Goal: Task Accomplishment & Management: Manage account settings

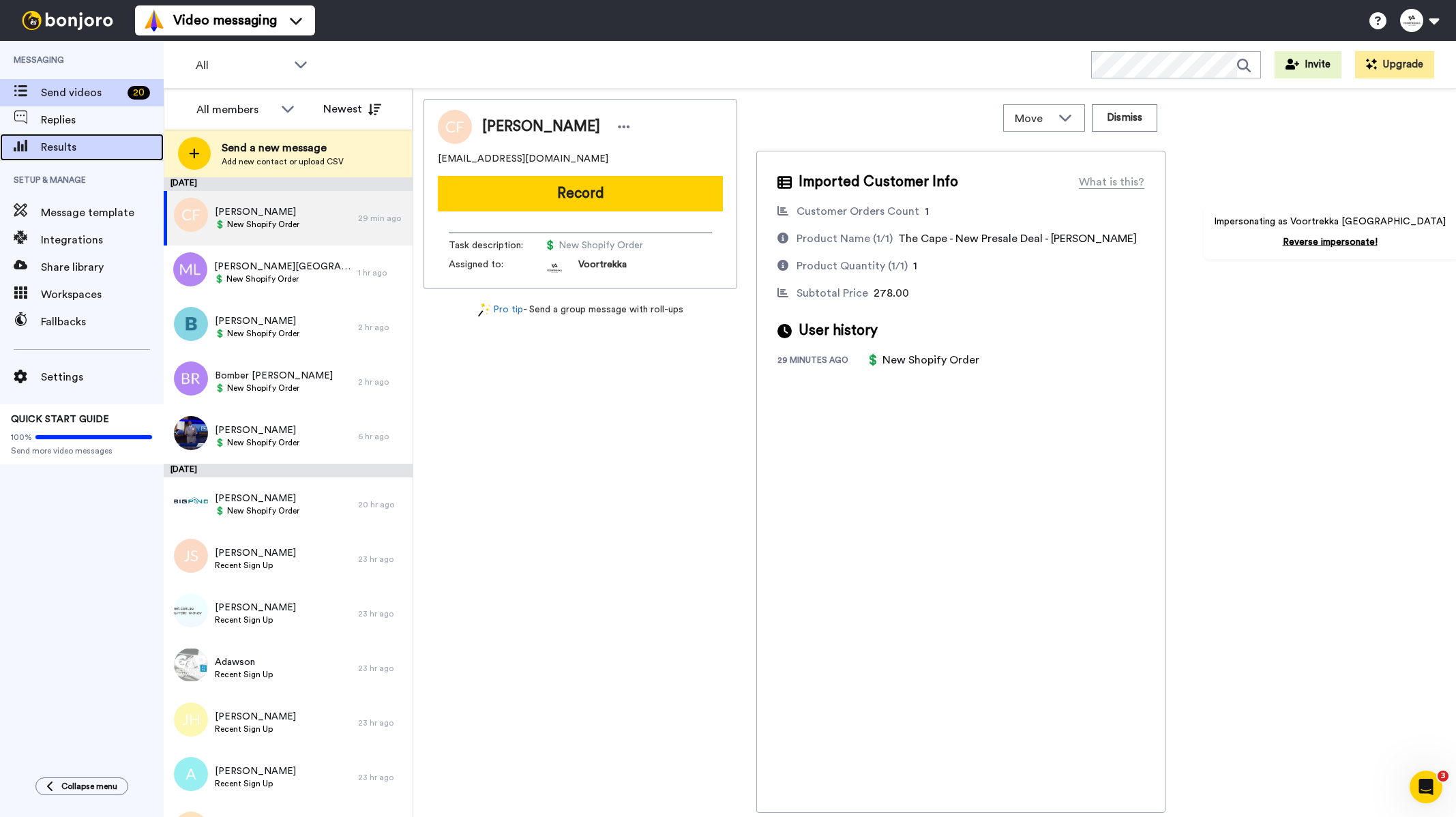
click at [56, 149] on span "Results" at bounding box center [102, 147] width 123 height 16
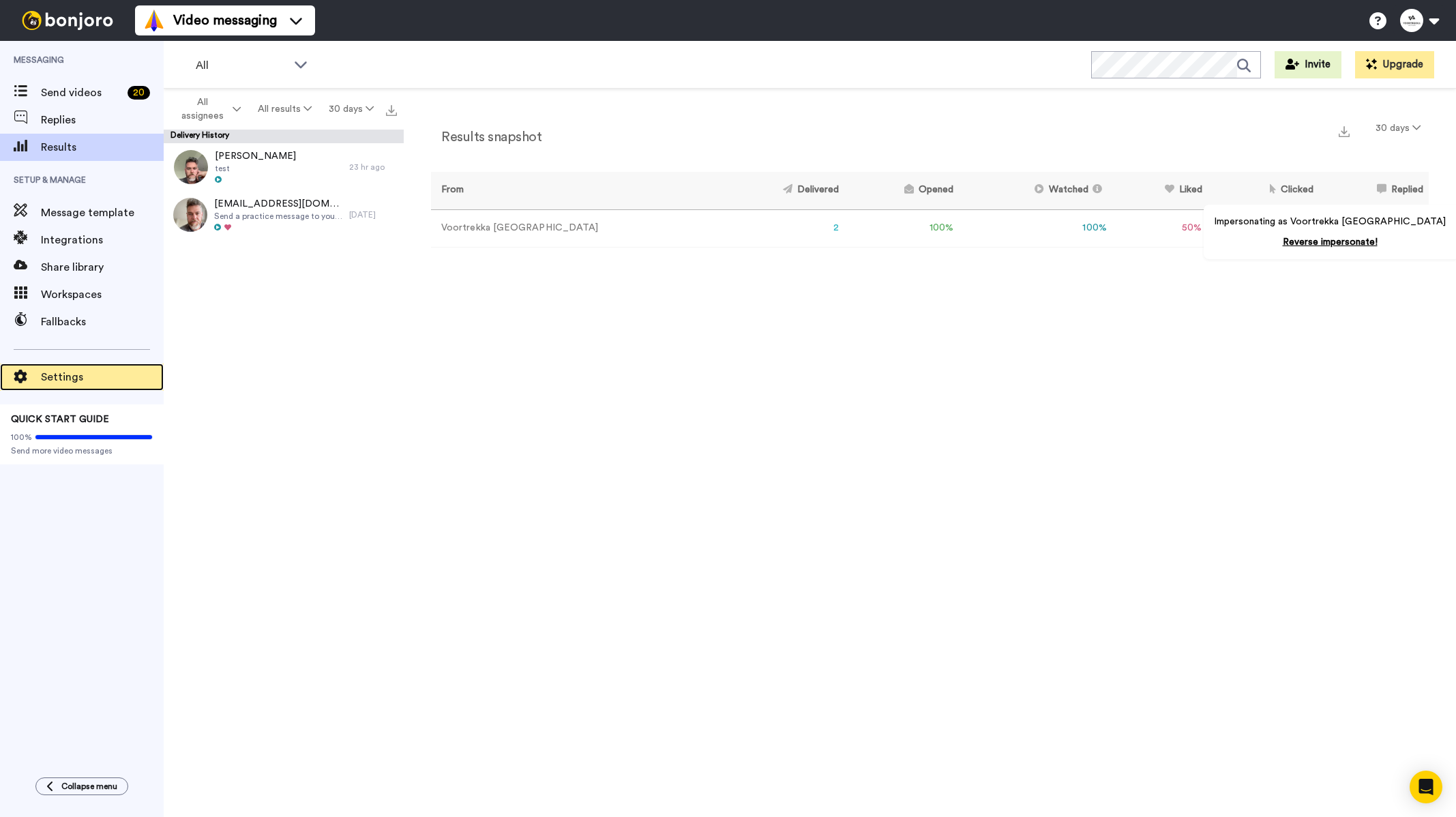
click at [67, 373] on span "Settings" at bounding box center [102, 377] width 123 height 16
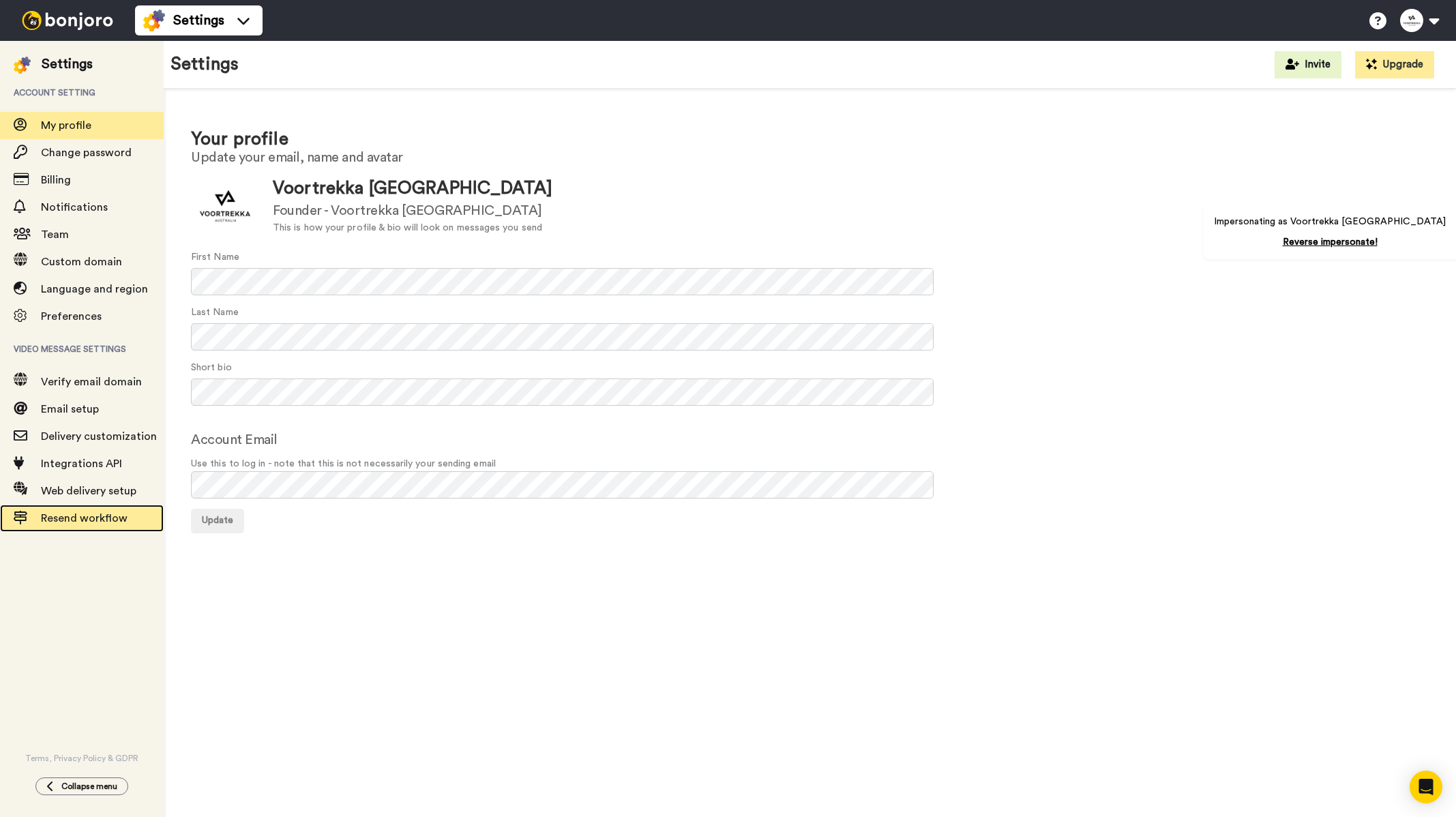
click at [99, 518] on span "Resend workflow" at bounding box center [83, 517] width 86 height 11
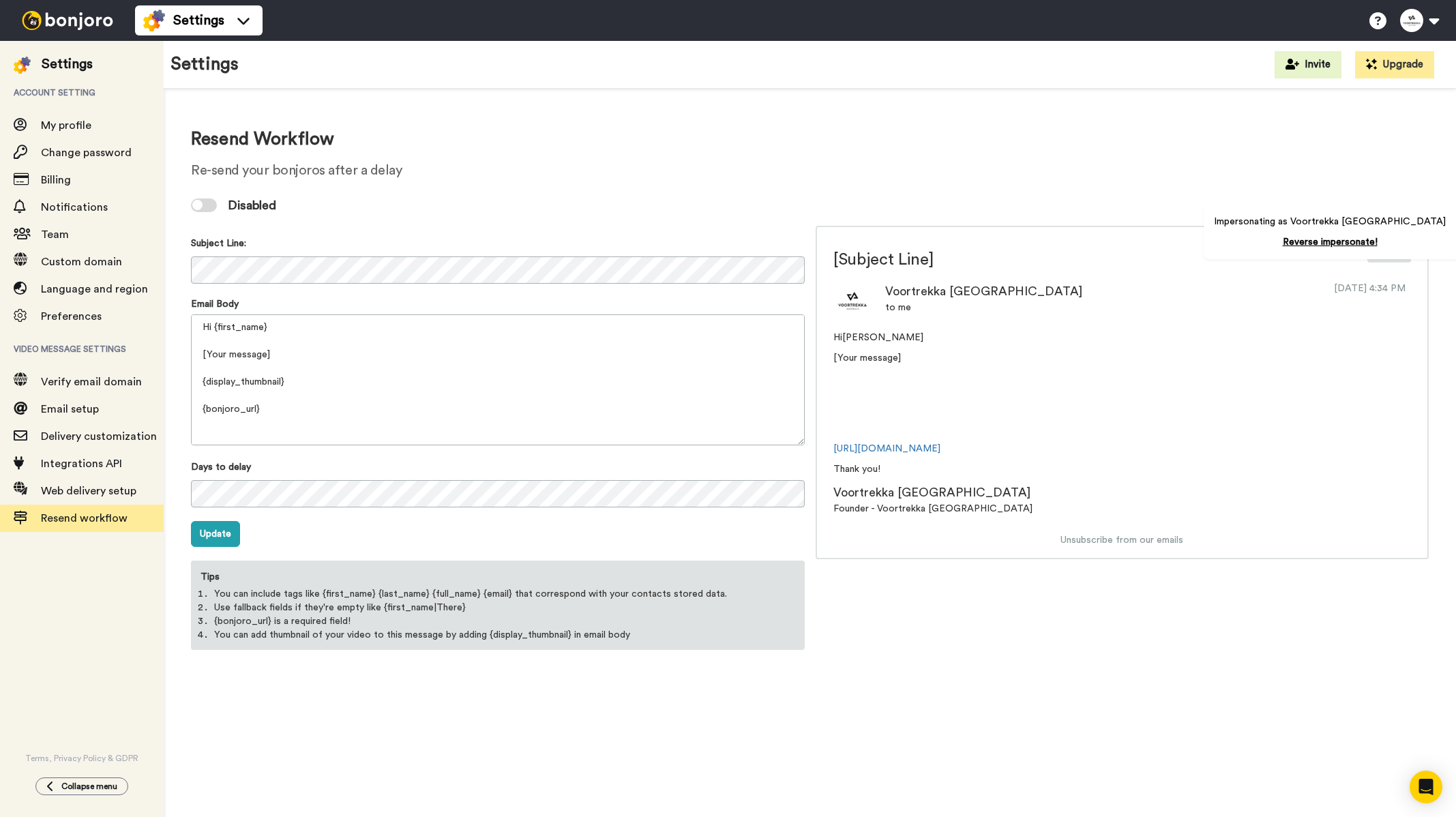
click at [66, 22] on img at bounding box center [67, 20] width 102 height 19
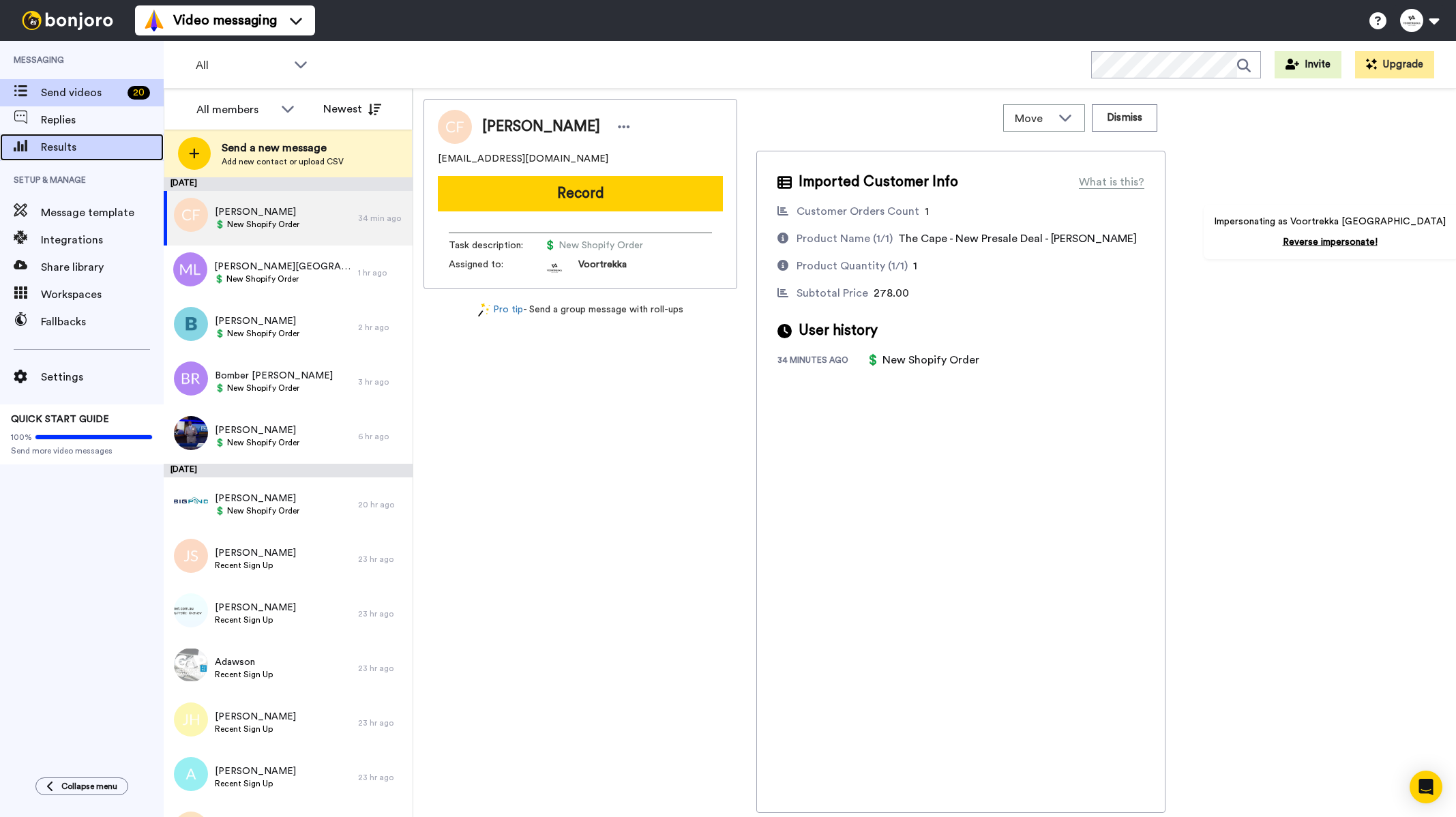
click at [79, 143] on span "Results" at bounding box center [102, 147] width 123 height 16
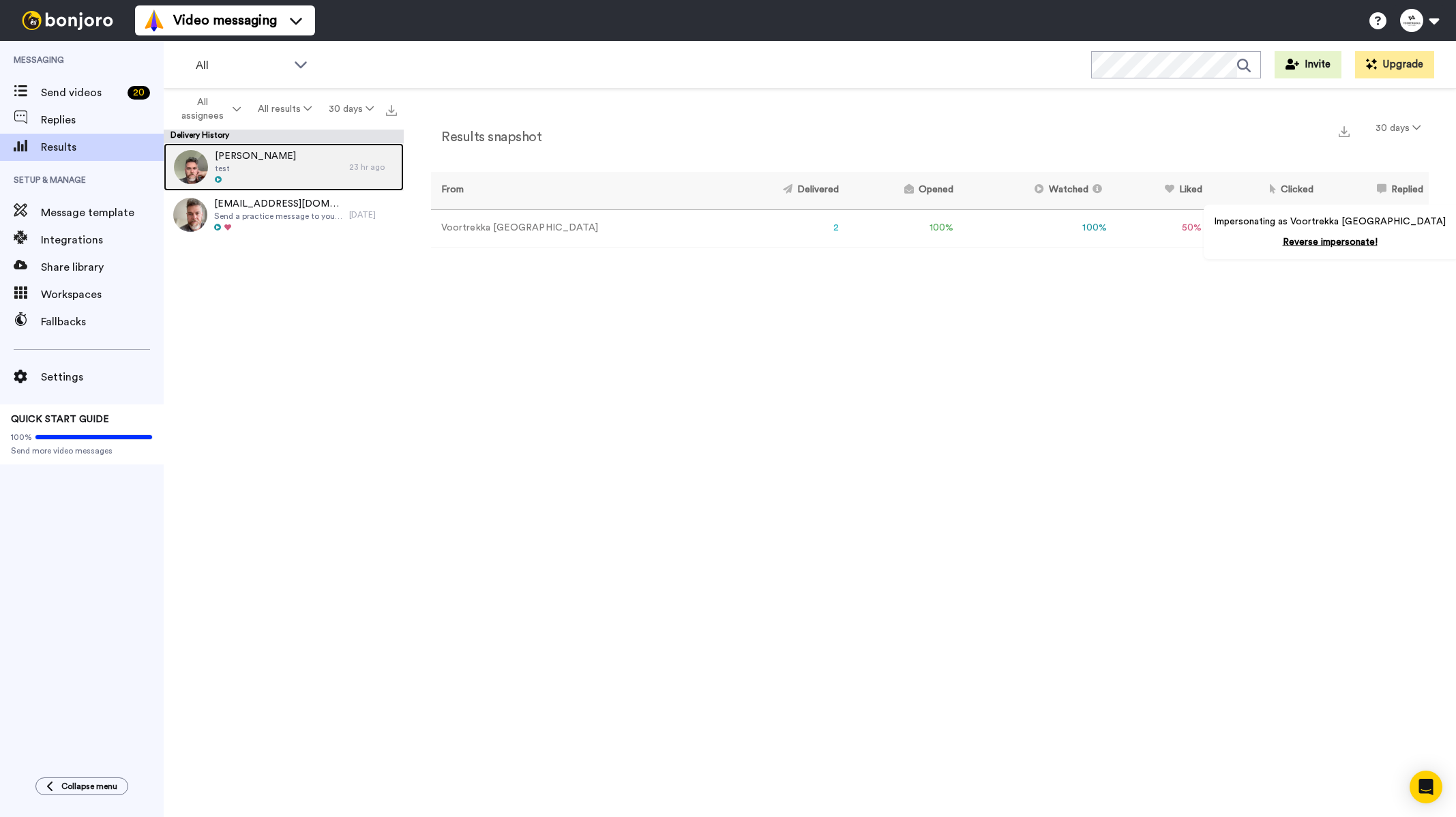
click at [264, 156] on span "Steve Towner" at bounding box center [255, 156] width 81 height 14
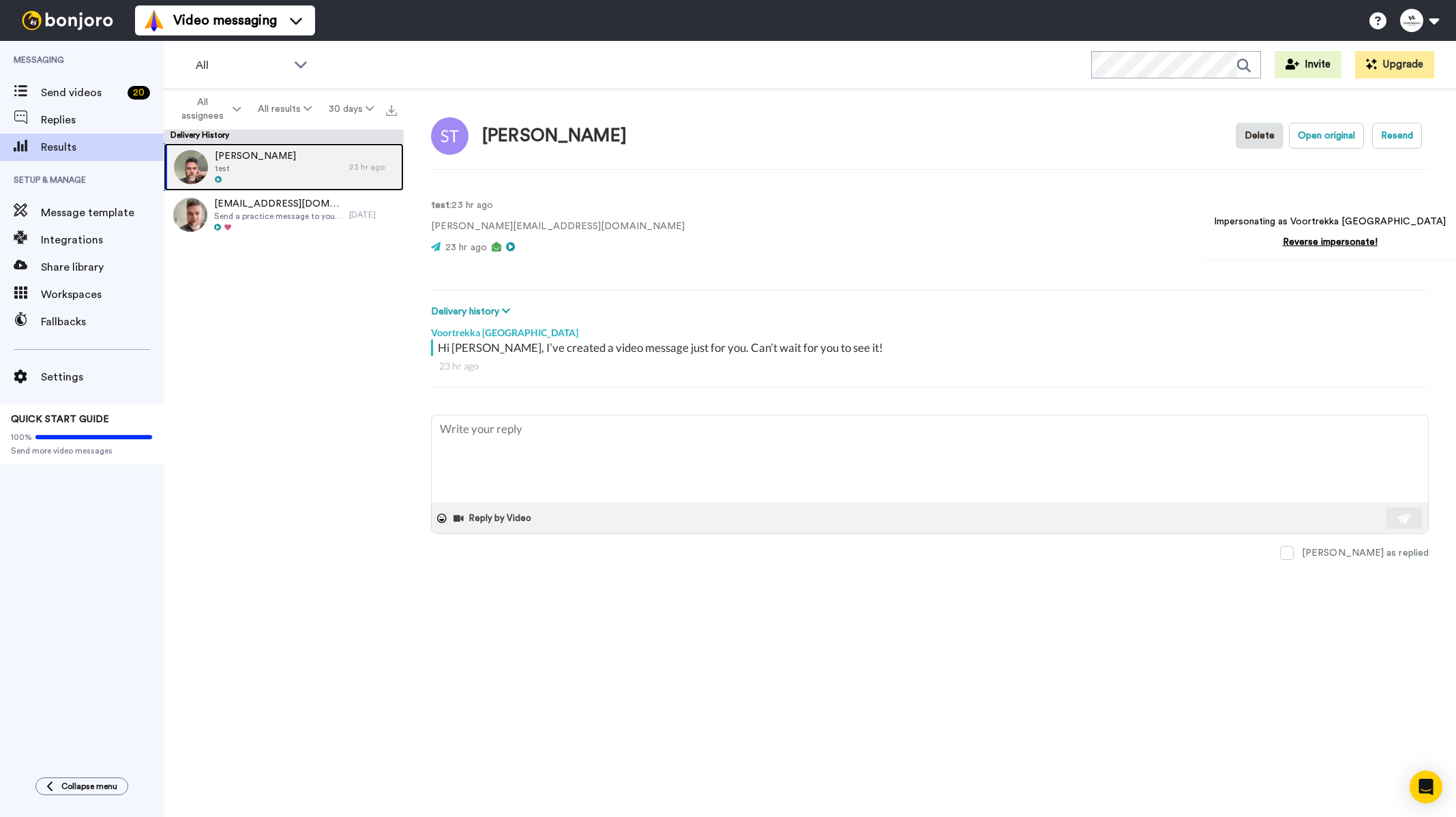
click at [253, 184] on div at bounding box center [255, 180] width 81 height 10
click at [258, 204] on span "[EMAIL_ADDRESS][DOMAIN_NAME]" at bounding box center [278, 204] width 128 height 14
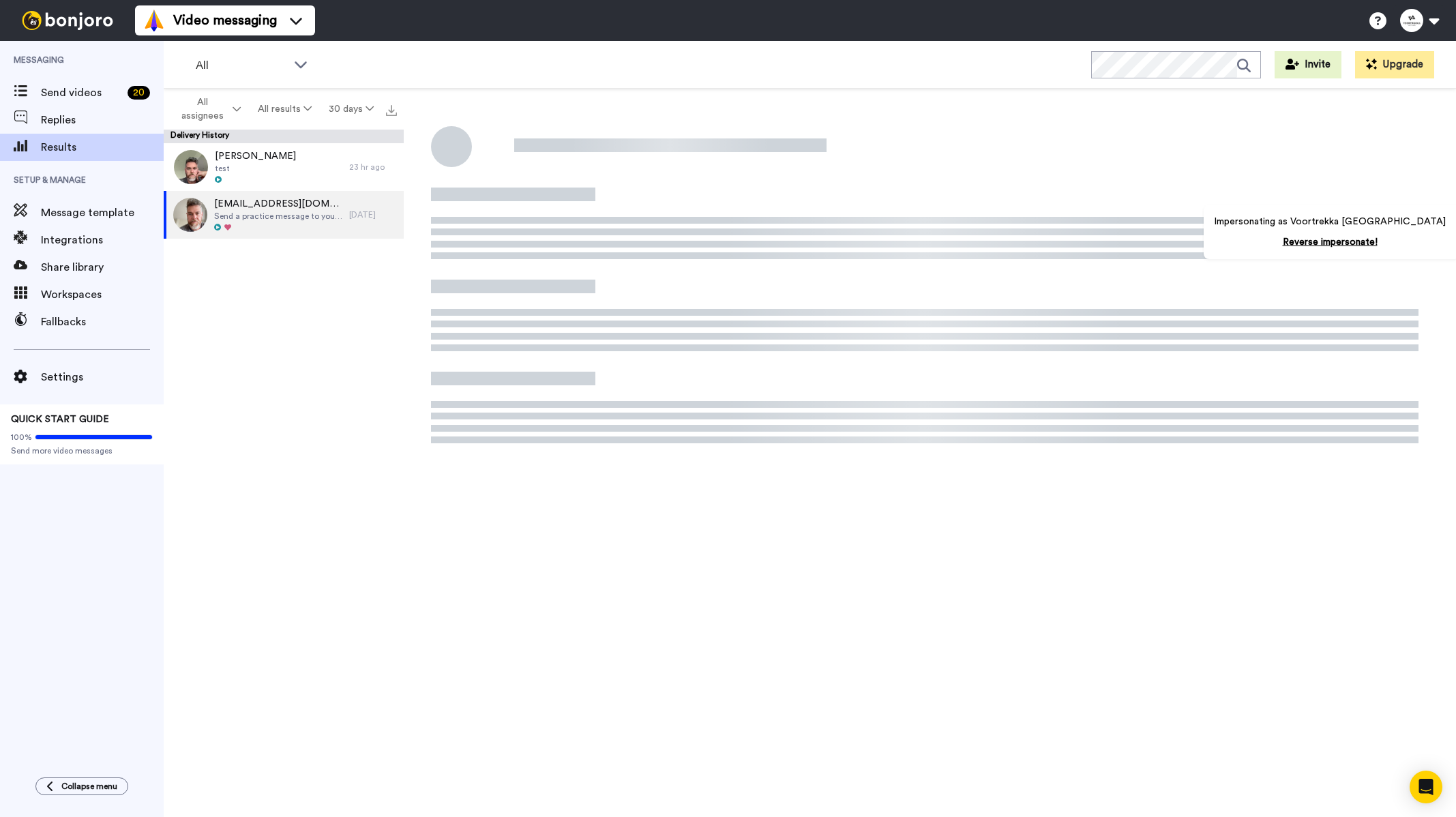
type textarea "x"
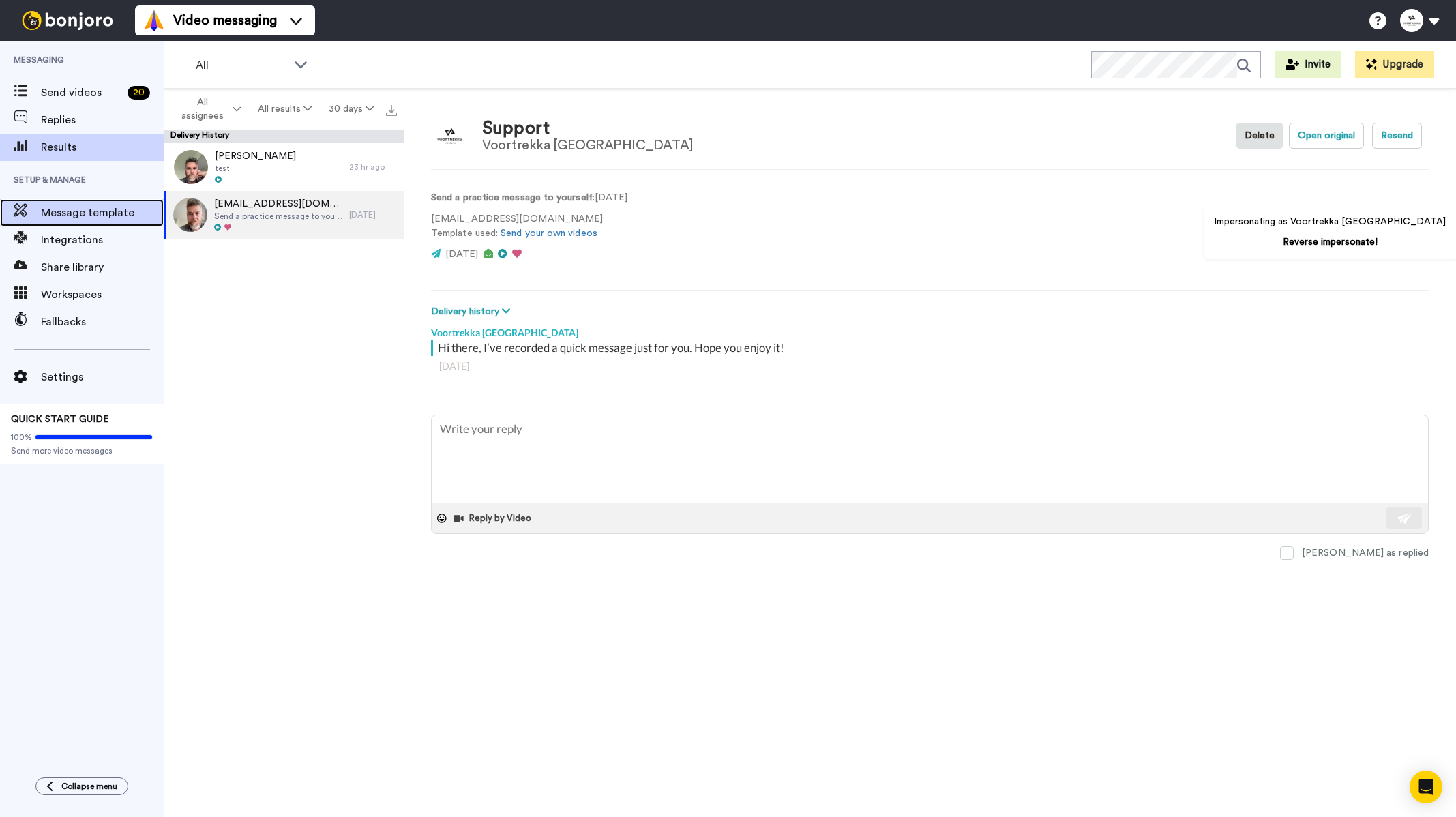
click at [106, 210] on span "Message template" at bounding box center [102, 212] width 123 height 16
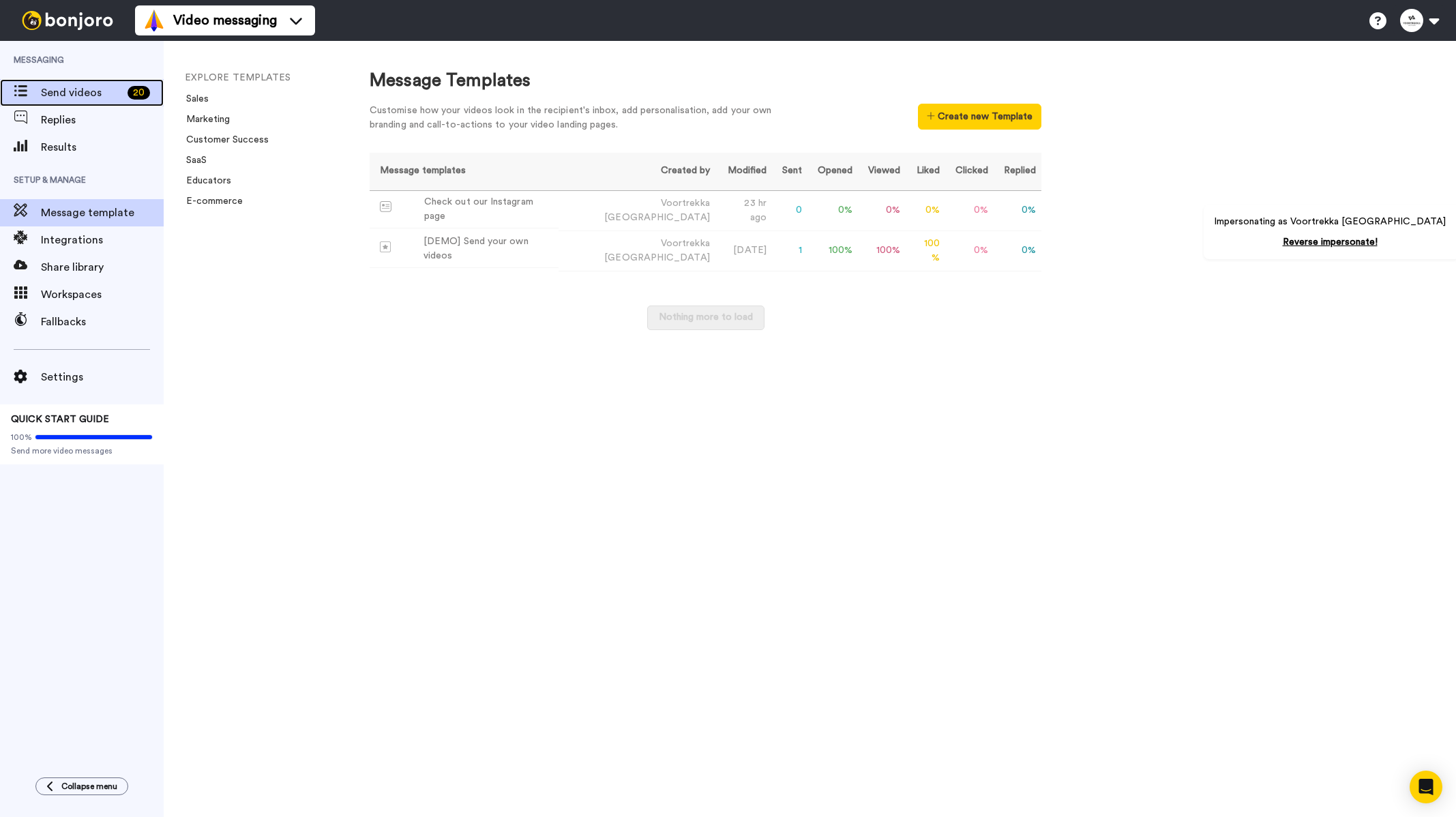
click at [76, 99] on span "Send videos" at bounding box center [81, 92] width 81 height 16
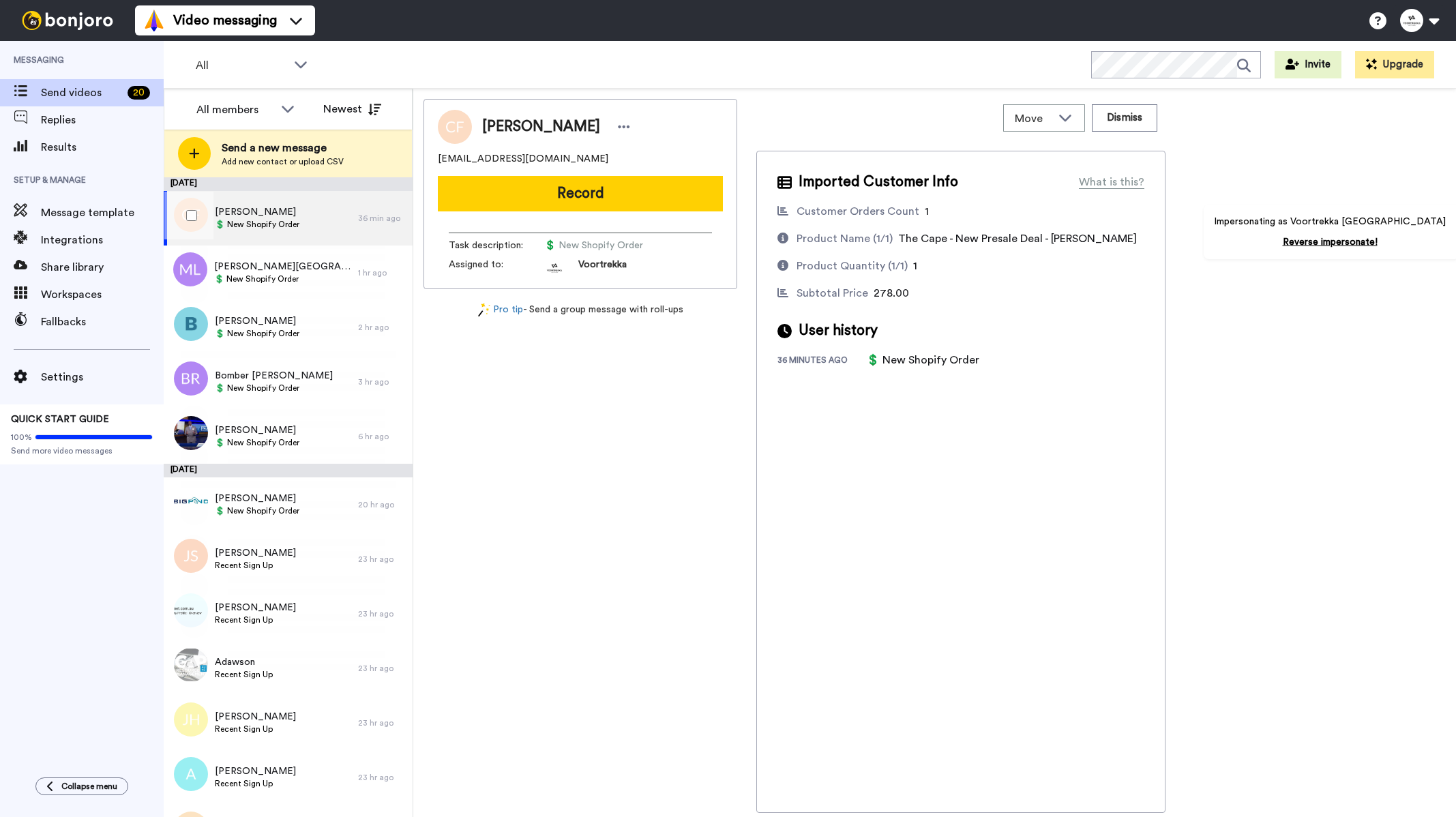
click at [259, 225] on span "💲 New Shopify Order" at bounding box center [256, 223] width 84 height 11
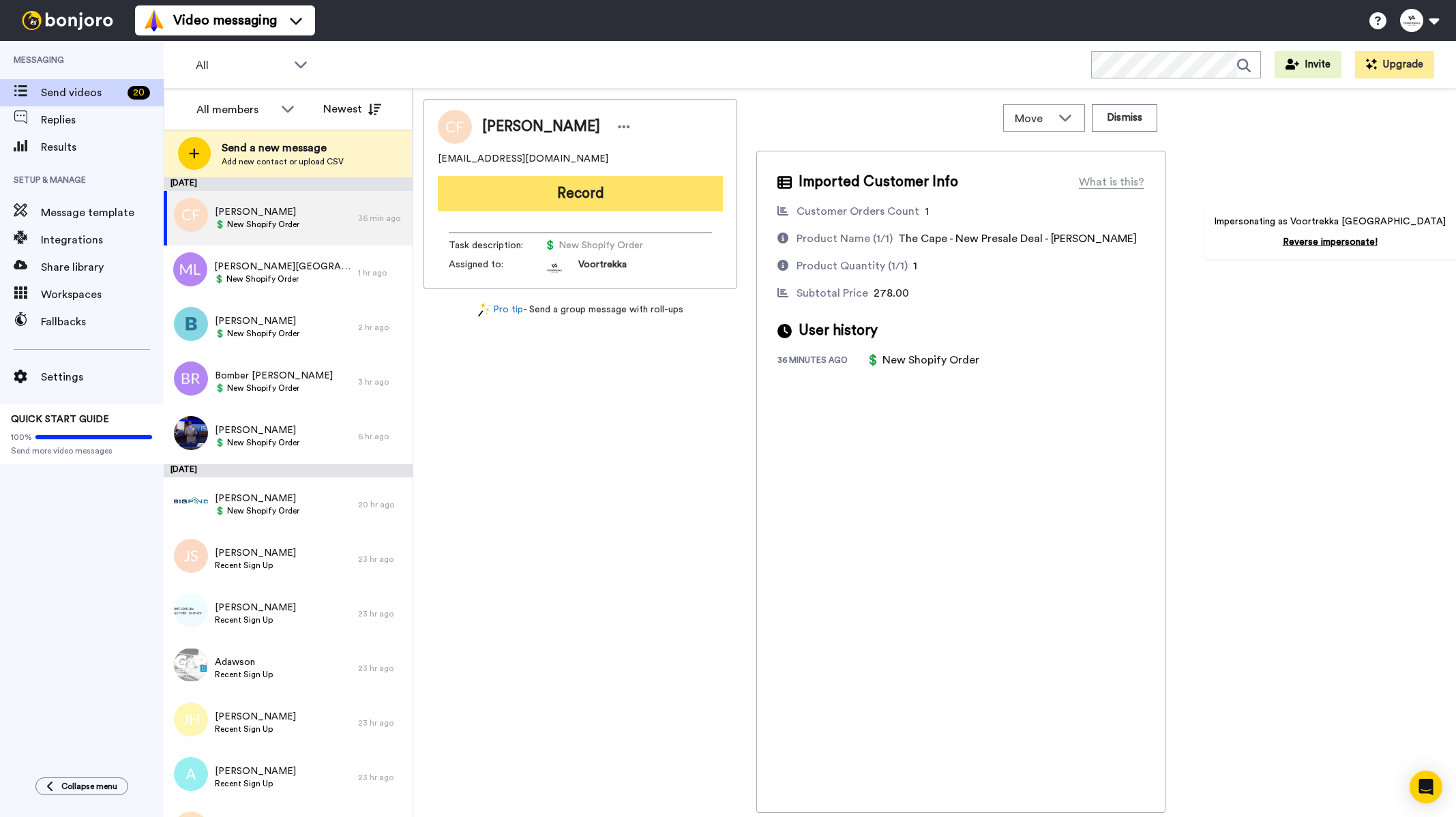
click at [584, 195] on button "Record" at bounding box center [580, 194] width 285 height 36
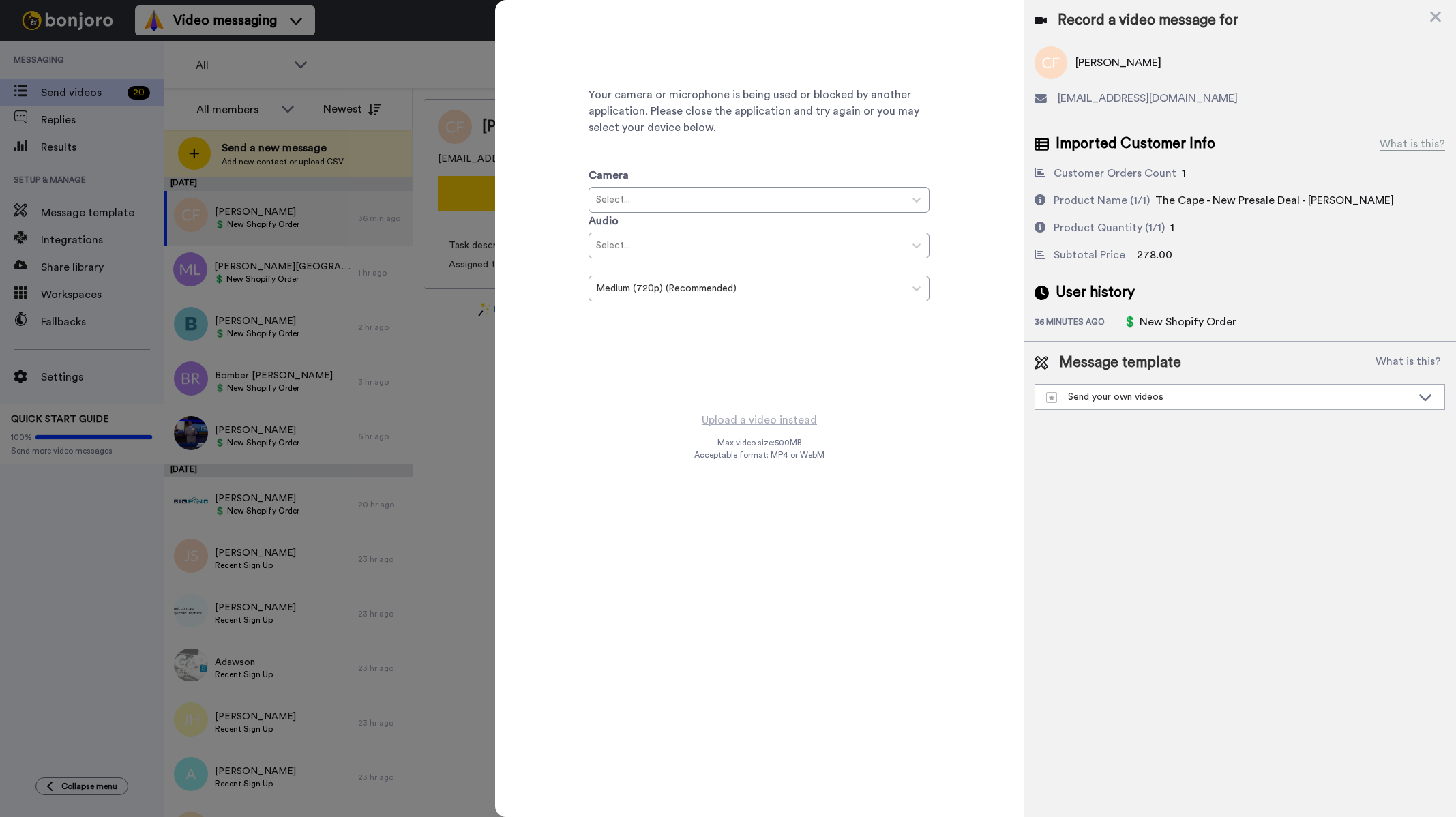
click at [464, 68] on div at bounding box center [728, 408] width 1456 height 817
click at [1430, 14] on icon at bounding box center [1436, 16] width 14 height 17
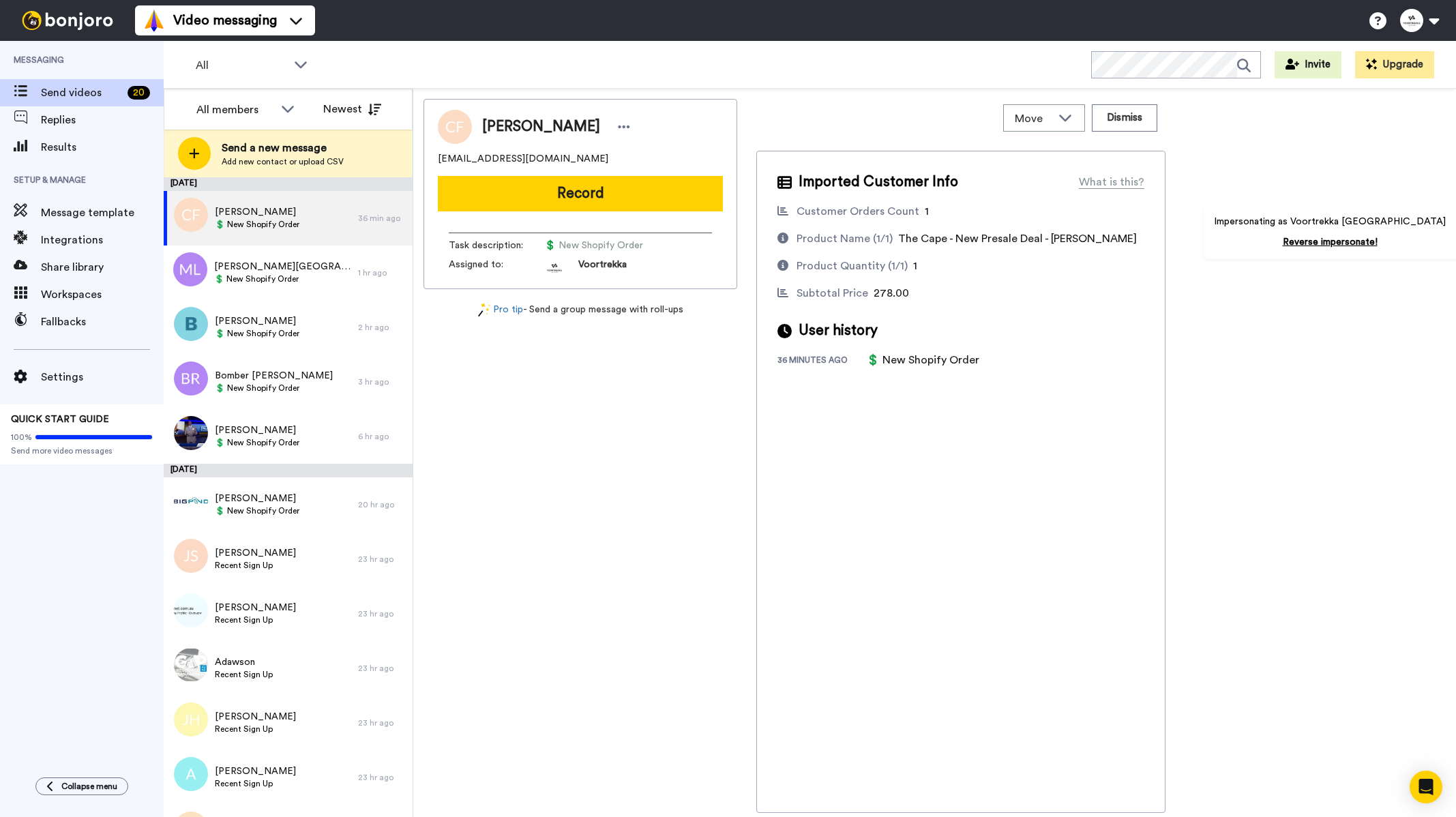
click at [586, 191] on button "Record" at bounding box center [580, 194] width 285 height 36
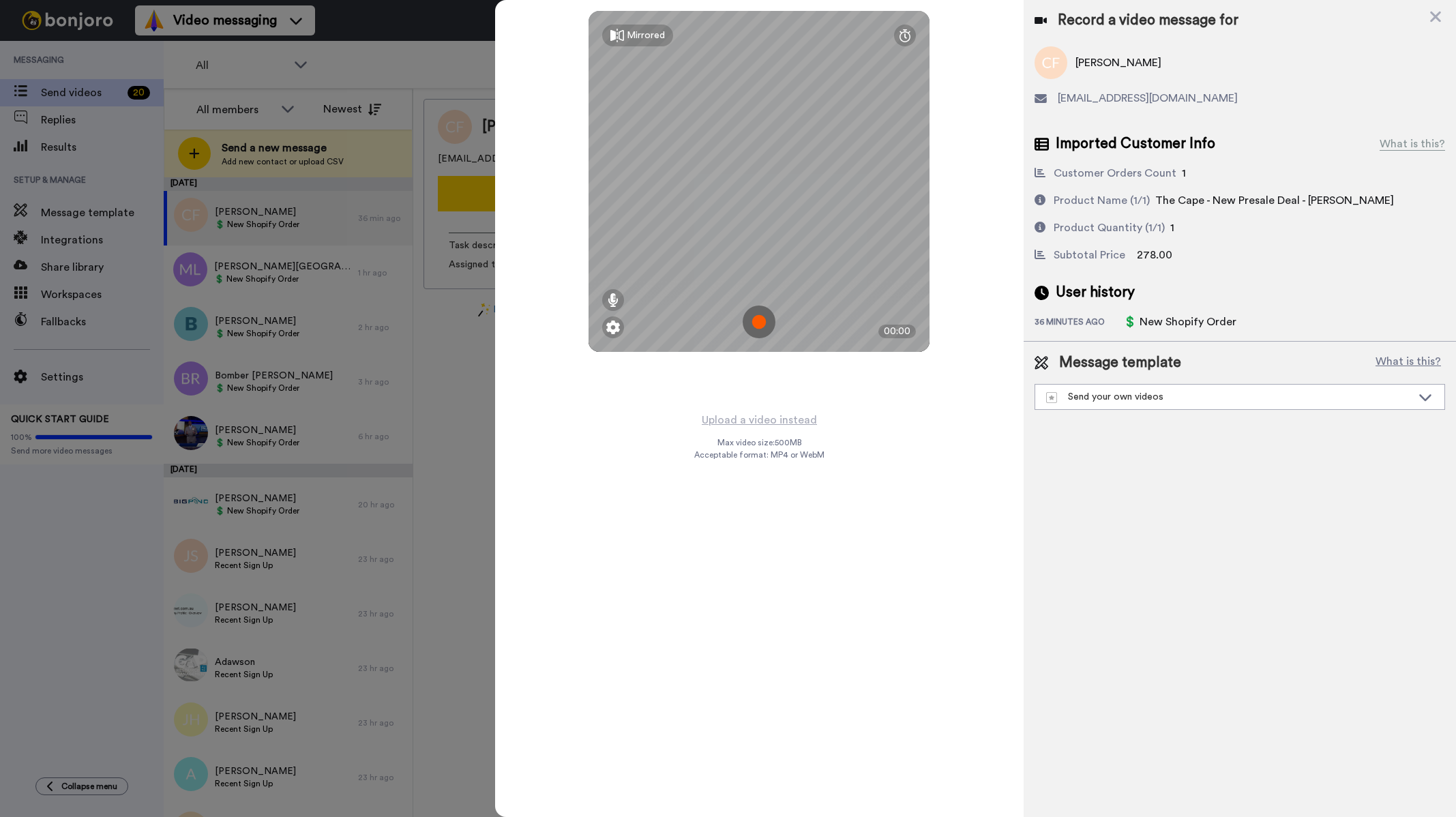
click at [757, 323] on img at bounding box center [759, 322] width 33 height 33
click at [754, 326] on img at bounding box center [759, 322] width 33 height 33
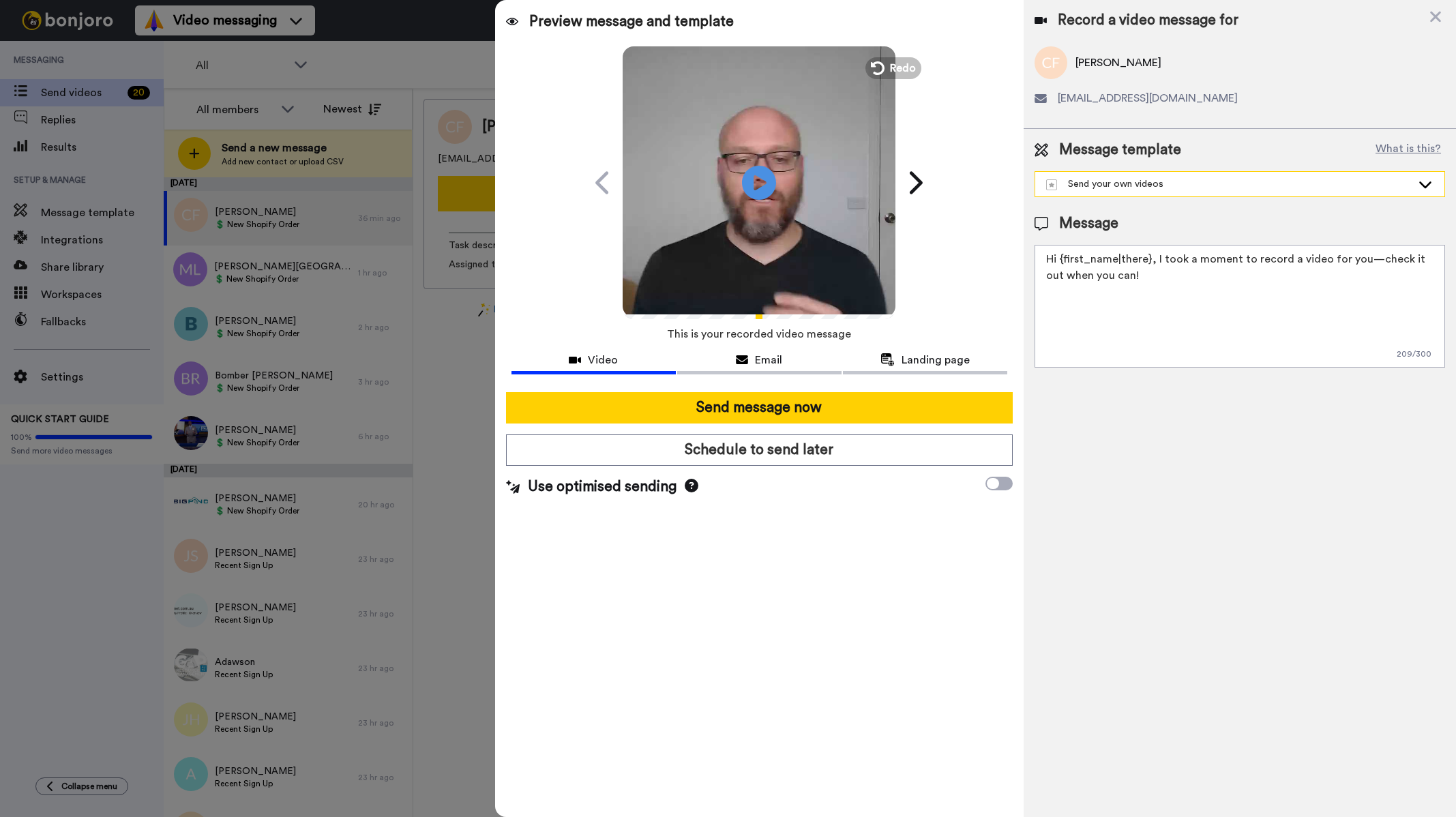
click at [1153, 184] on div "Send your own videos" at bounding box center [1229, 185] width 365 height 14
click at [1120, 212] on div "Check out our Instagram page" at bounding box center [1119, 214] width 154 height 14
type textarea "Hi {first_name|there}, Thank you so much for supporting Voortrekka Australia. I…"
click at [267, 315] on div at bounding box center [728, 408] width 1456 height 817
click at [1437, 15] on icon at bounding box center [1435, 17] width 11 height 11
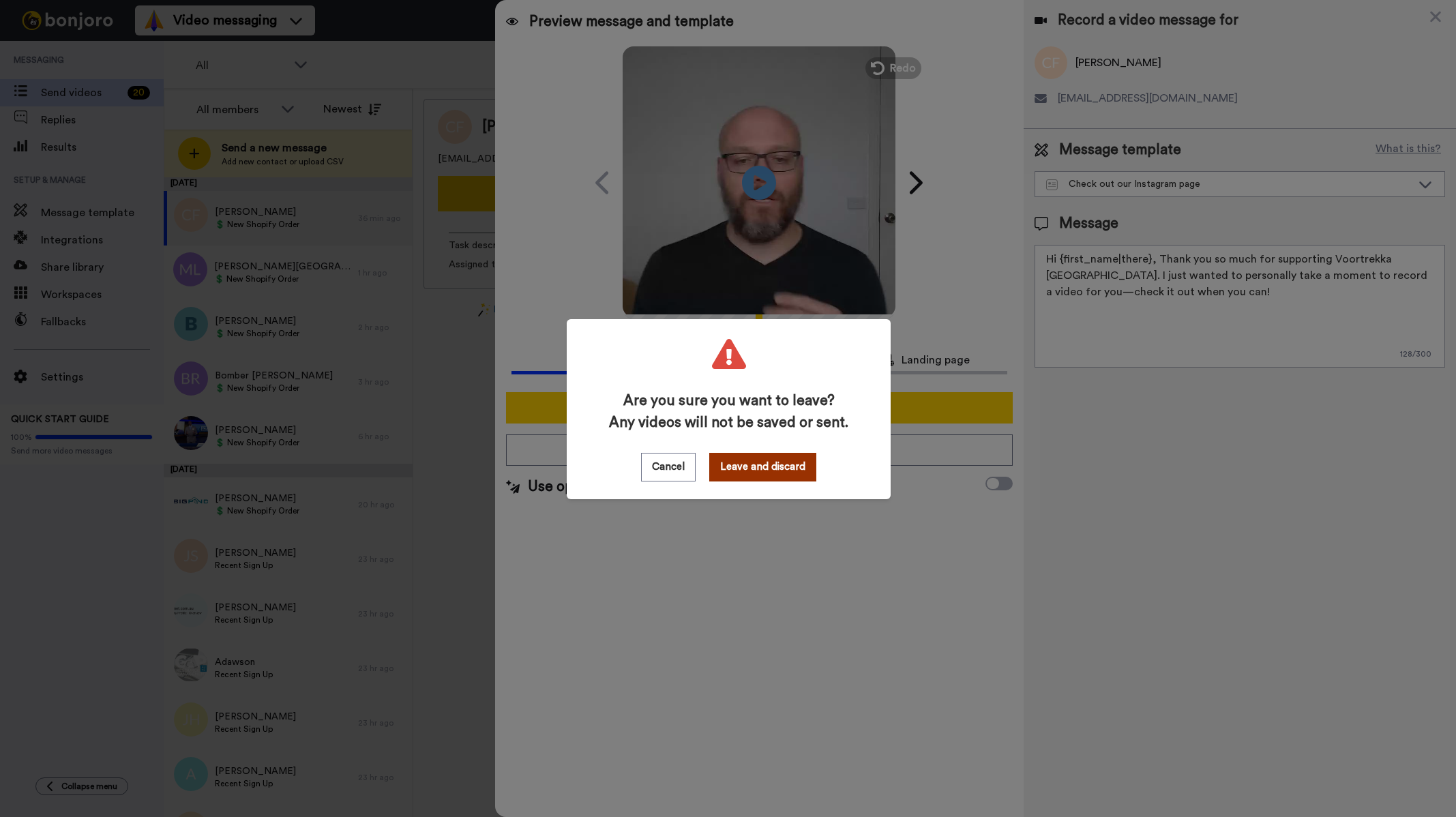
click at [754, 474] on button "Leave and discard" at bounding box center [763, 467] width 107 height 29
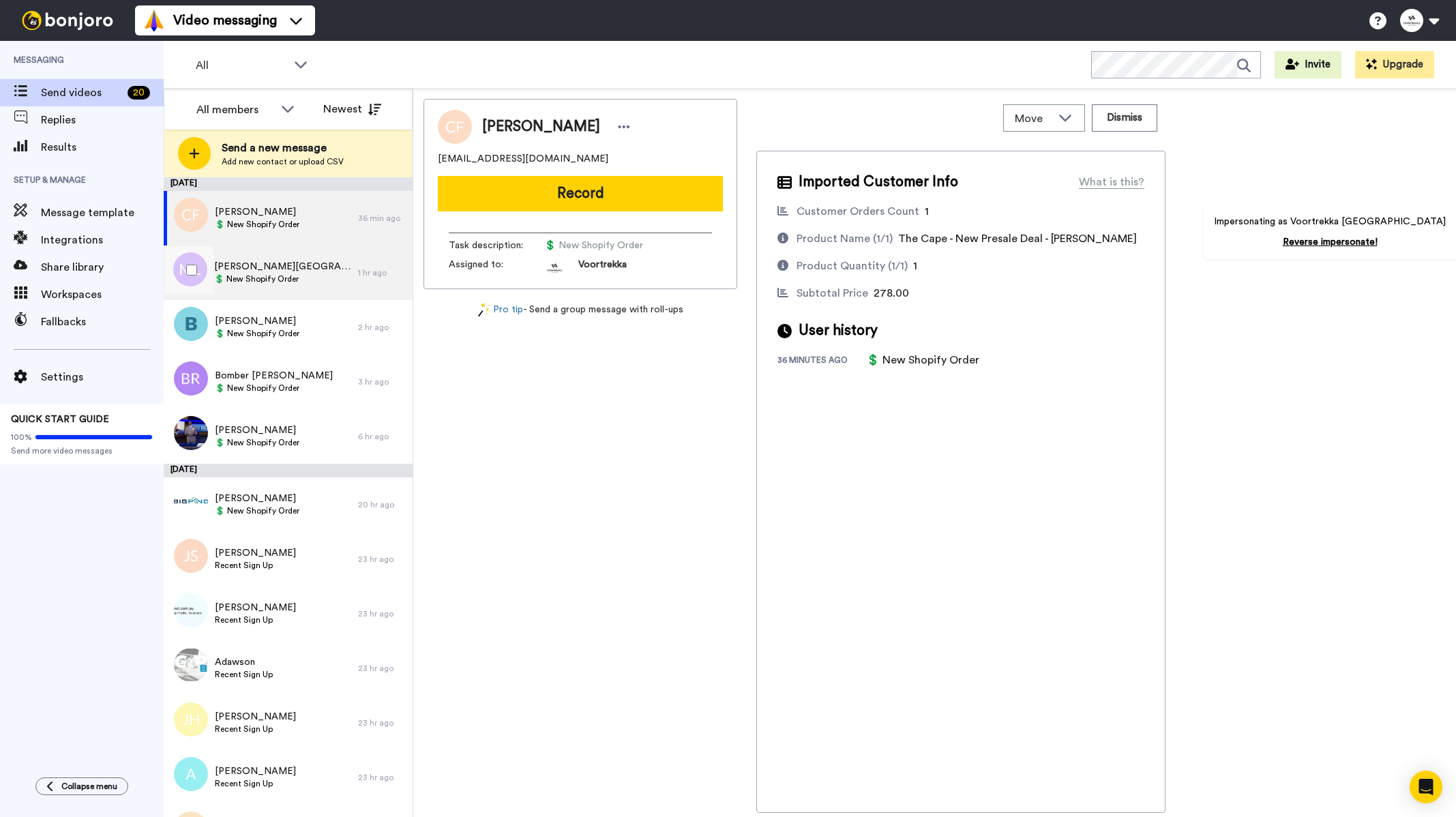
click at [250, 260] on span "Mr Luke w Fairbairn" at bounding box center [283, 267] width 137 height 14
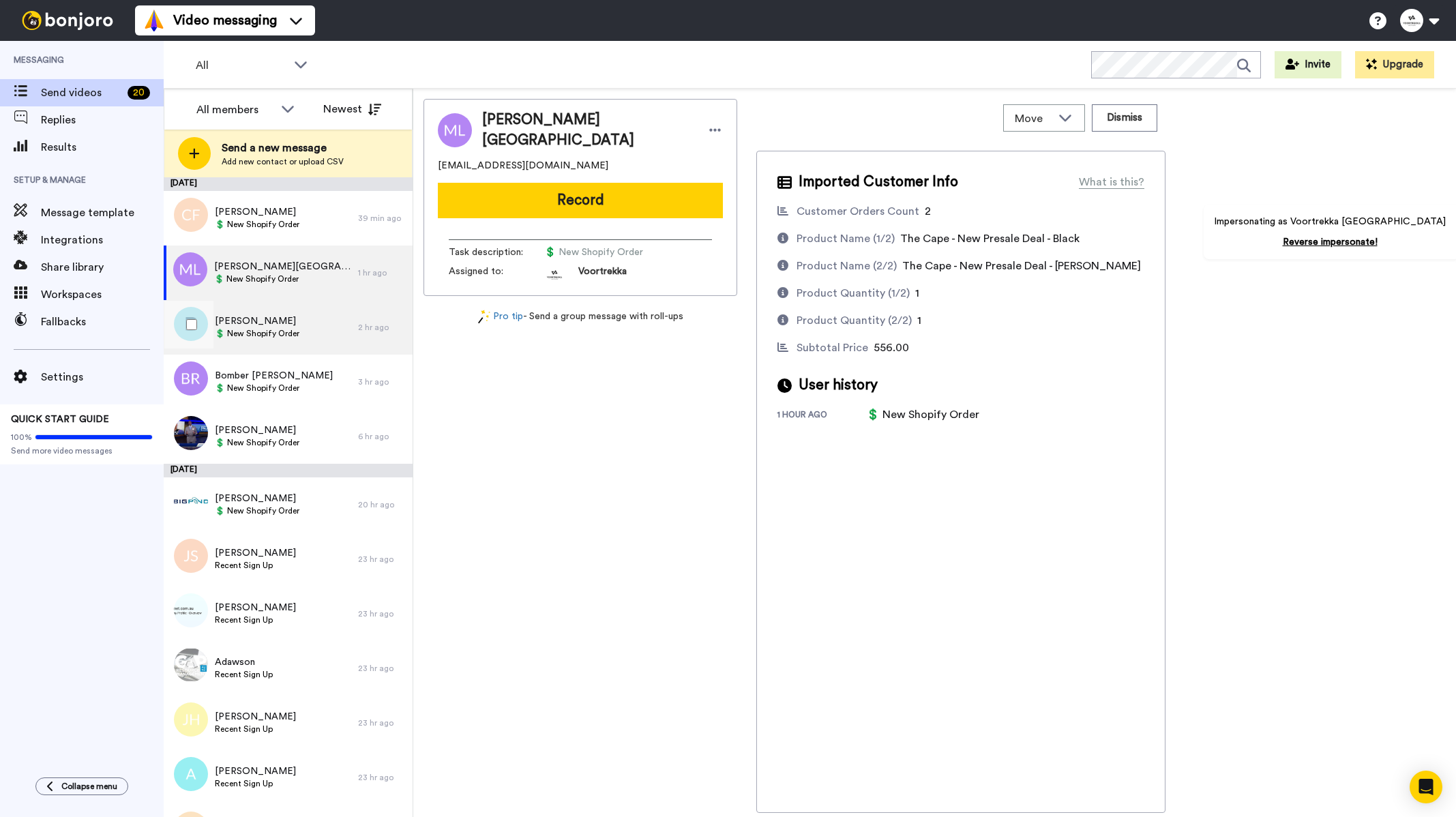
click at [294, 326] on span "Johan Ehmke" at bounding box center [256, 322] width 84 height 14
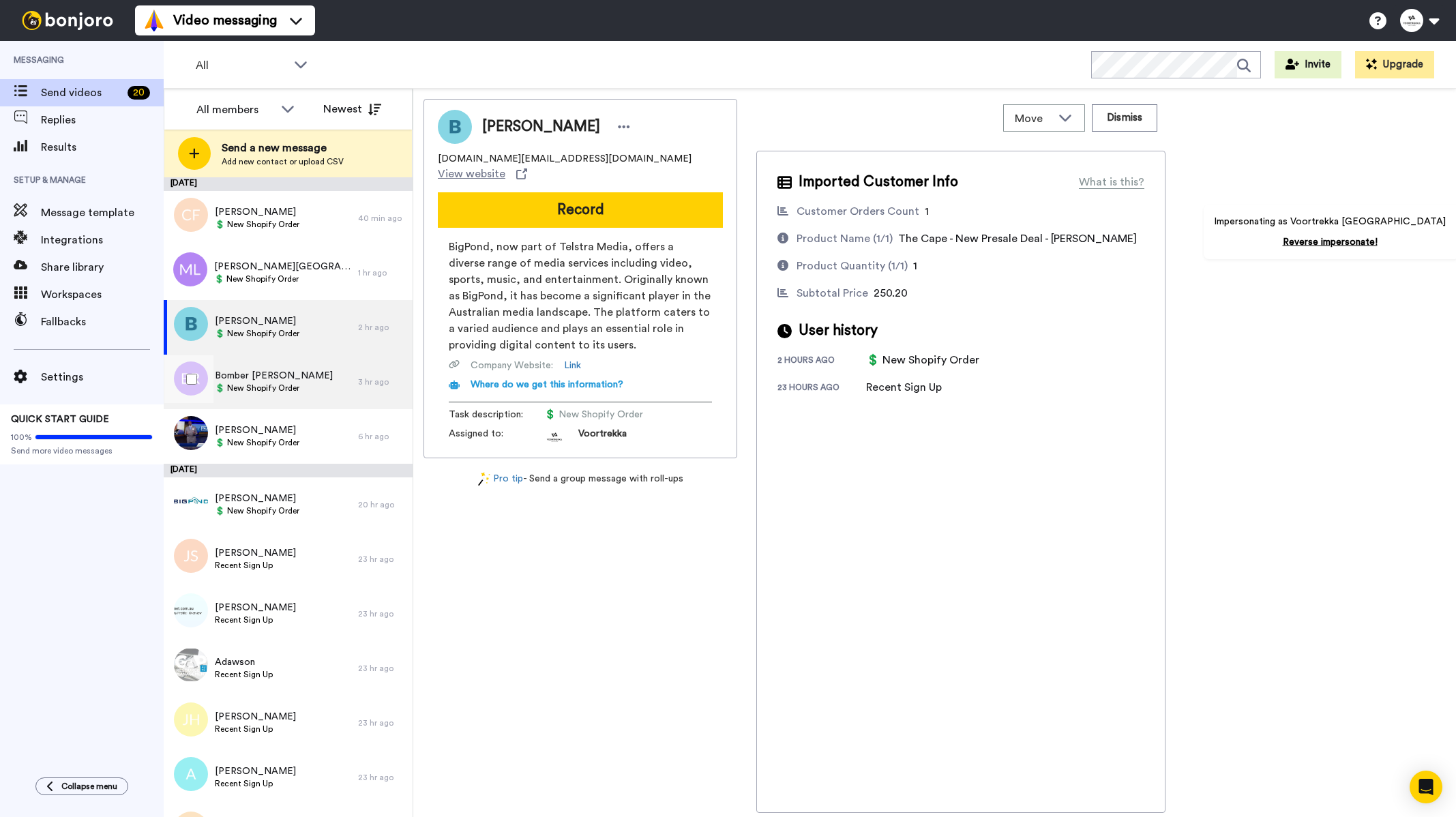
click at [269, 396] on div "Bomber Ross-Parker 💲 New Shopify Order" at bounding box center [261, 381] width 195 height 55
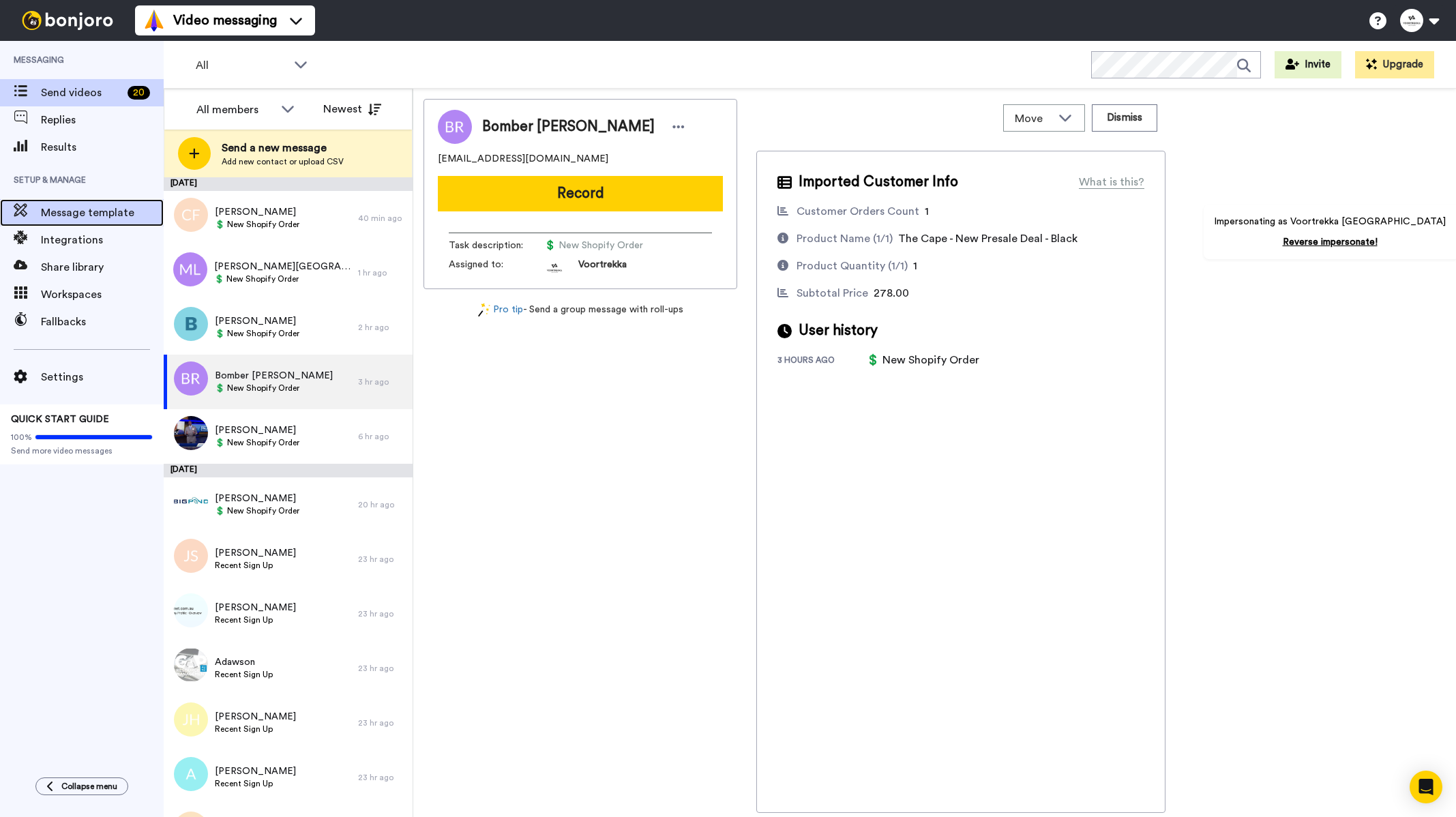
click at [100, 210] on span "Message template" at bounding box center [102, 212] width 123 height 16
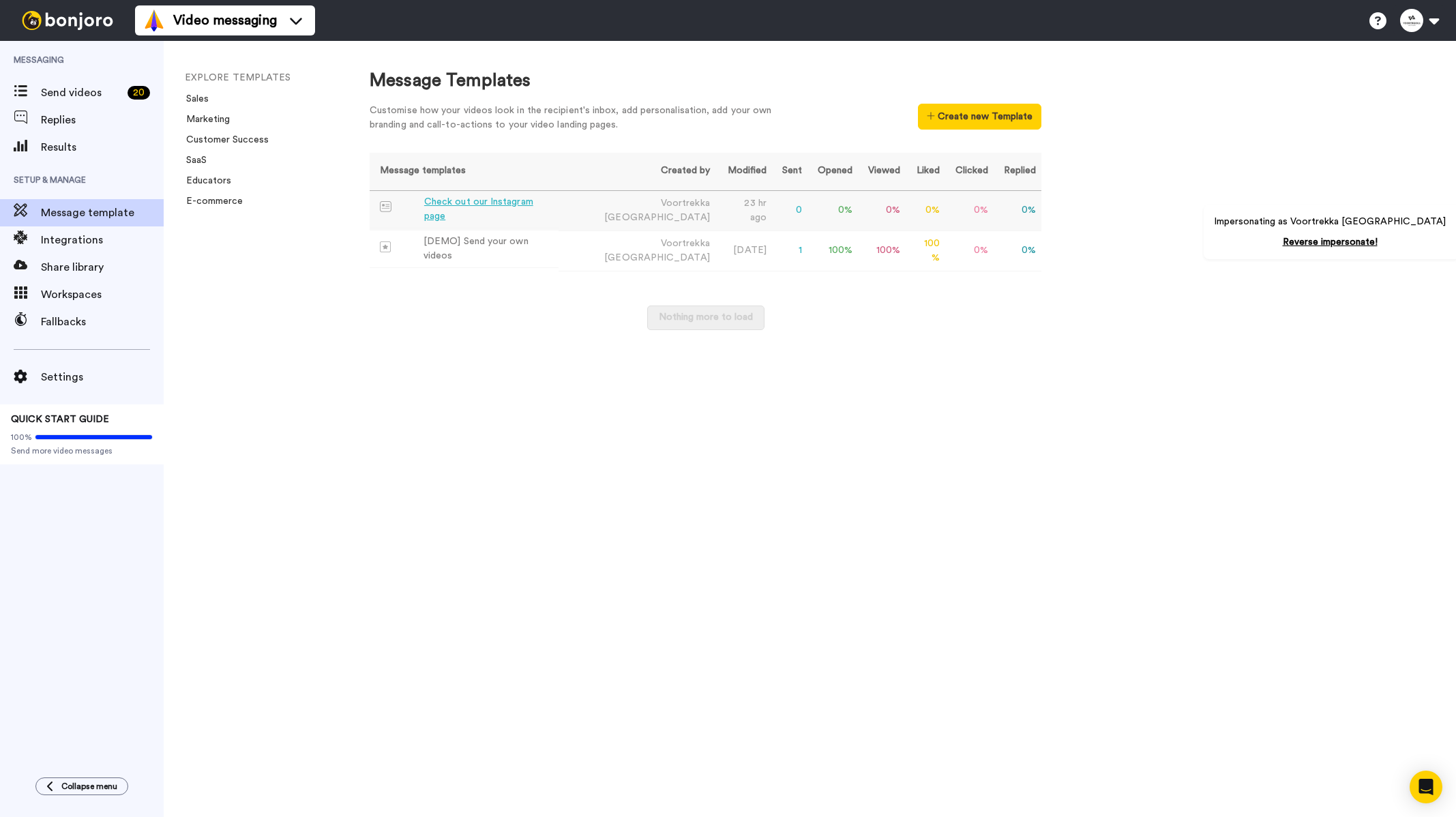
click at [473, 205] on div "Check out our Instagram page" at bounding box center [489, 208] width 129 height 29
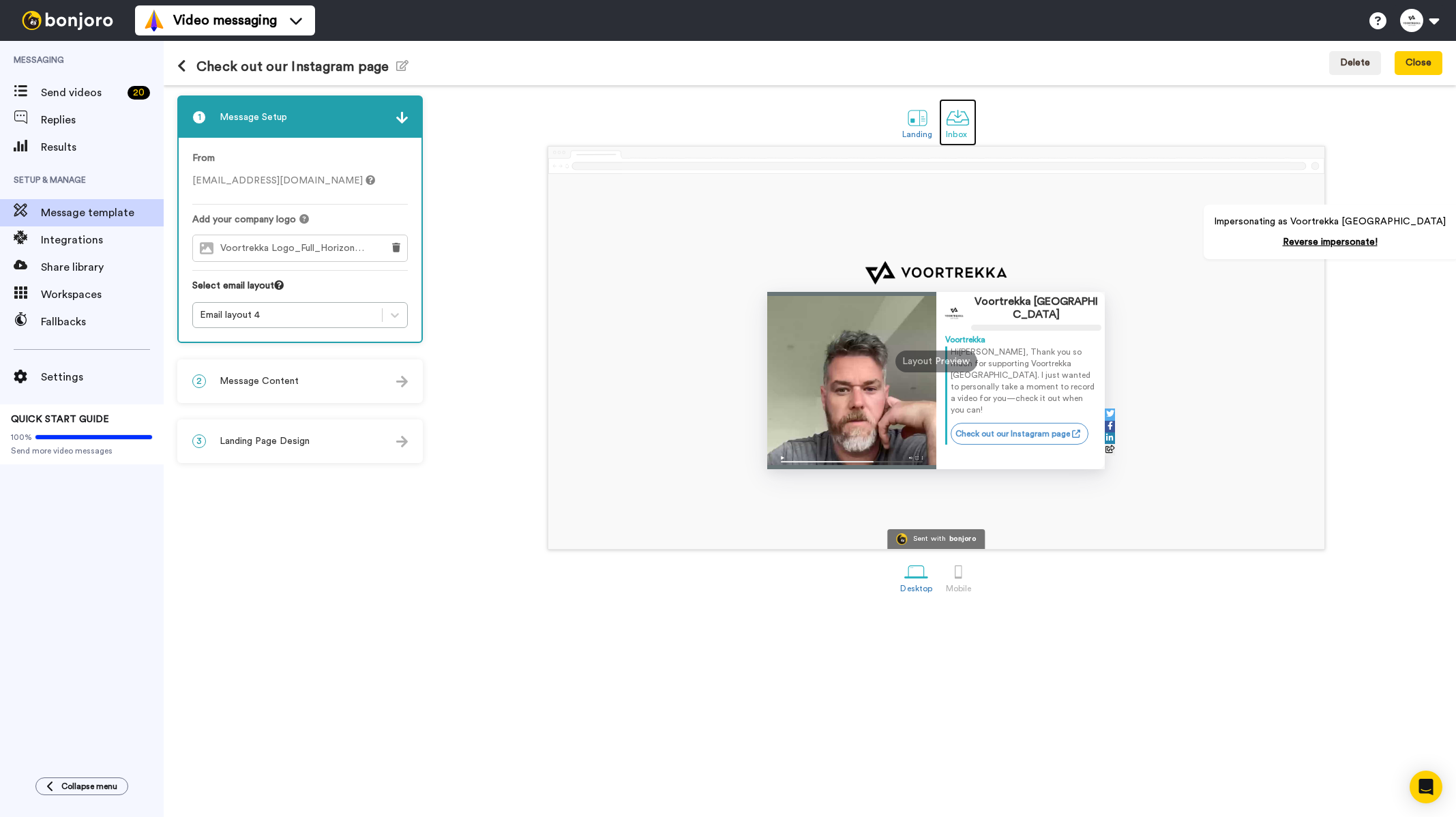
click at [967, 116] on div at bounding box center [957, 117] width 24 height 24
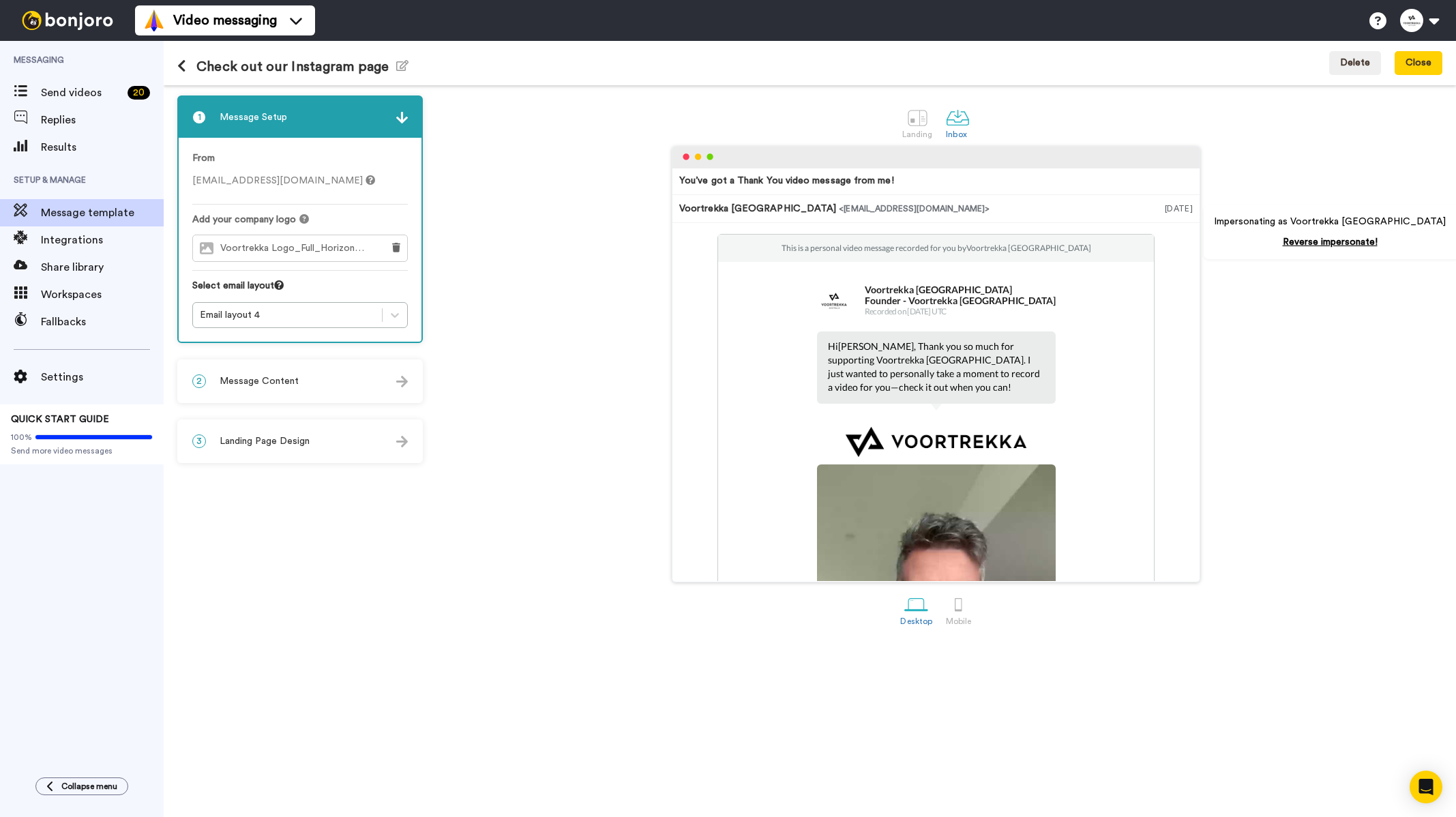
drag, startPoint x: 330, startPoint y: 380, endPoint x: 341, endPoint y: 369, distance: 15.6
click at [329, 375] on div "2 Message Content" at bounding box center [300, 380] width 242 height 41
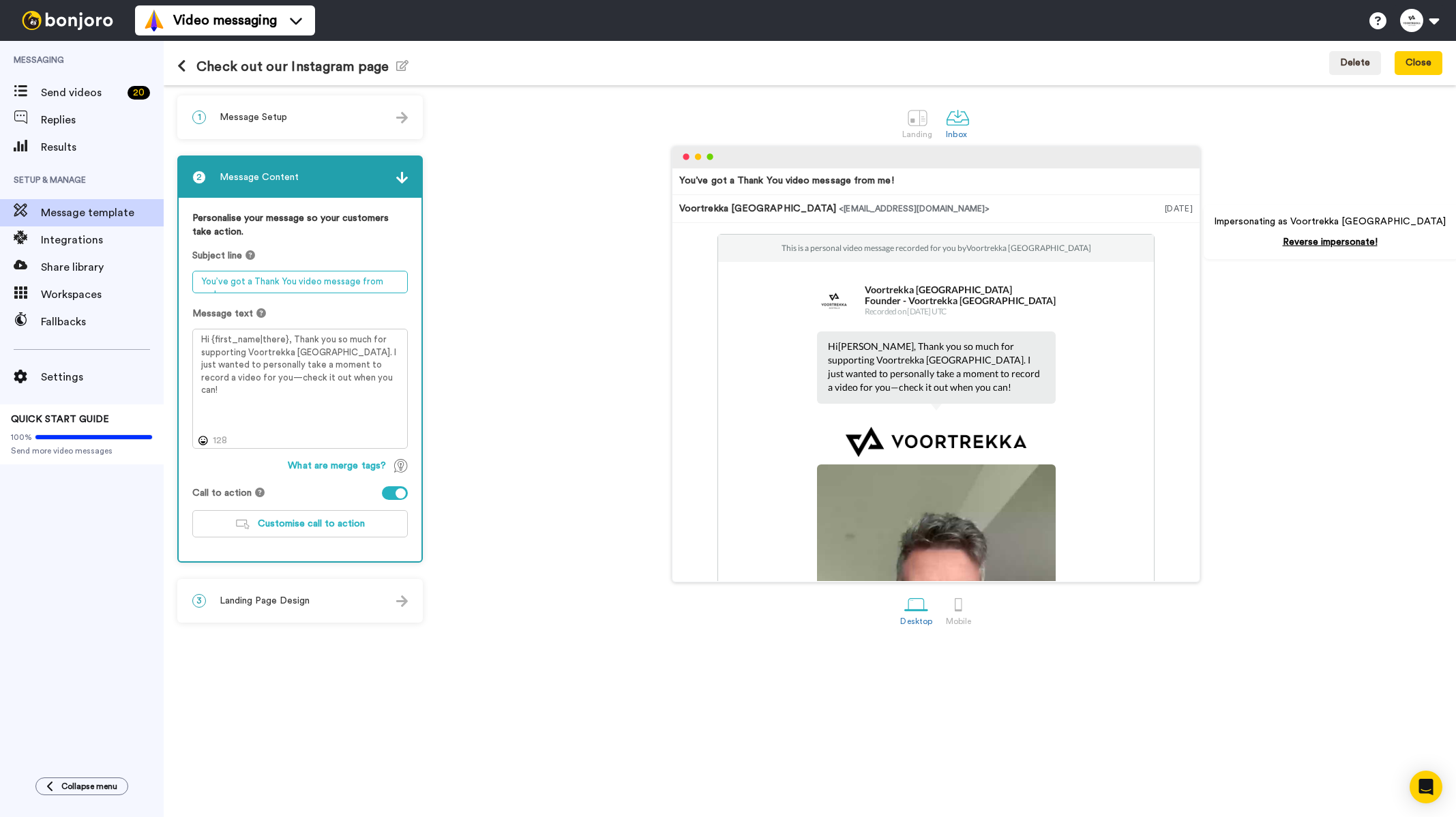
click at [335, 285] on textarea "You’ve got a Thank You video message from me!" at bounding box center [300, 282] width 216 height 23
click at [335, 284] on textarea "You’ve got a Thank You video message from me!" at bounding box center [300, 282] width 216 height 23
click at [308, 270] on div "Subject line You’ve got a Thank You video message from me!" at bounding box center [300, 271] width 216 height 45
click at [390, 277] on textarea "You’ve got a Thank You video message from me!" at bounding box center [300, 282] width 216 height 23
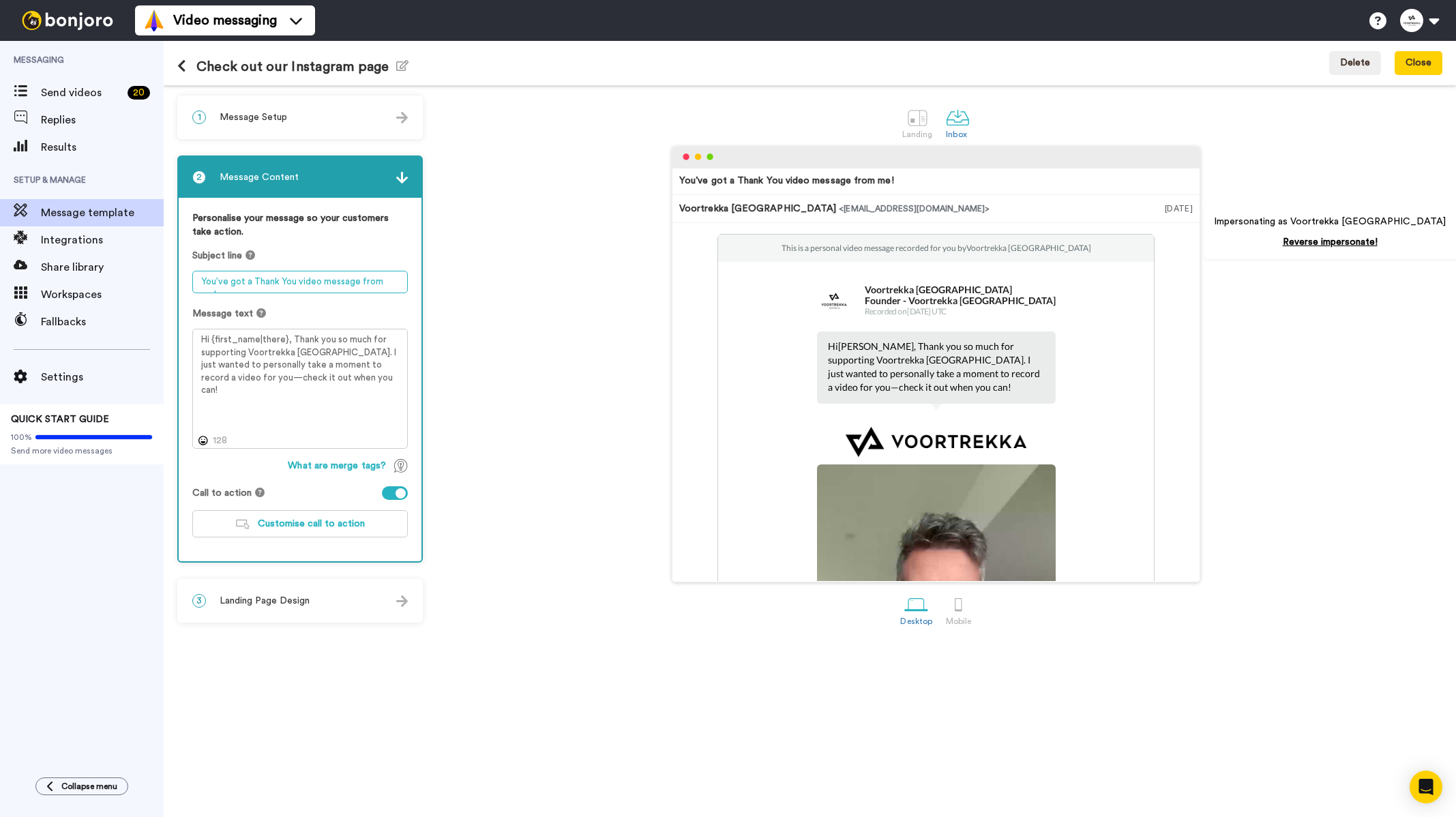
click at [399, 277] on textarea "You’ve got a Thank You video message from me!" at bounding box center [300, 282] width 216 height 23
drag, startPoint x: 399, startPoint y: 280, endPoint x: 209, endPoint y: 280, distance: 190.0
click at [209, 280] on textarea "You’ve got a Thank You video message from me!" at bounding box center [300, 282] width 216 height 23
click at [253, 283] on textarea "You’ve got a Thank You video message from me!" at bounding box center [300, 282] width 216 height 23
click at [364, 290] on textarea "You’ve got a Thank You video message from me!" at bounding box center [300, 282] width 216 height 23
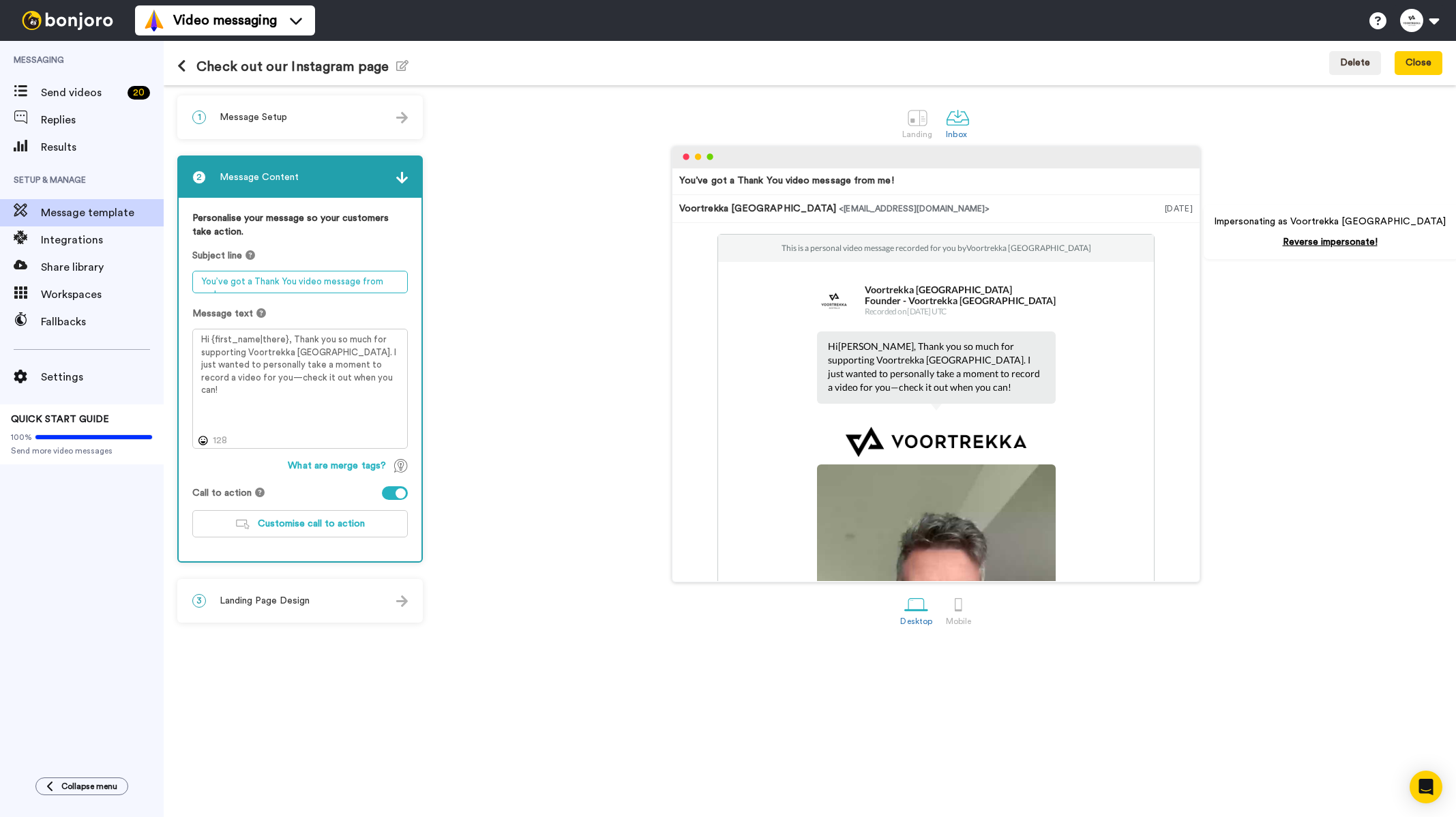
click at [404, 286] on textarea "You’ve got a Thank You video message from me!" at bounding box center [300, 282] width 216 height 23
drag, startPoint x: 404, startPoint y: 286, endPoint x: 194, endPoint y: 282, distance: 210.0
click at [194, 282] on textarea "You’ve got a Thank You video message from me!" at bounding box center [300, 282] width 216 height 23
type textarea "A"
click at [335, 277] on textarea "Thanks for your recent purchase from Voortrekka" at bounding box center [300, 282] width 216 height 23
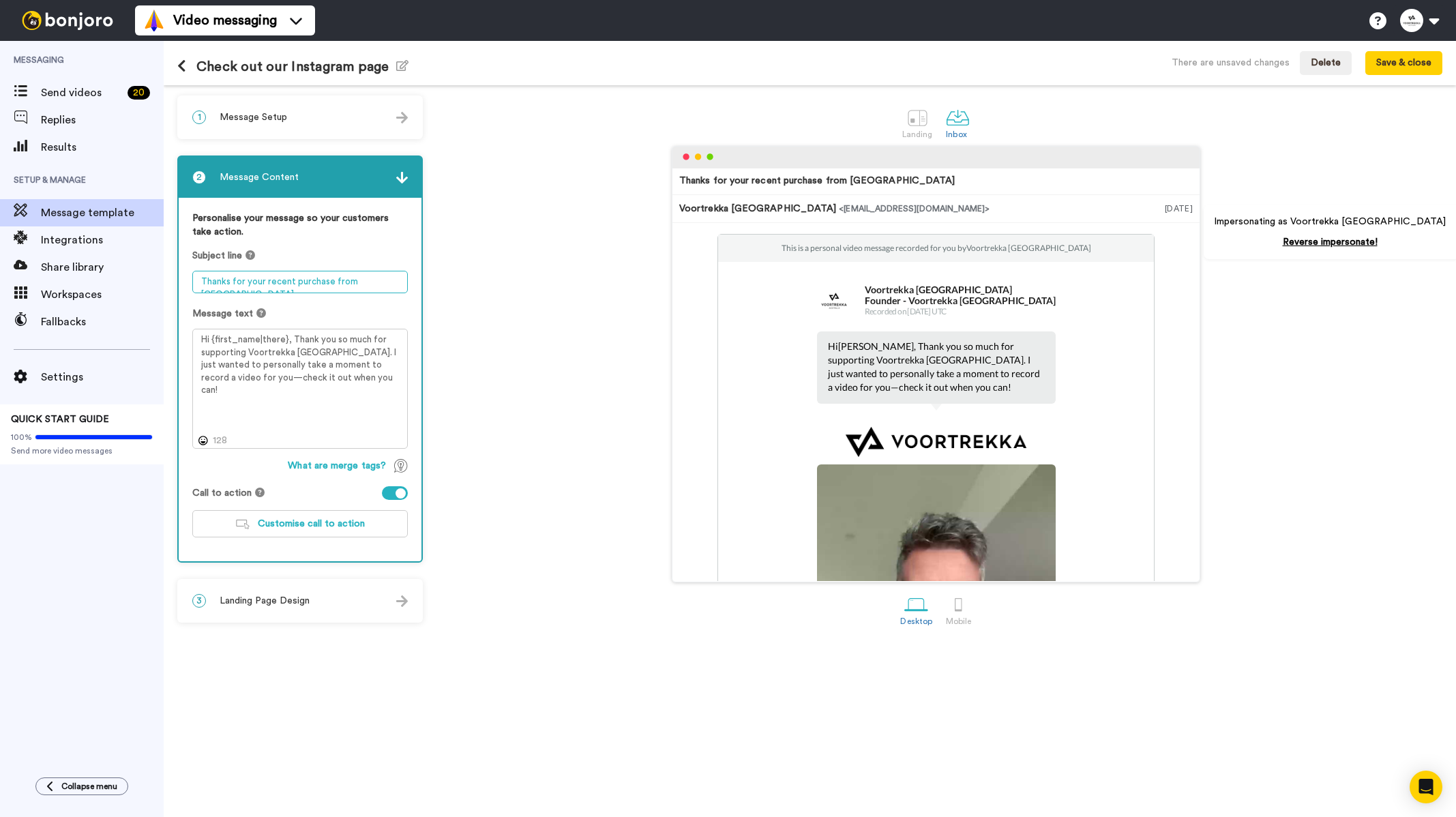
click at [361, 276] on textarea "Thanks for your recent purchase from Voortrekka" at bounding box center [300, 282] width 216 height 23
click at [394, 282] on textarea "Thanks for your recent purchase from Voortrekka" at bounding box center [300, 282] width 216 height 23
drag, startPoint x: 399, startPoint y: 282, endPoint x: 355, endPoint y: 277, distance: 44.3
click at [355, 277] on textarea "Thanks for your recent purchase from Voortrekka" at bounding box center [300, 282] width 216 height 23
click at [198, 280] on textarea "Thanks for your recent purchase from" at bounding box center [300, 282] width 216 height 23
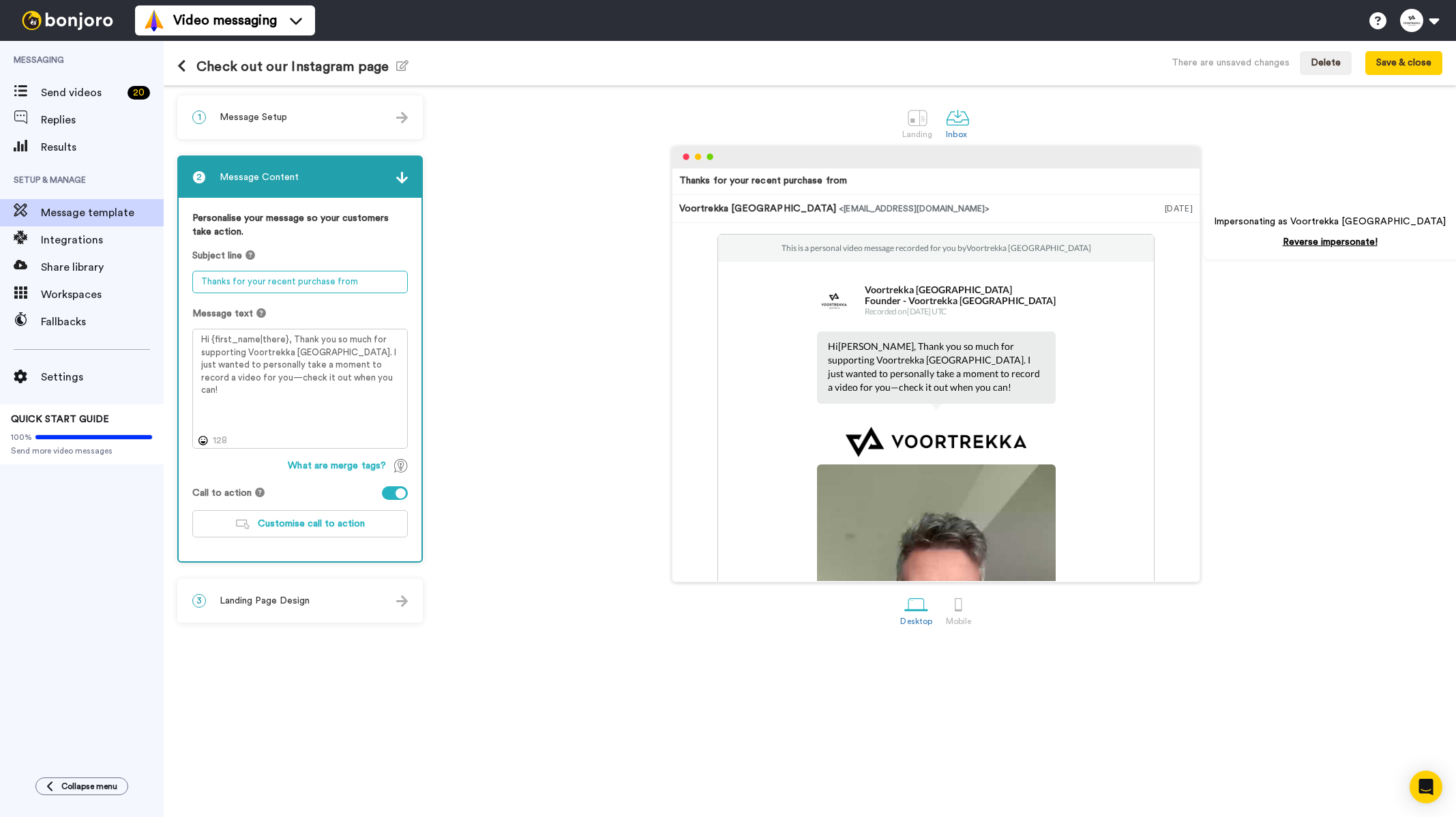
paste textarea "Voortrekka"
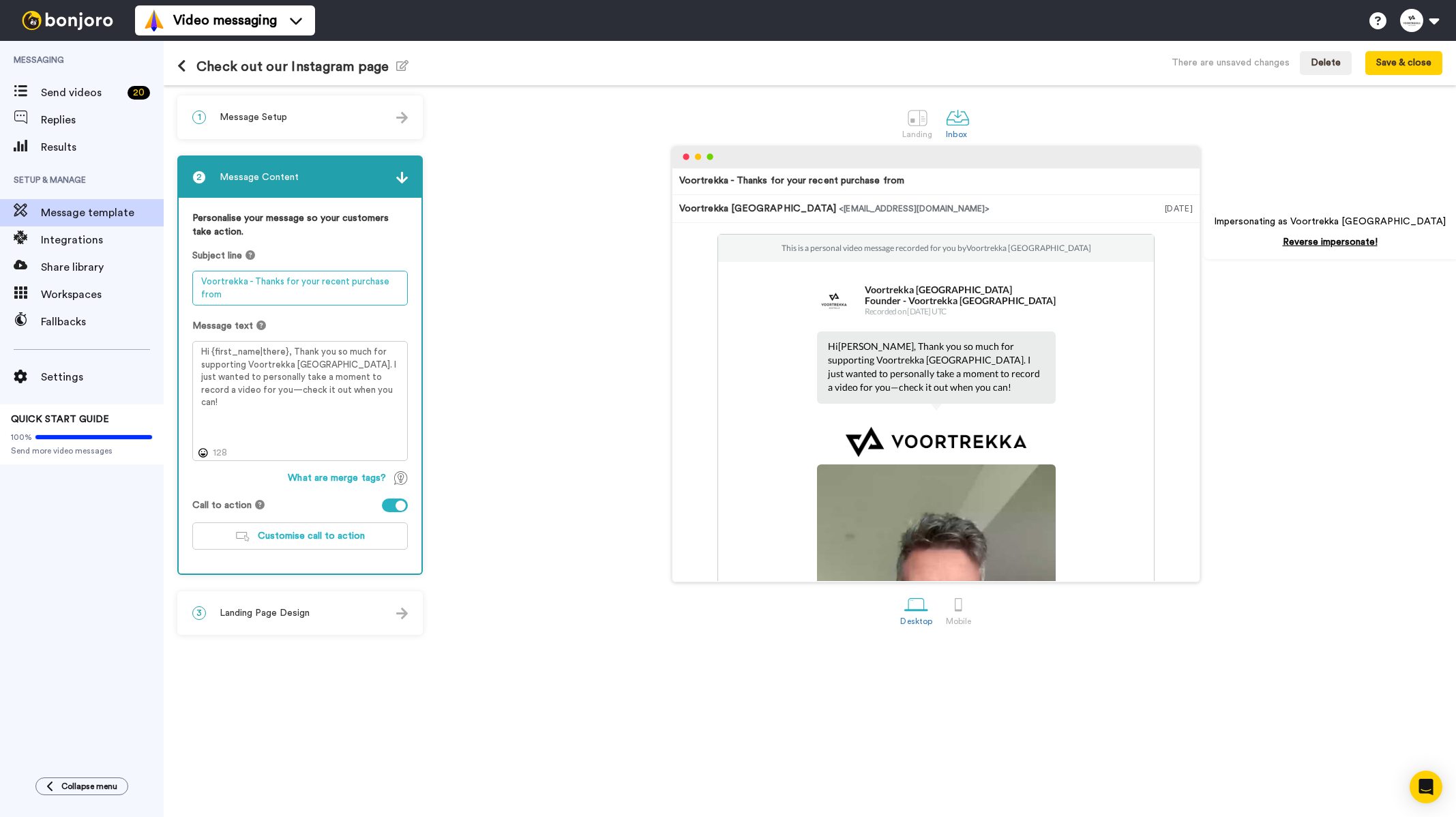
click at [293, 298] on textarea "Voortrekka - Thanks for your recent purchase from" at bounding box center [300, 288] width 216 height 35
type textarea "Voortrekka - Thanks for your purchase from the founder"
click at [474, 321] on div "Voortrekka - Thanks for your purchase from the founder Voortrekka Australia <se…" at bounding box center [937, 363] width 1013 height 436
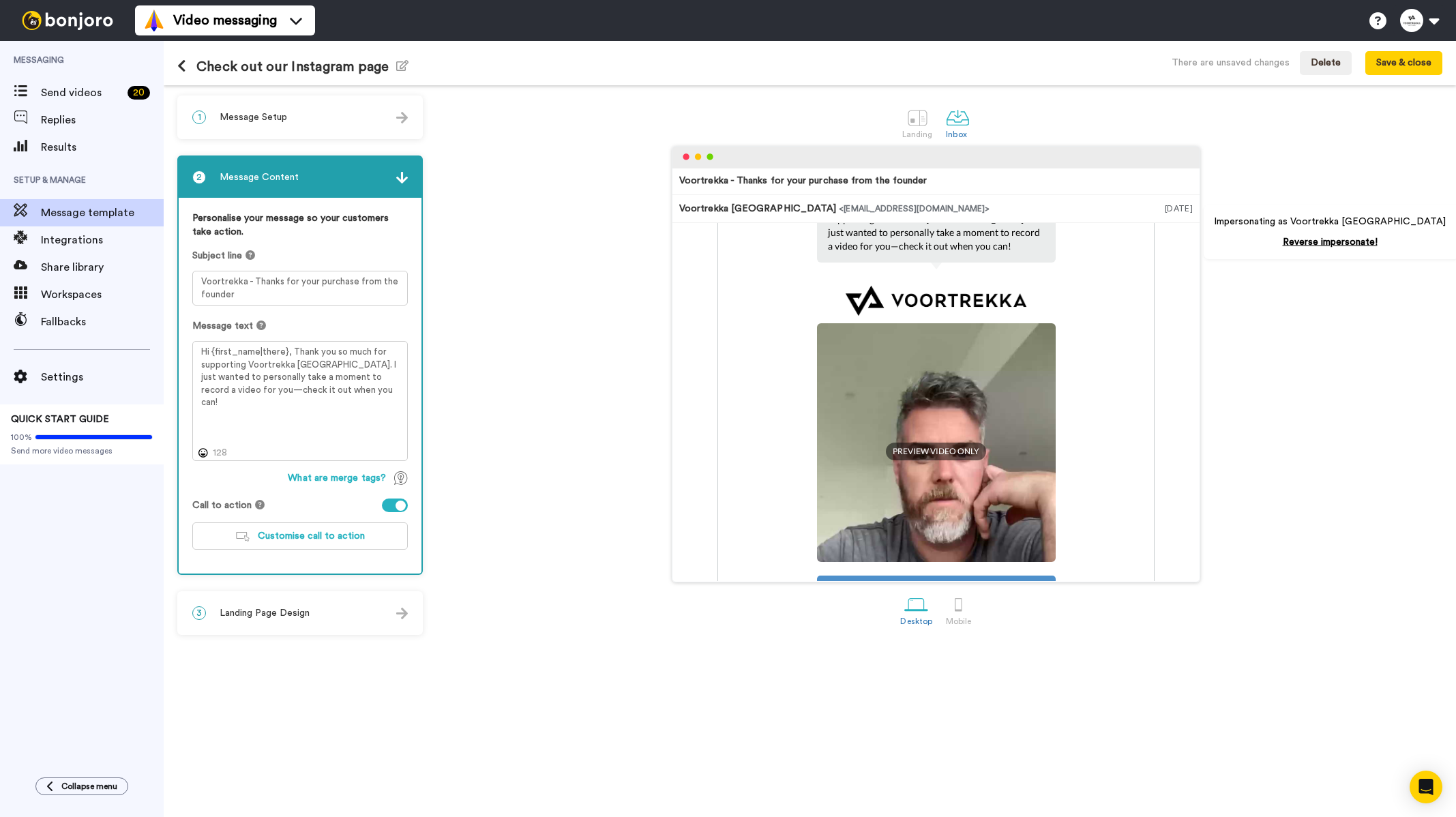
scroll to position [136, 0]
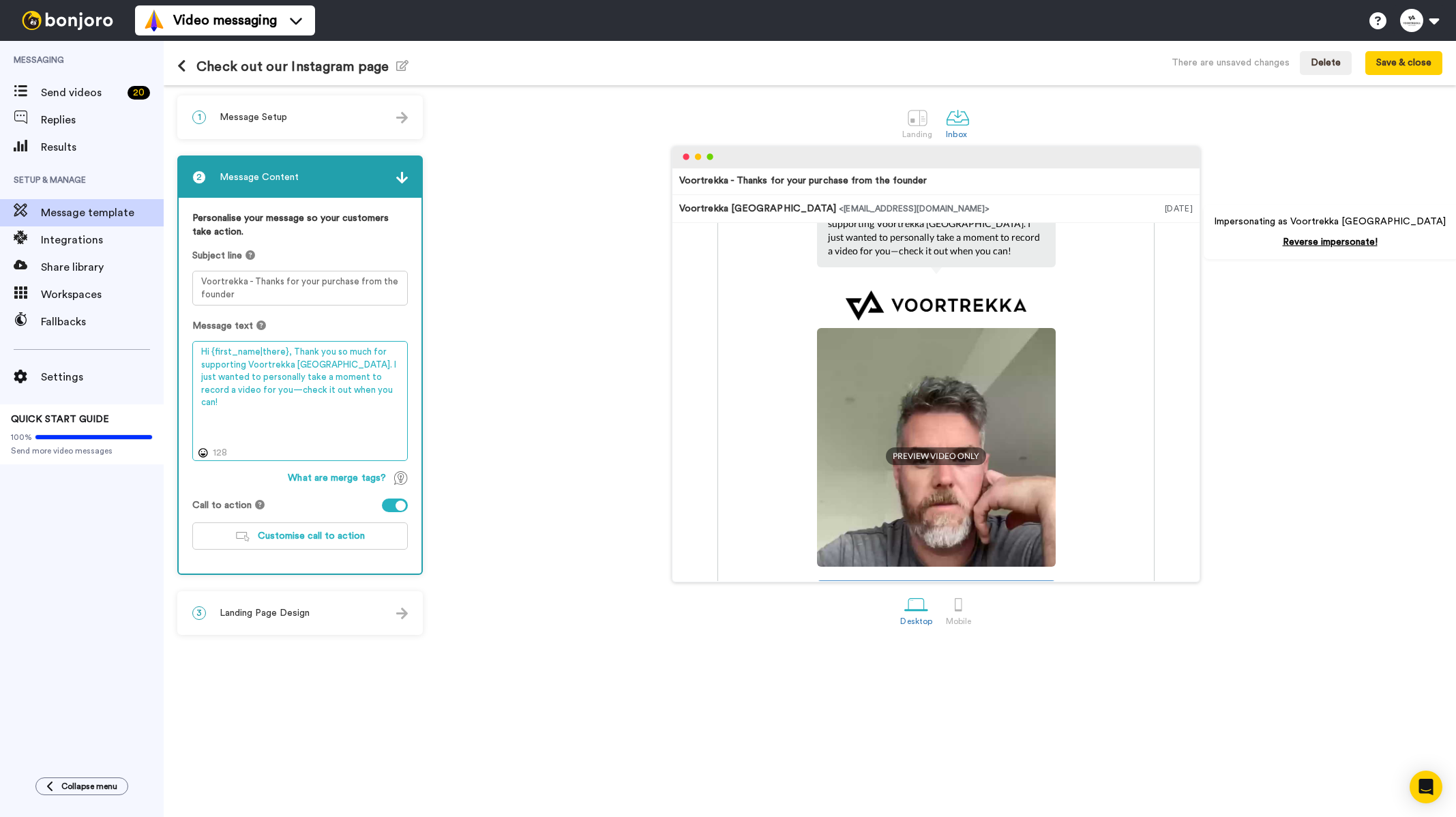
click at [366, 387] on textarea "Hi {first_name|there}, Thank you so much for supporting Voortrekka Australia. I…" at bounding box center [300, 400] width 216 height 120
drag, startPoint x: 347, startPoint y: 390, endPoint x: 321, endPoint y: 375, distance: 30.0
click at [321, 375] on textarea "Hi {first_name|there}, Thank you so much for supporting Voortrekka Australia. I…" at bounding box center [300, 400] width 216 height 120
click at [334, 395] on textarea "Hi {first_name|there}, Thank you so much for supporting Voortrekka Australia. I…" at bounding box center [300, 400] width 216 height 120
click at [348, 390] on textarea "Hi {first_name|there}, Thank you so much for supporting Voortrekka Australia. I…" at bounding box center [300, 400] width 216 height 120
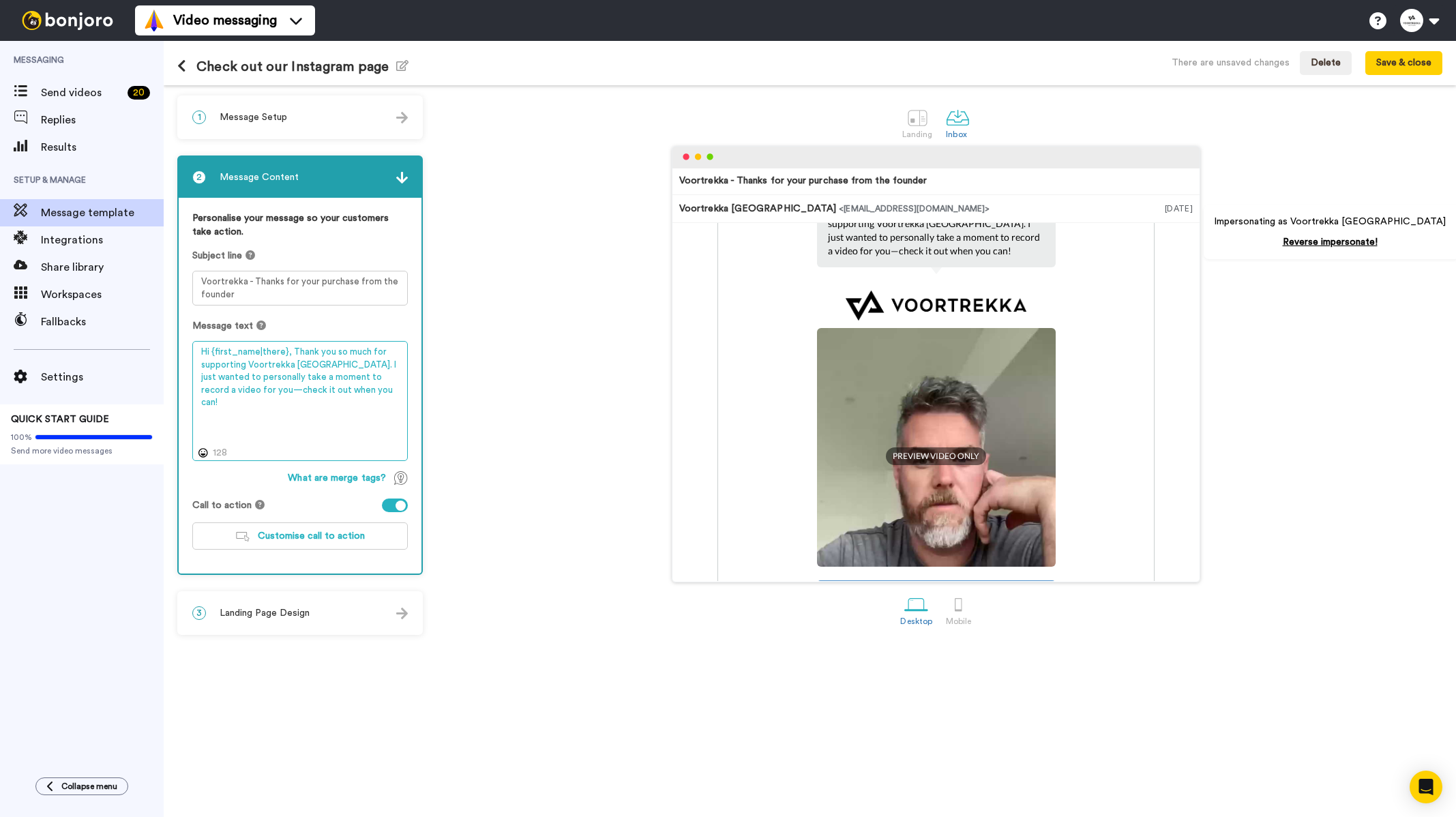
click at [351, 393] on textarea "Hi {first_name|there}, Thank you so much for supporting Voortrekka Australia. I…" at bounding box center [300, 400] width 216 height 120
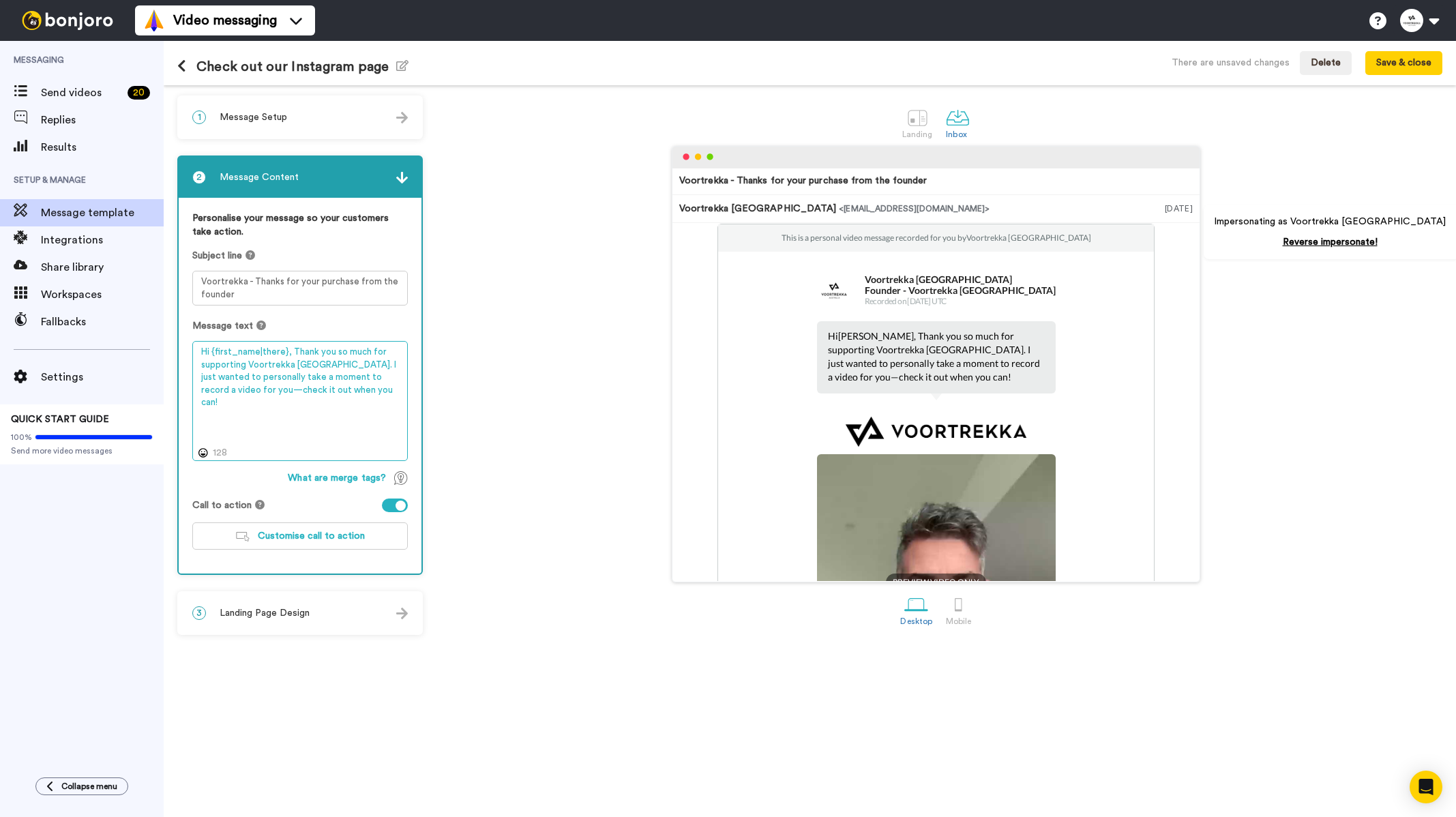
scroll to position [0, 0]
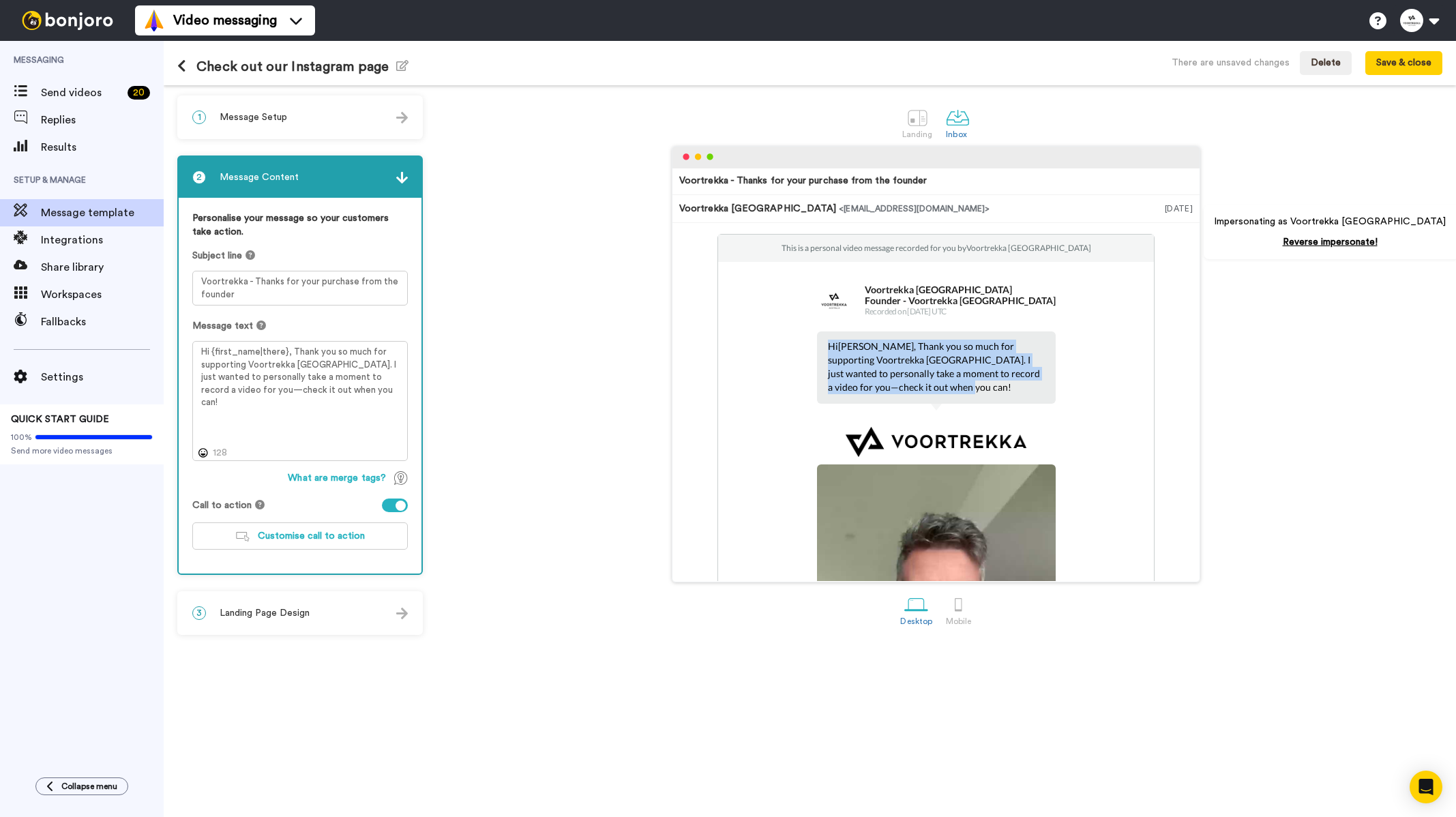
drag, startPoint x: 911, startPoint y: 385, endPoint x: 814, endPoint y: 351, distance: 102.8
click at [817, 351] on div "Hi Tom , Thank you so much for supporting Voortrekka Australia. I just wanted t…" at bounding box center [937, 367] width 238 height 72
click at [313, 538] on span "Customise call to action" at bounding box center [312, 536] width 107 height 10
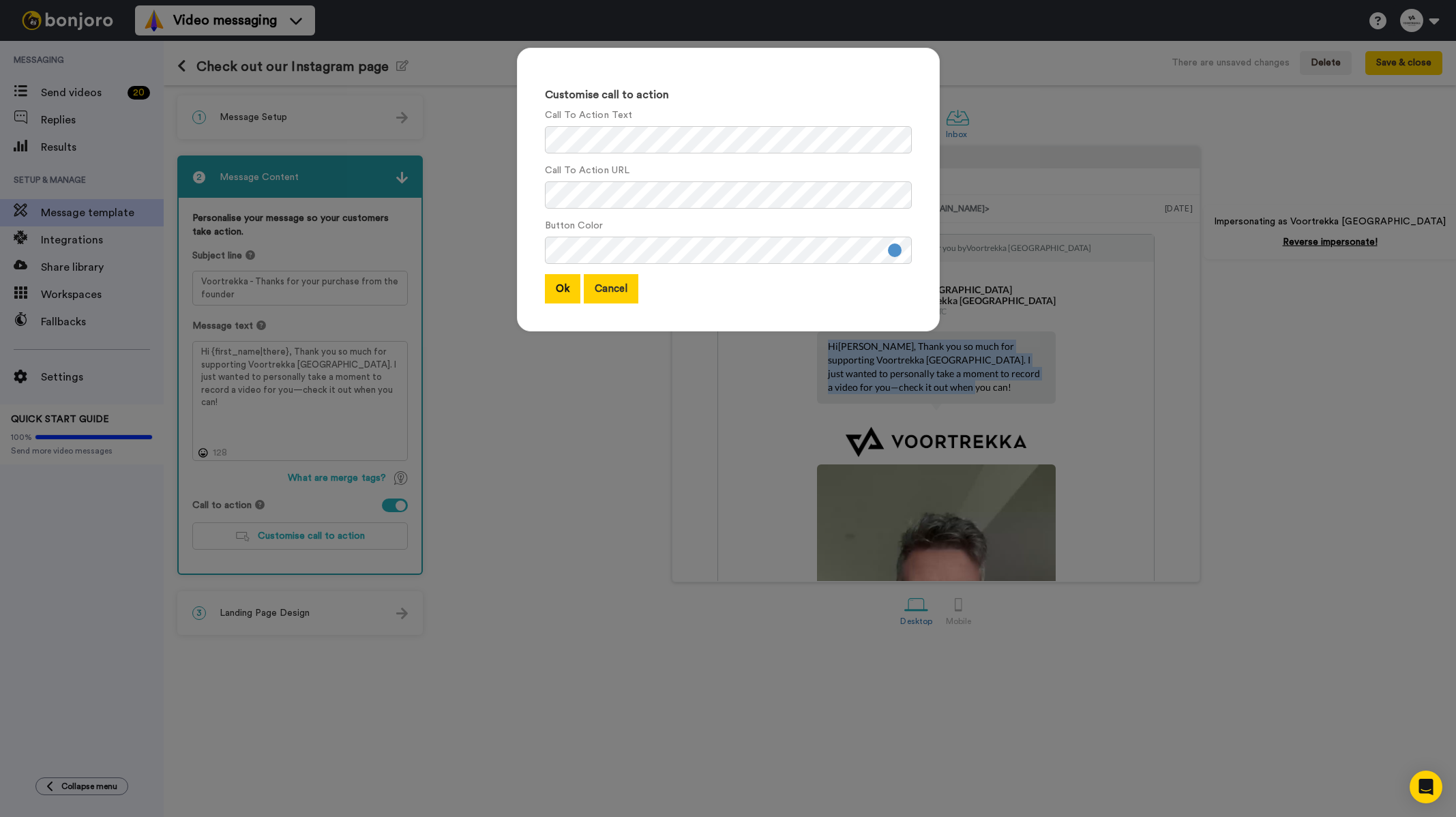
click at [620, 296] on button "Cancel" at bounding box center [611, 289] width 55 height 30
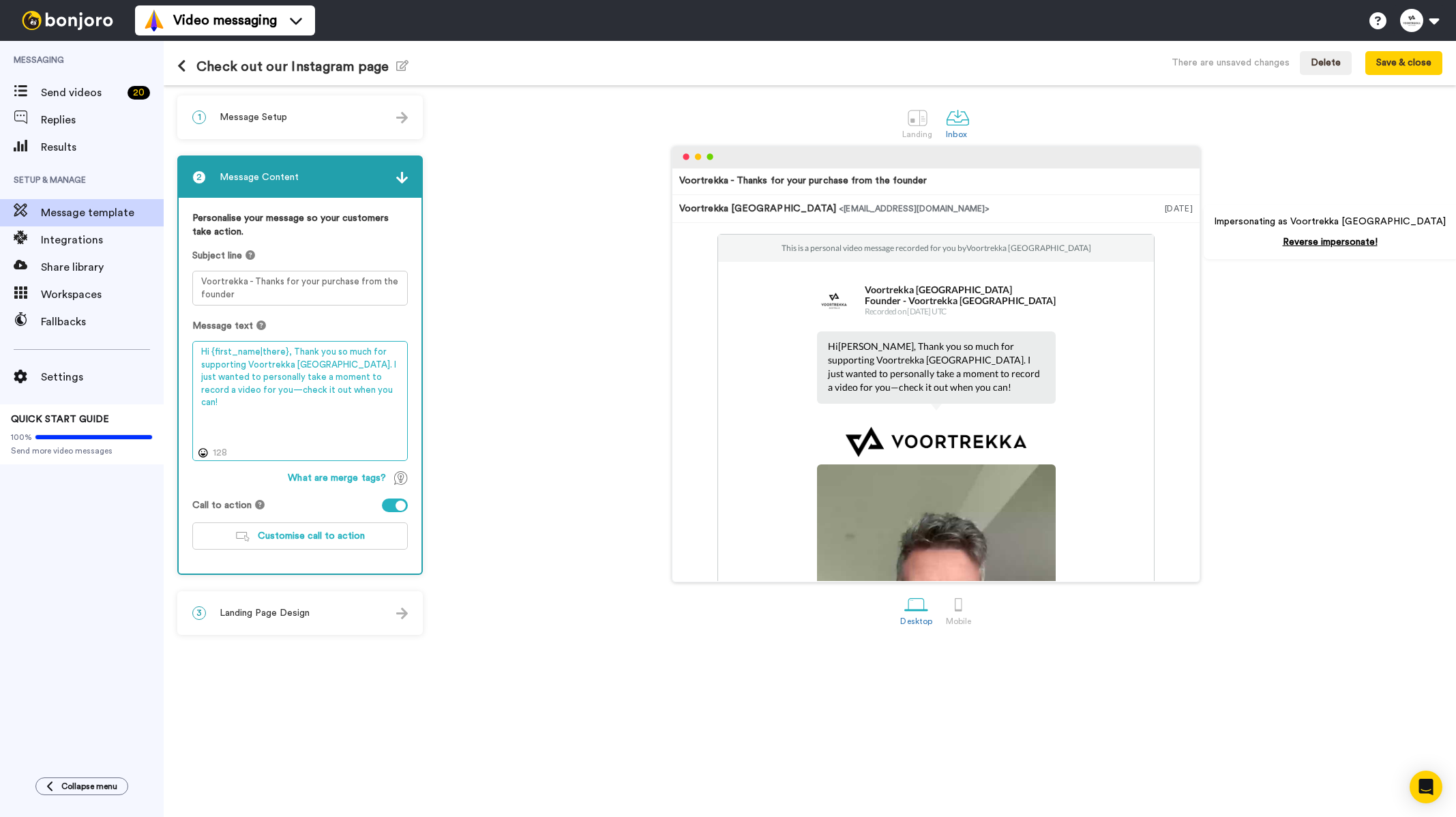
click at [362, 384] on textarea "Hi {first_name|there}, Thank you so much for supporting Voortrekka Australia. I…" at bounding box center [300, 400] width 216 height 120
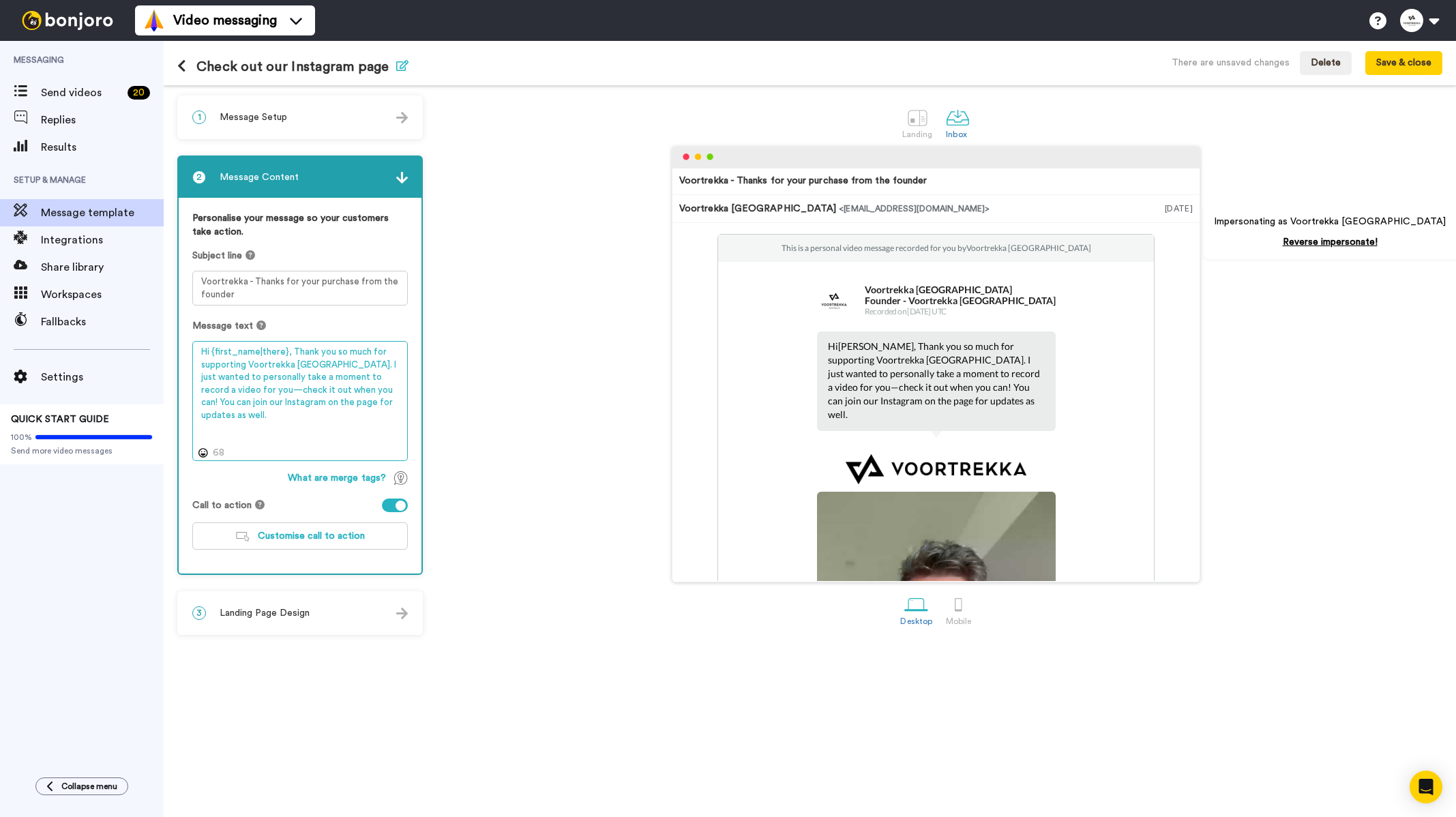
type textarea "Hi {first_name|there}, Thank you so much for supporting Voortrekka Australia. I…"
click at [404, 65] on icon "button" at bounding box center [402, 65] width 12 height 11
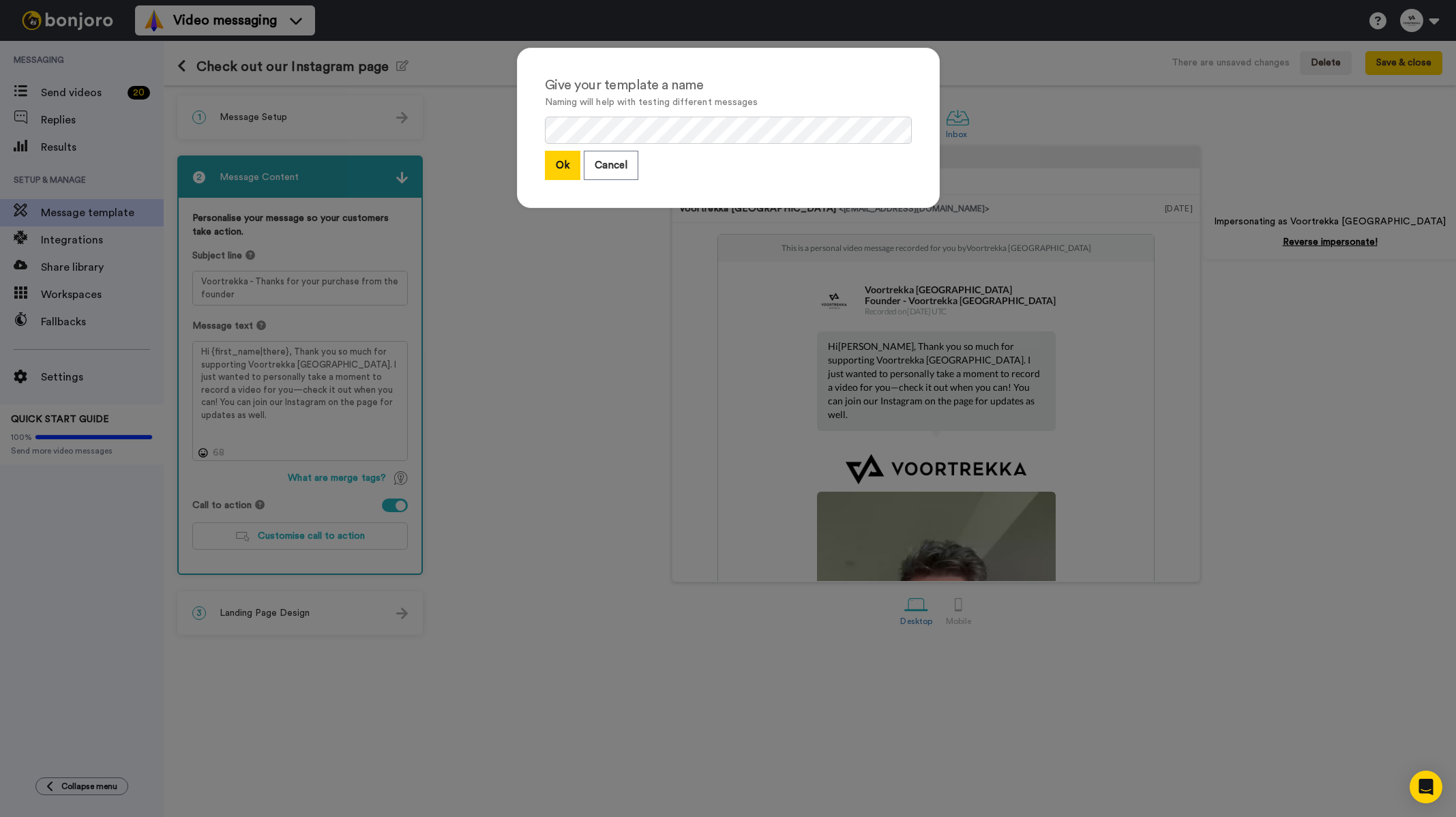
click at [557, 165] on button "Ok" at bounding box center [563, 166] width 36 height 30
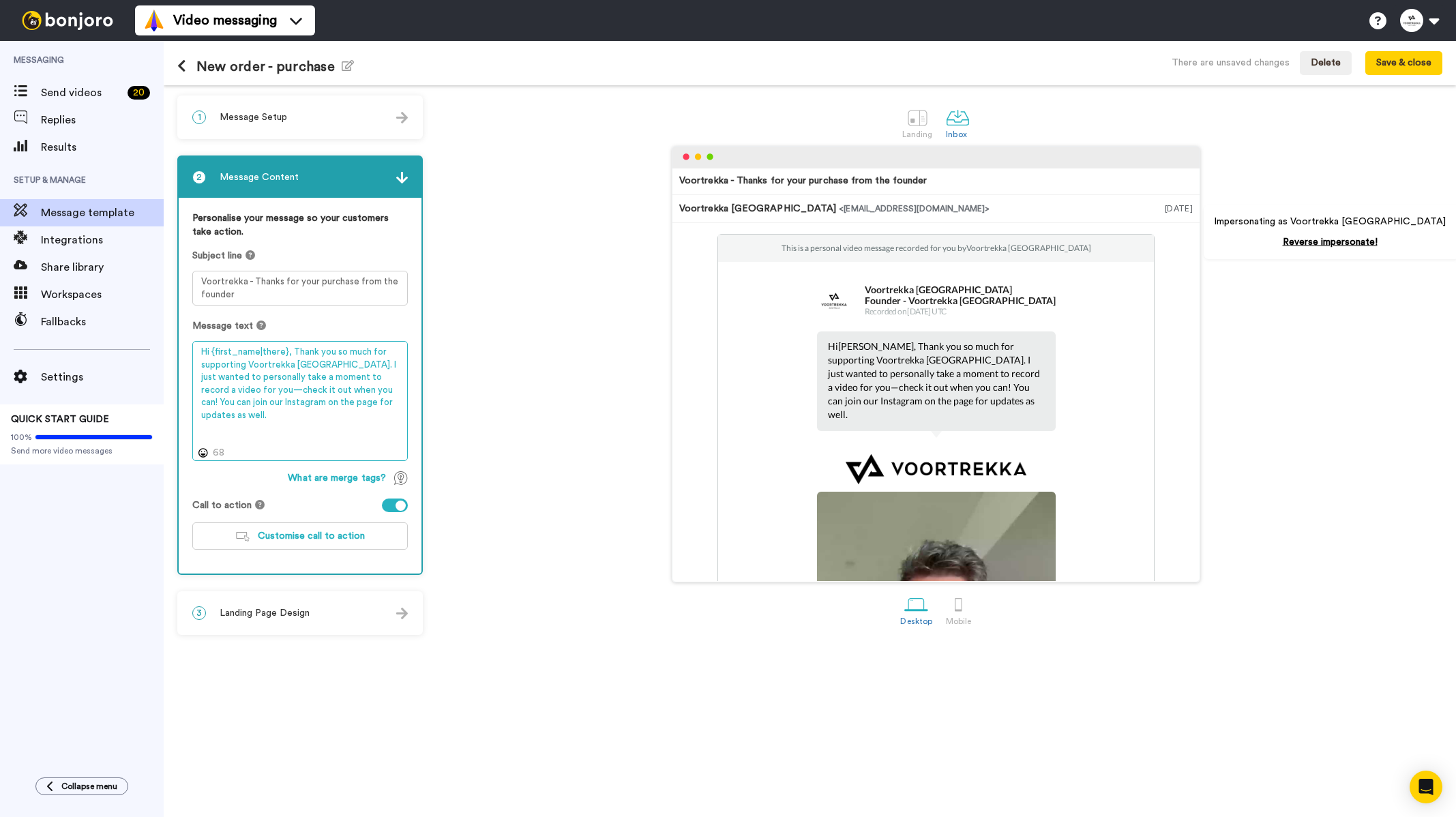
drag, startPoint x: 374, startPoint y: 409, endPoint x: 340, endPoint y: 388, distance: 40.0
click at [340, 388] on textarea "Hi {first_name|there}, Thank you so much for supporting Voortrekka [GEOGRAPHIC_…" at bounding box center [300, 400] width 216 height 120
click at [254, 403] on textarea "Hi {first_name|there}, Thank you so much for supporting Voortrekka [GEOGRAPHIC_…" at bounding box center [300, 400] width 216 height 120
click at [304, 532] on span "Customise call to action" at bounding box center [312, 536] width 107 height 10
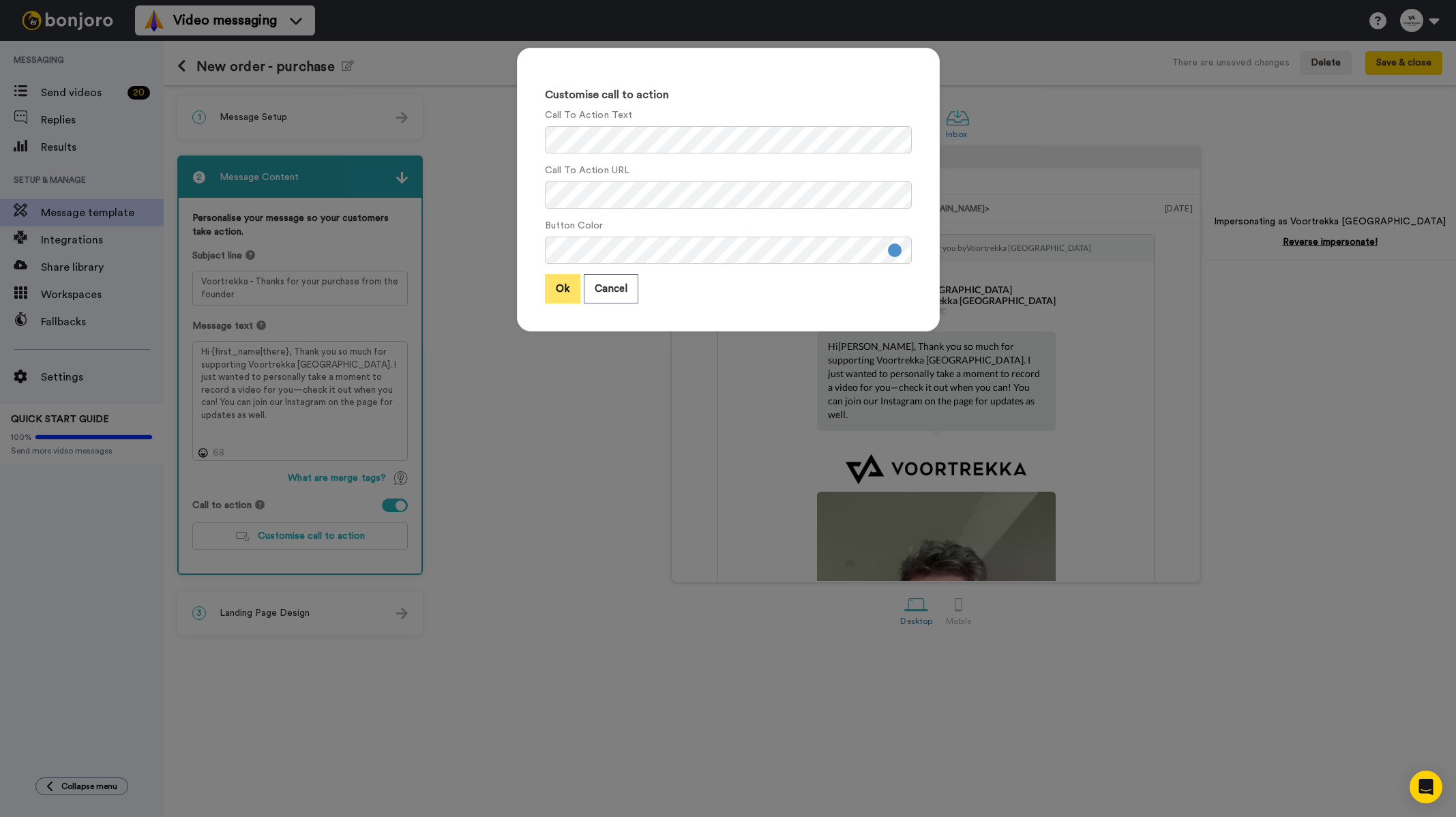
click at [547, 294] on button "Ok" at bounding box center [563, 289] width 36 height 30
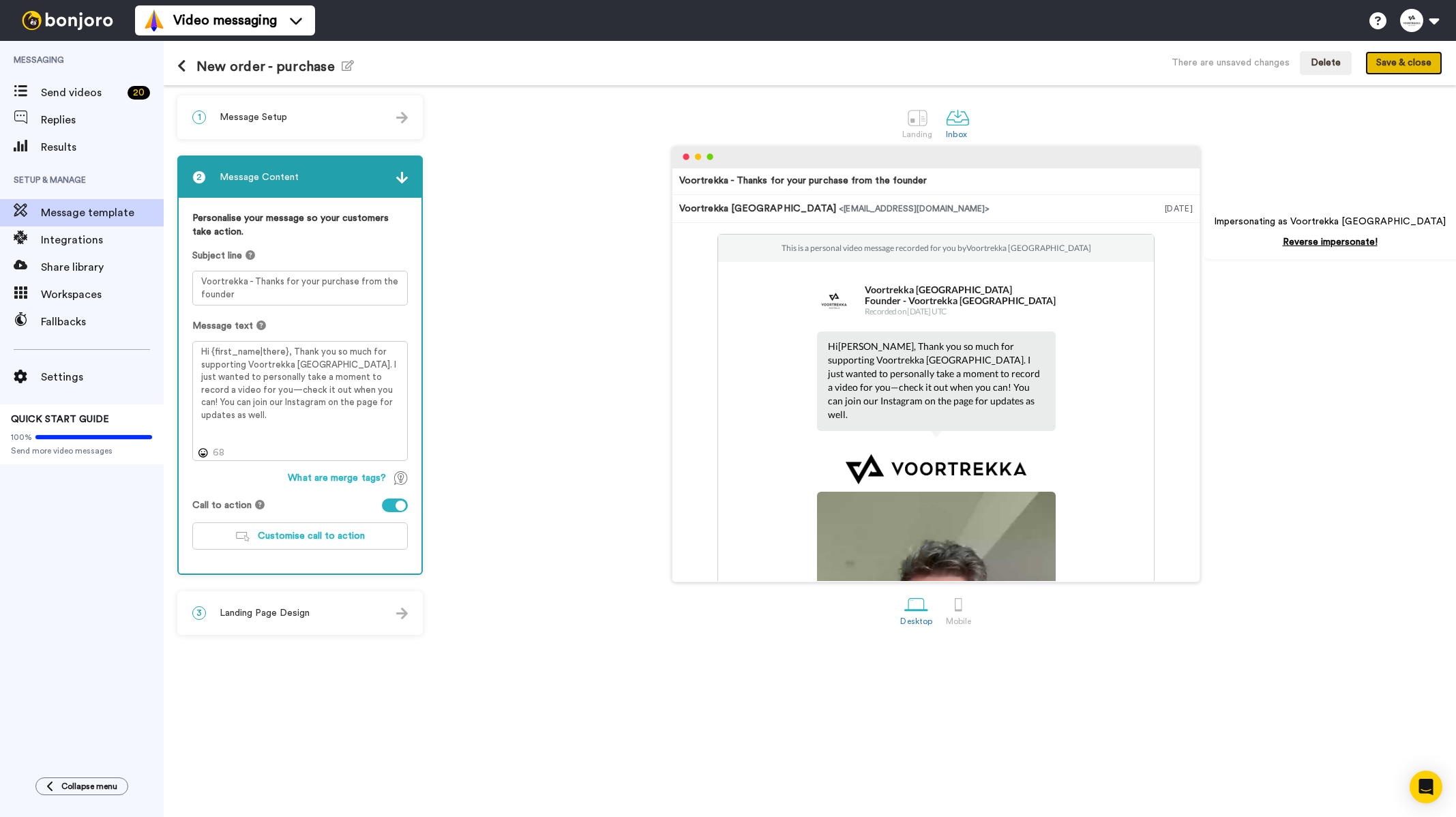
click at [1417, 67] on button "Save & close" at bounding box center [1404, 64] width 77 height 25
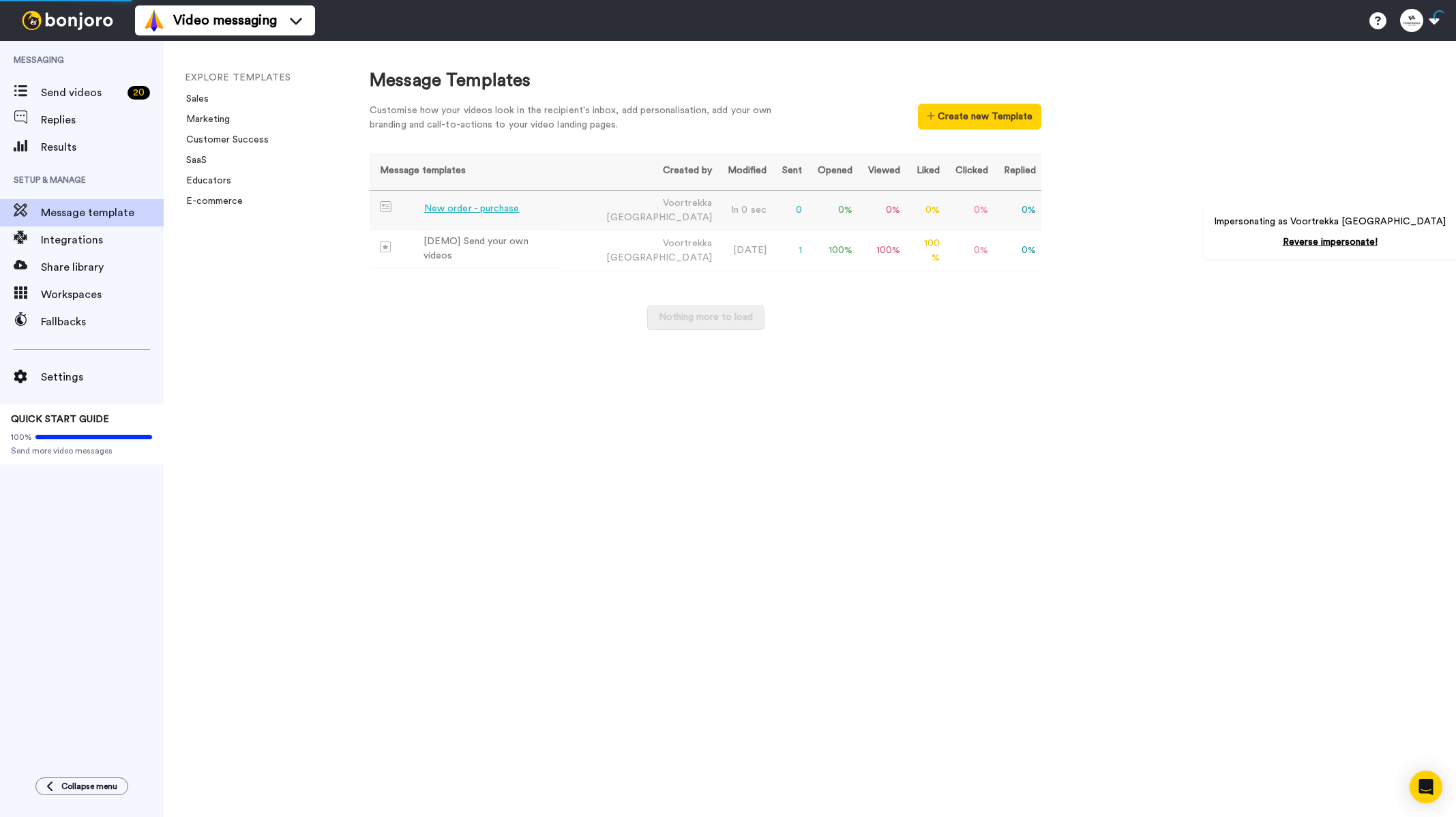
click at [483, 204] on div "New order - purchase" at bounding box center [472, 208] width 95 height 14
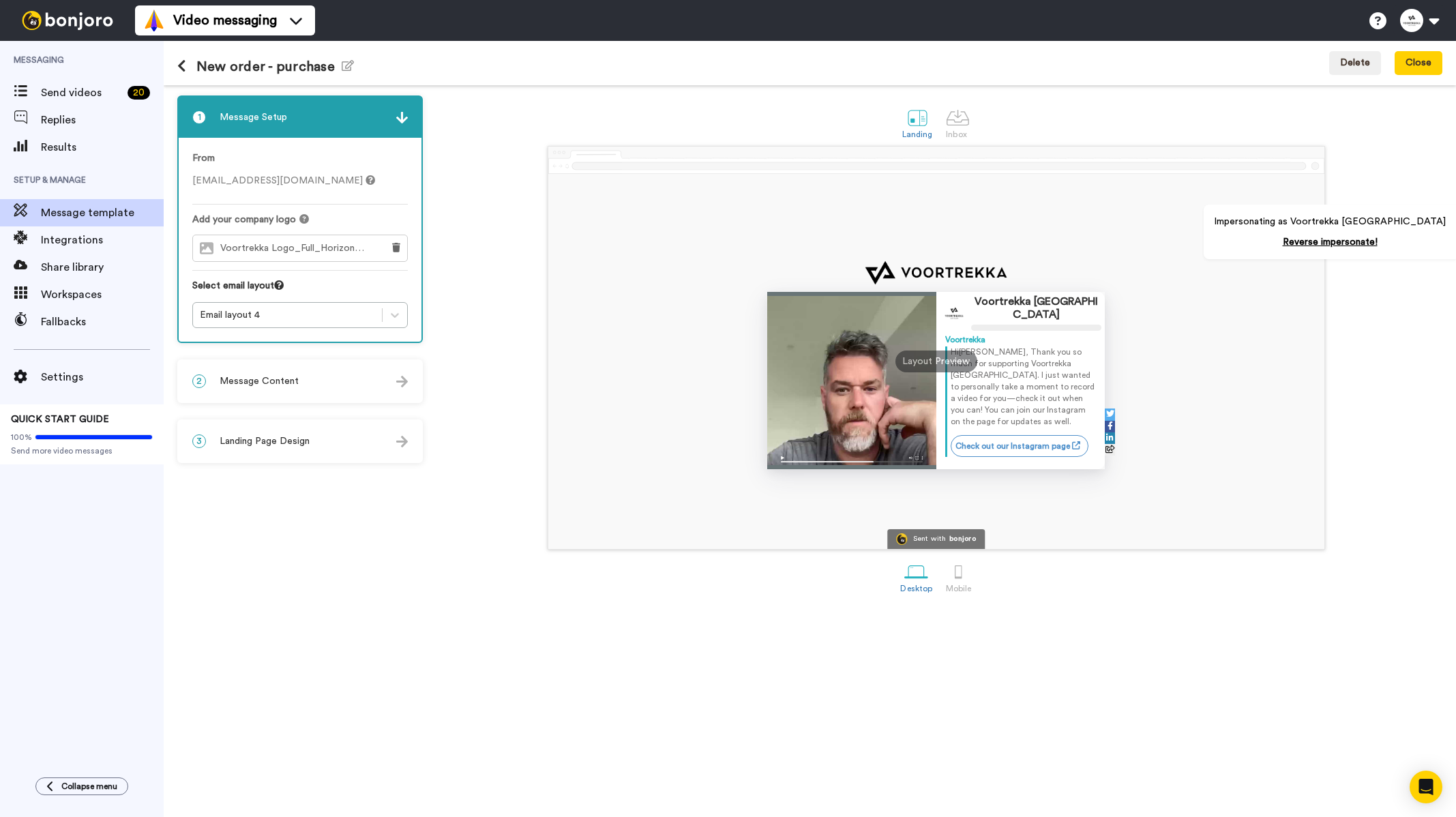
click at [337, 368] on div "2 Message Content" at bounding box center [300, 380] width 242 height 41
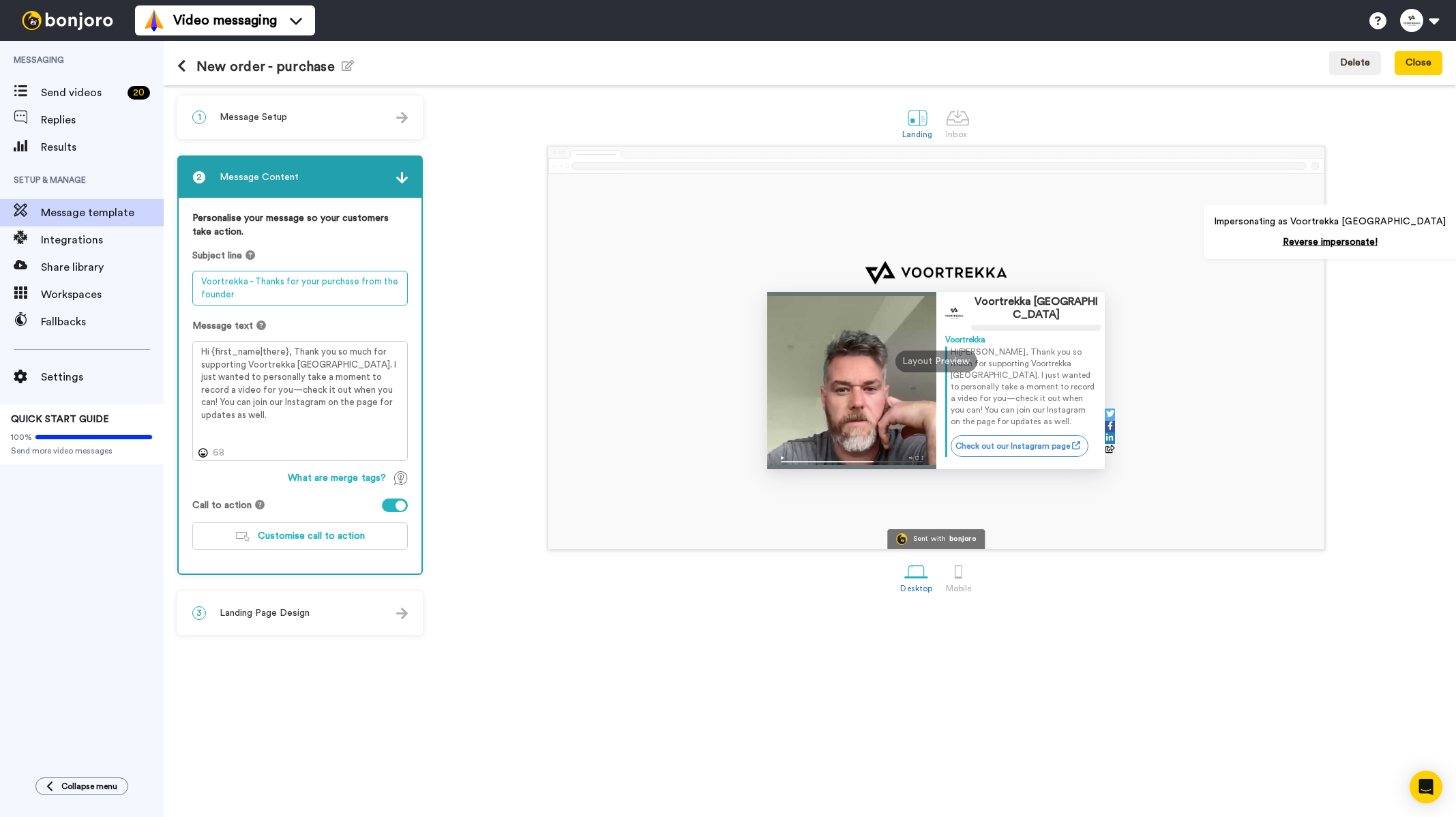
drag, startPoint x: 305, startPoint y: 296, endPoint x: 188, endPoint y: 277, distance: 118.5
click at [189, 277] on div "Personalise your message so your customers take action. Subject line Voortrekka…" at bounding box center [300, 385] width 242 height 375
click at [273, 291] on textarea "Voortrekka - Thanks for your purchase from the founder" at bounding box center [300, 288] width 216 height 35
click at [171, 67] on div "New order - purchase Edit name Delete Close" at bounding box center [809, 63] width 1292 height 45
click at [180, 67] on icon at bounding box center [182, 67] width 9 height 14
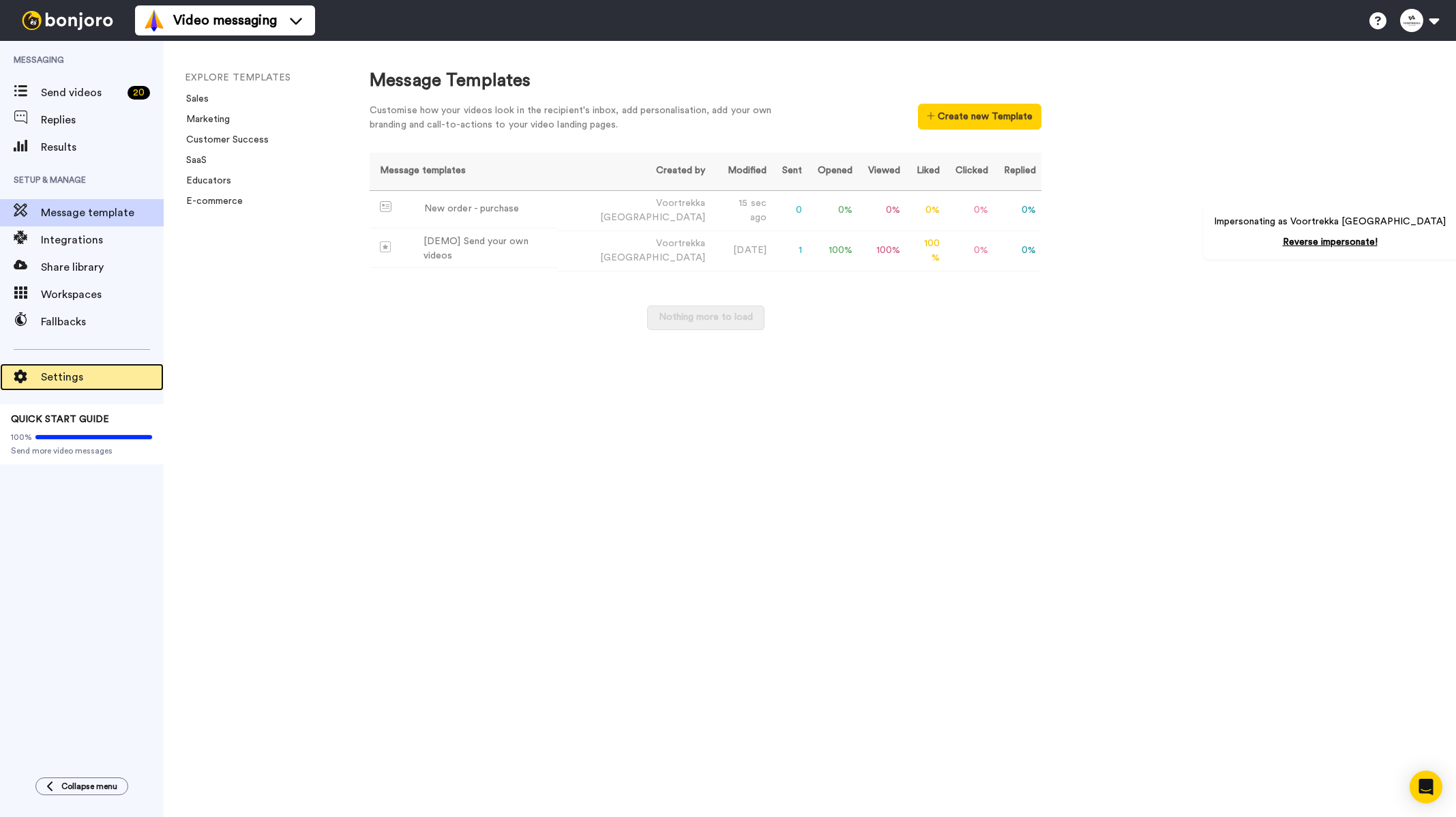
click at [73, 384] on span "Settings" at bounding box center [102, 377] width 123 height 16
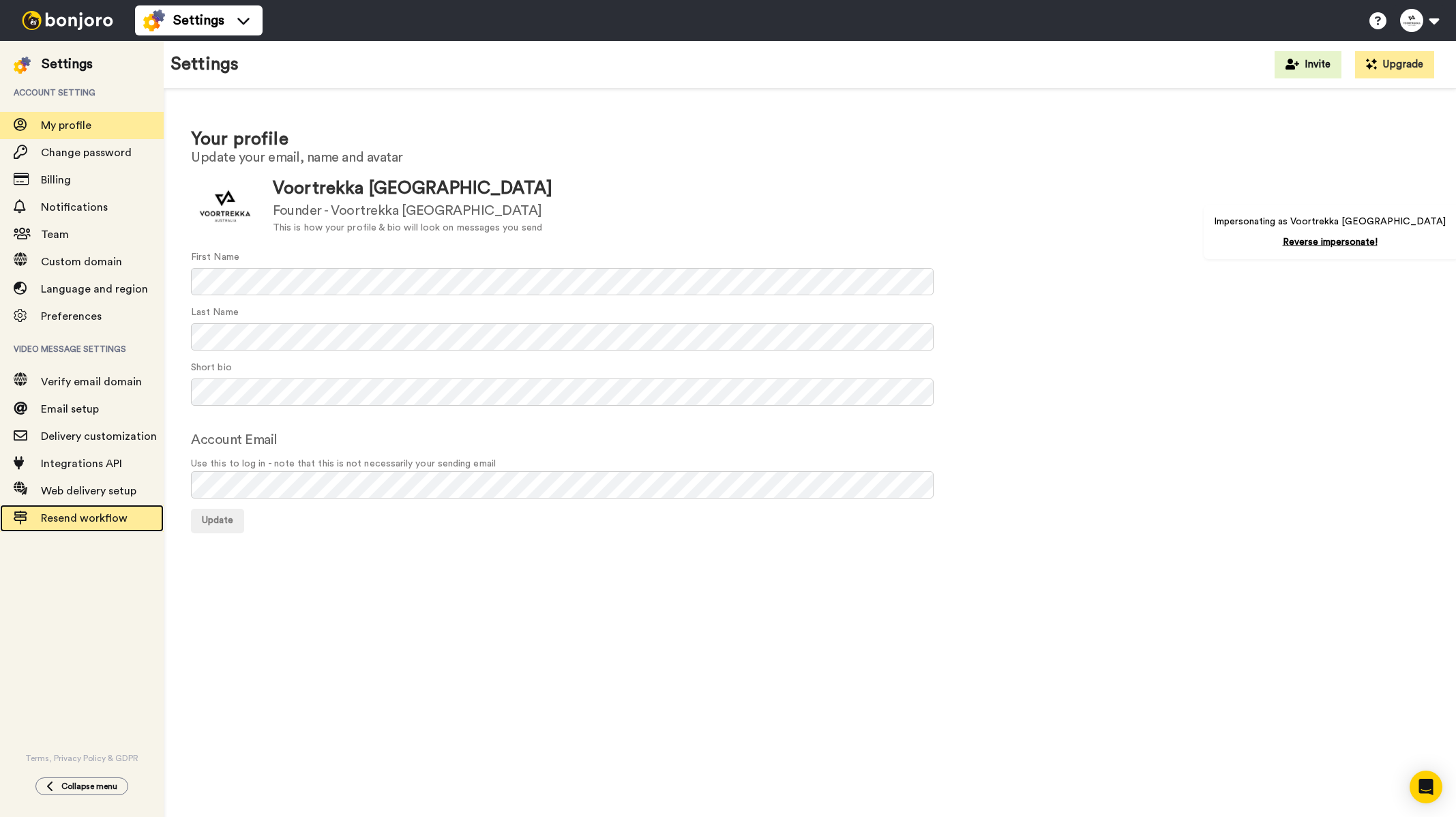
click at [81, 515] on span "Resend workflow" at bounding box center [83, 517] width 86 height 11
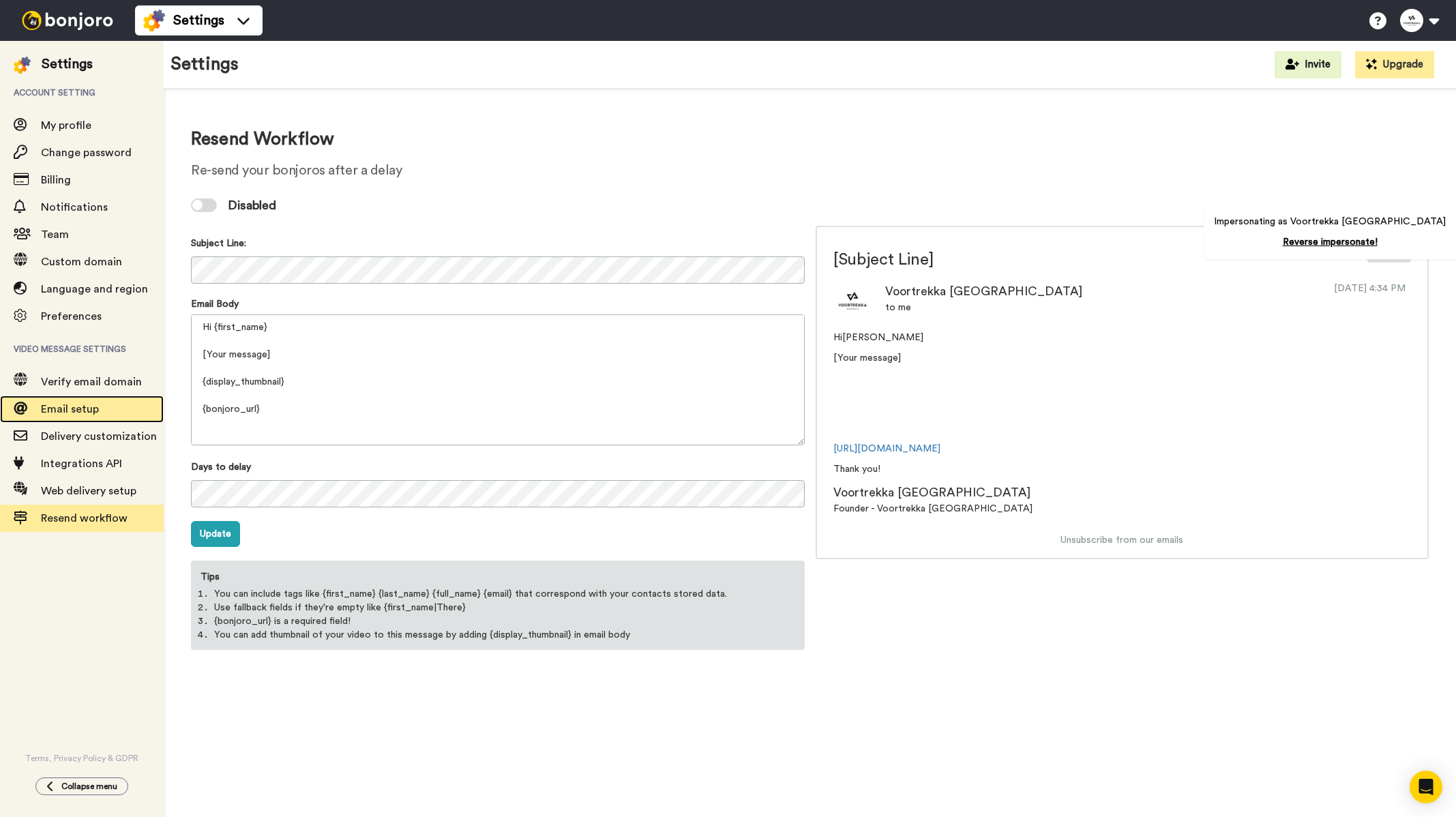
click at [73, 405] on span "Email setup" at bounding box center [70, 409] width 58 height 11
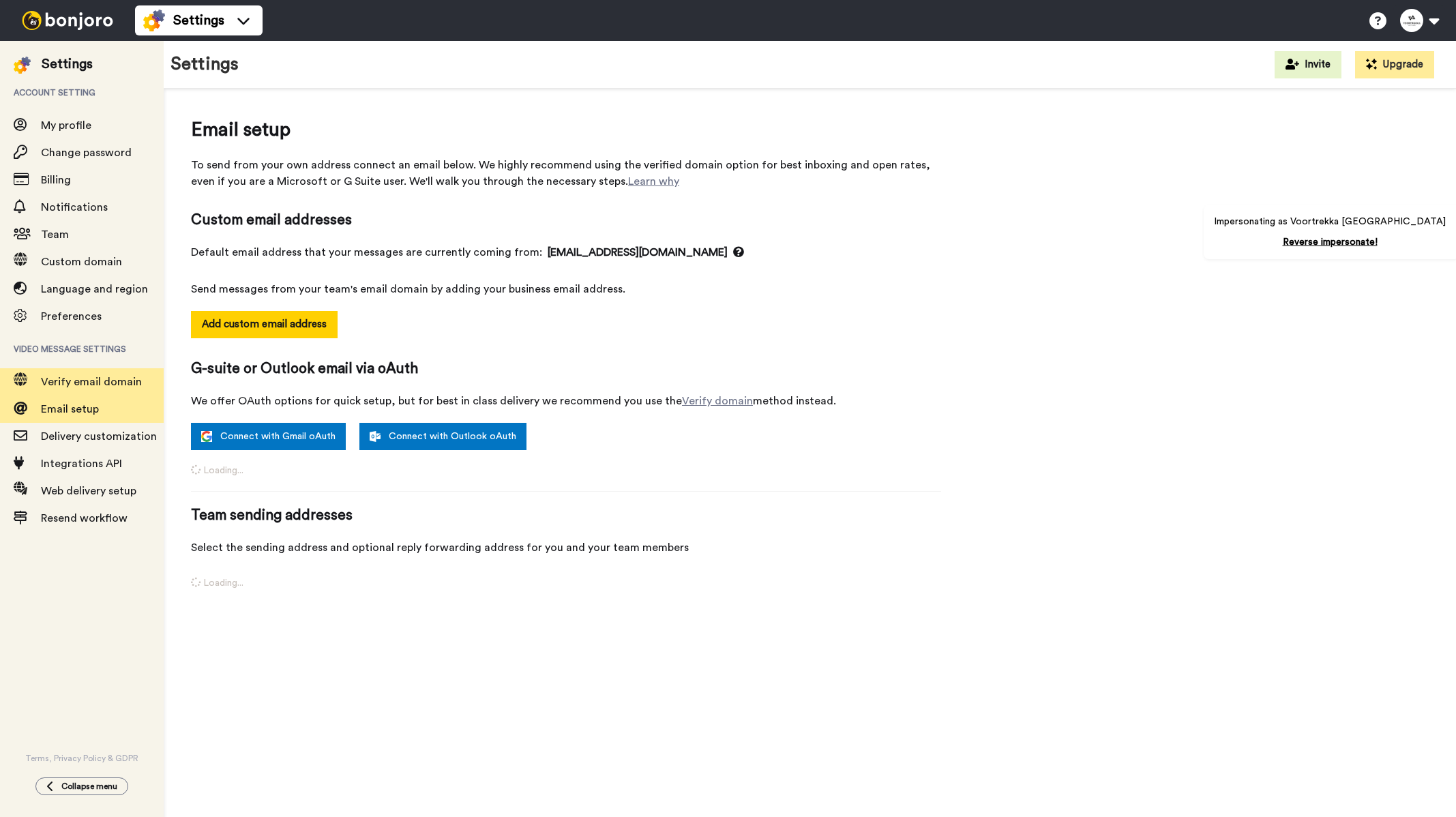
select select "163917"
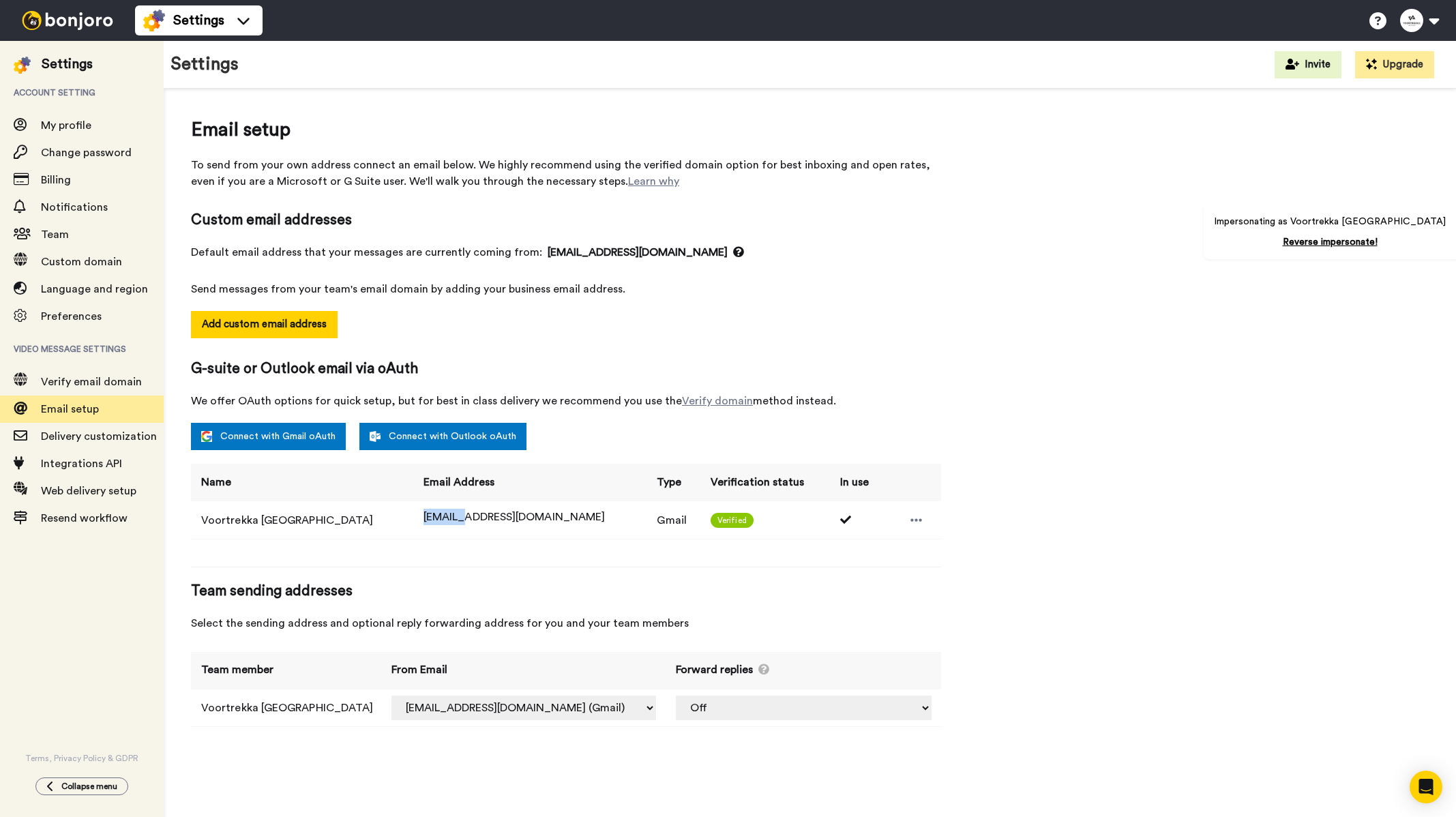
drag, startPoint x: 412, startPoint y: 515, endPoint x: 369, endPoint y: 519, distance: 43.2
click at [413, 519] on td "[EMAIL_ADDRESS][DOMAIN_NAME]" at bounding box center [530, 520] width 234 height 38
click at [815, 711] on select "Off [EMAIL_ADDRESS][DOMAIN_NAME] (Gmail)" at bounding box center [804, 707] width 256 height 25
click at [821, 601] on div "Team sending addresses Select the sending address and optional reply forwarding…" at bounding box center [565, 606] width 750 height 51
click at [104, 521] on span "Resend workflow" at bounding box center [83, 517] width 86 height 11
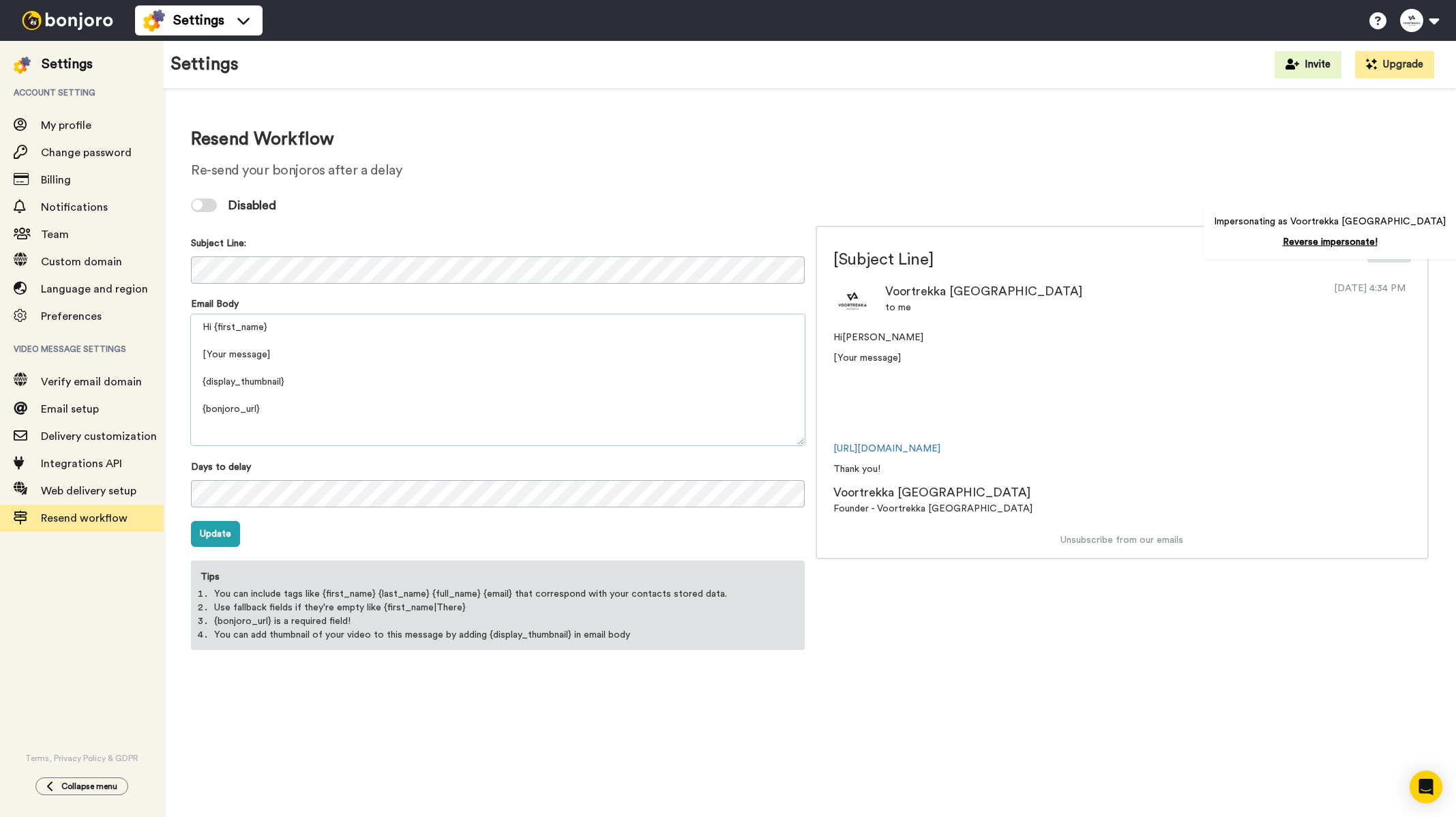
click at [289, 363] on textarea "Hi {first_name} [Your message] {display_thumbnail} {bonjoro_url} Thank you! {pr…" at bounding box center [498, 380] width 614 height 131
drag, startPoint x: 291, startPoint y: 362, endPoint x: 211, endPoint y: 354, distance: 80.4
click at [211, 354] on textarea "Hi {first_name} [Your message] {display_thumbnail} {bonjoro_url} Thank you! {pr…" at bounding box center [498, 380] width 614 height 131
drag, startPoint x: 218, startPoint y: 353, endPoint x: 241, endPoint y: 355, distance: 23.1
click at [218, 353] on textarea "Hi {first_name} [Your message] {display_thumbnail} {bonjoro_url} Thank you! {pr…" at bounding box center [498, 380] width 614 height 131
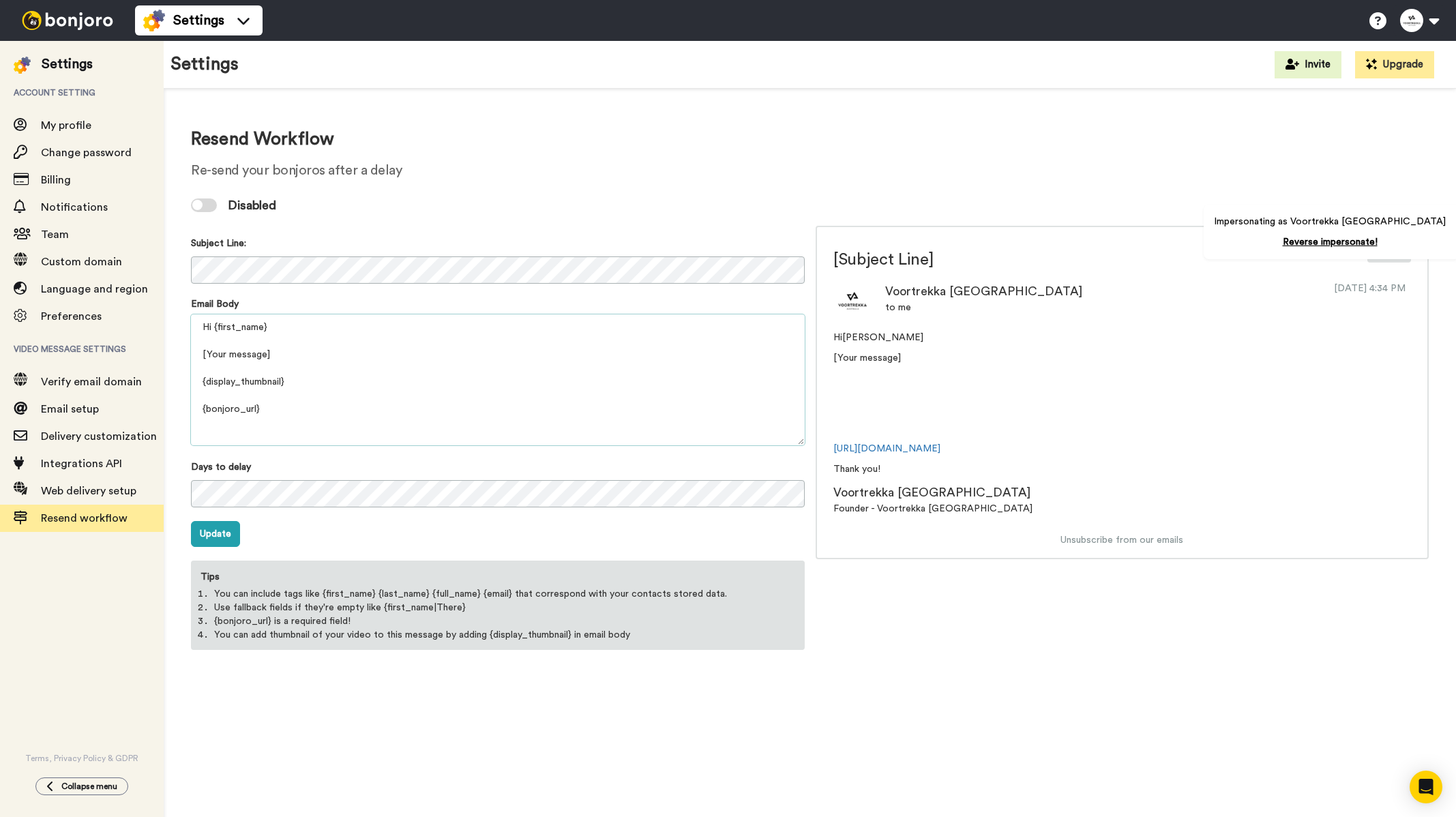
click at [280, 357] on textarea "Hi {first_name} [Your message] {display_thumbnail} {bonjoro_url} Thank you! {pr…" at bounding box center [498, 380] width 614 height 131
drag, startPoint x: 302, startPoint y: 358, endPoint x: 191, endPoint y: 349, distance: 111.4
click at [191, 349] on div "Resend Workflow Re-send your bonjoros after a delay Disabled Subject Line: Emai…" at bounding box center [809, 388] width 1292 height 600
click at [66, 491] on span "Web delivery setup" at bounding box center [88, 490] width 95 height 11
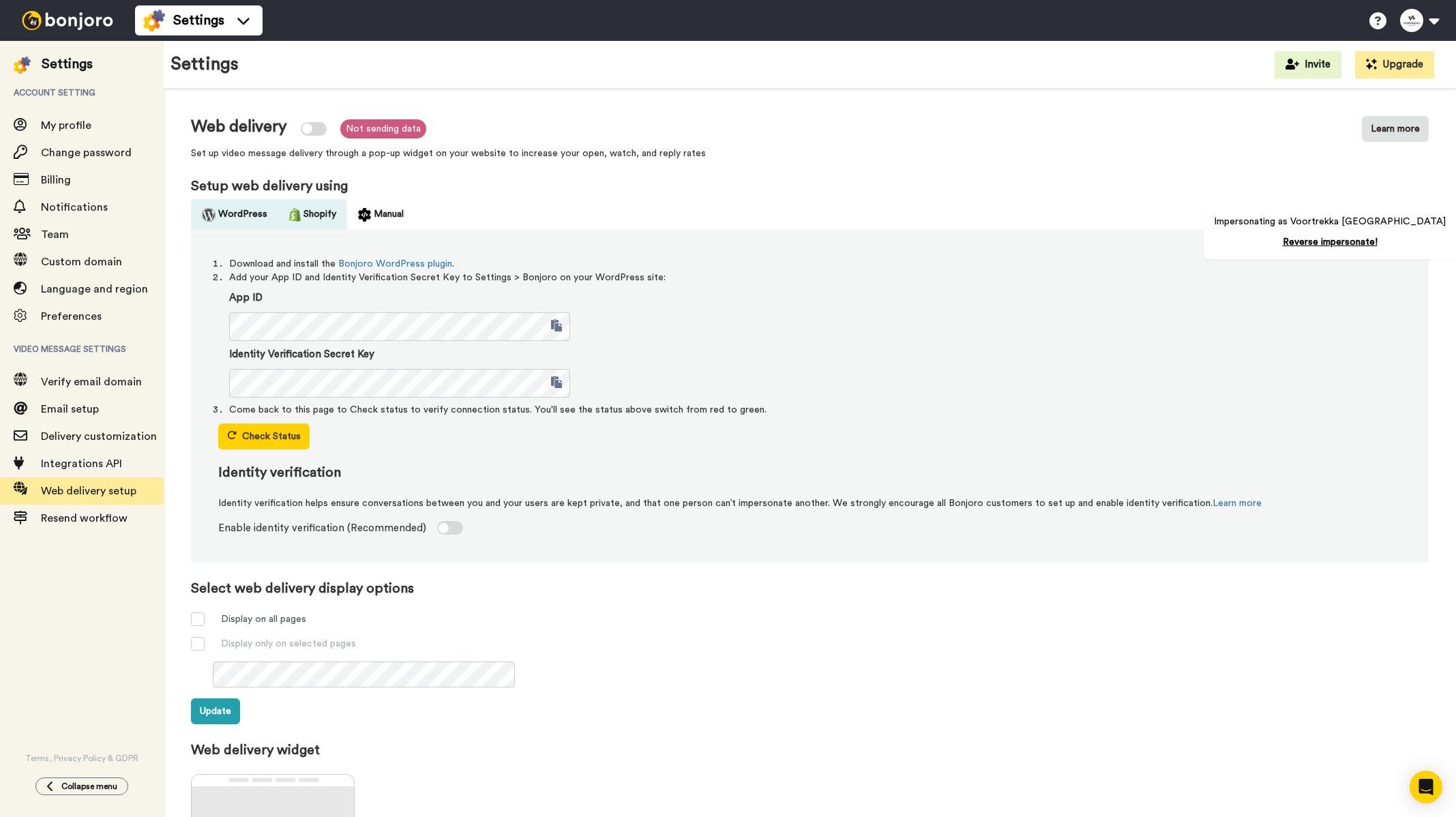
click at [324, 217] on button "Shopify" at bounding box center [312, 214] width 69 height 31
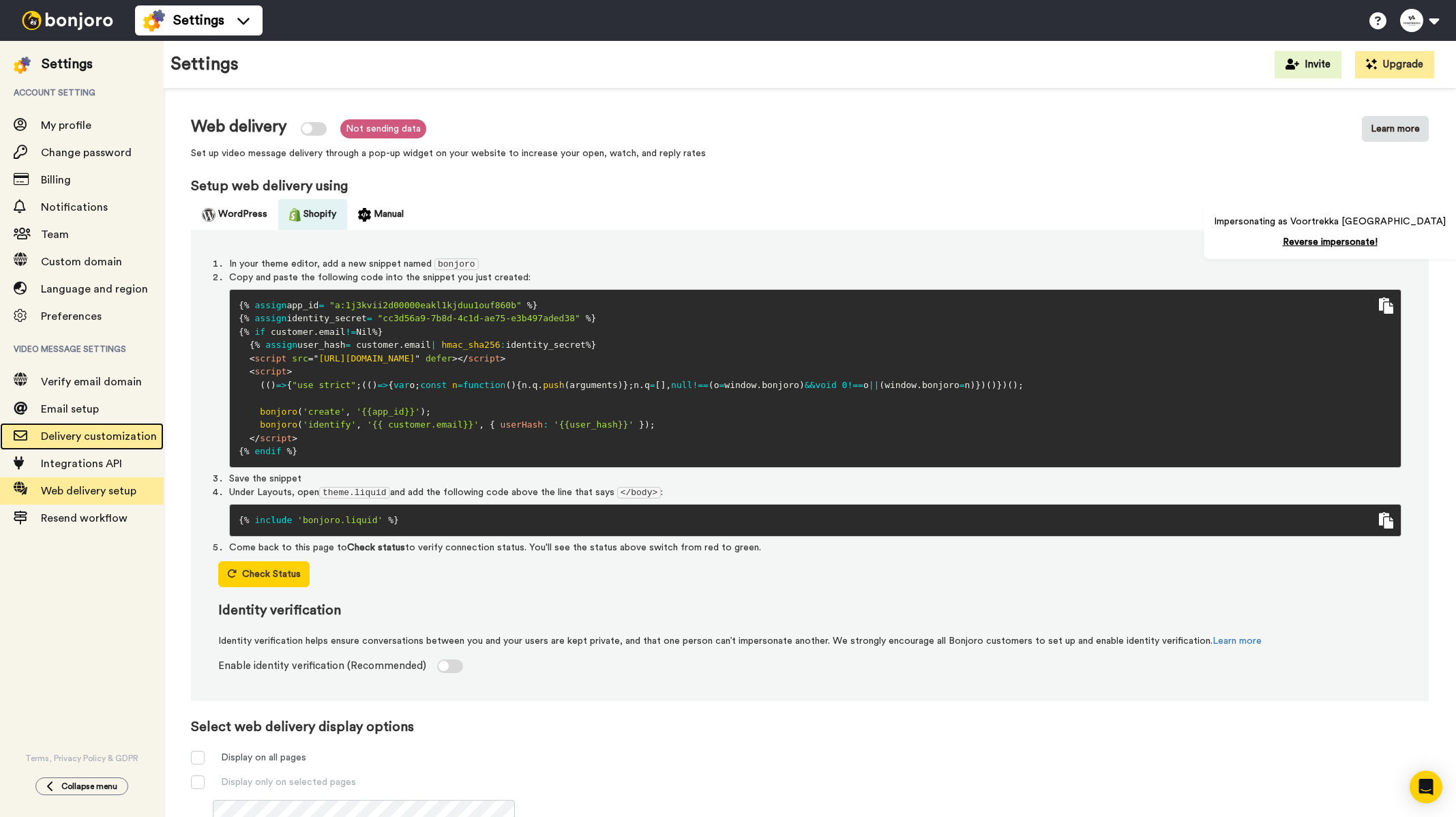
click at [72, 443] on span "Delivery customization" at bounding box center [102, 436] width 123 height 16
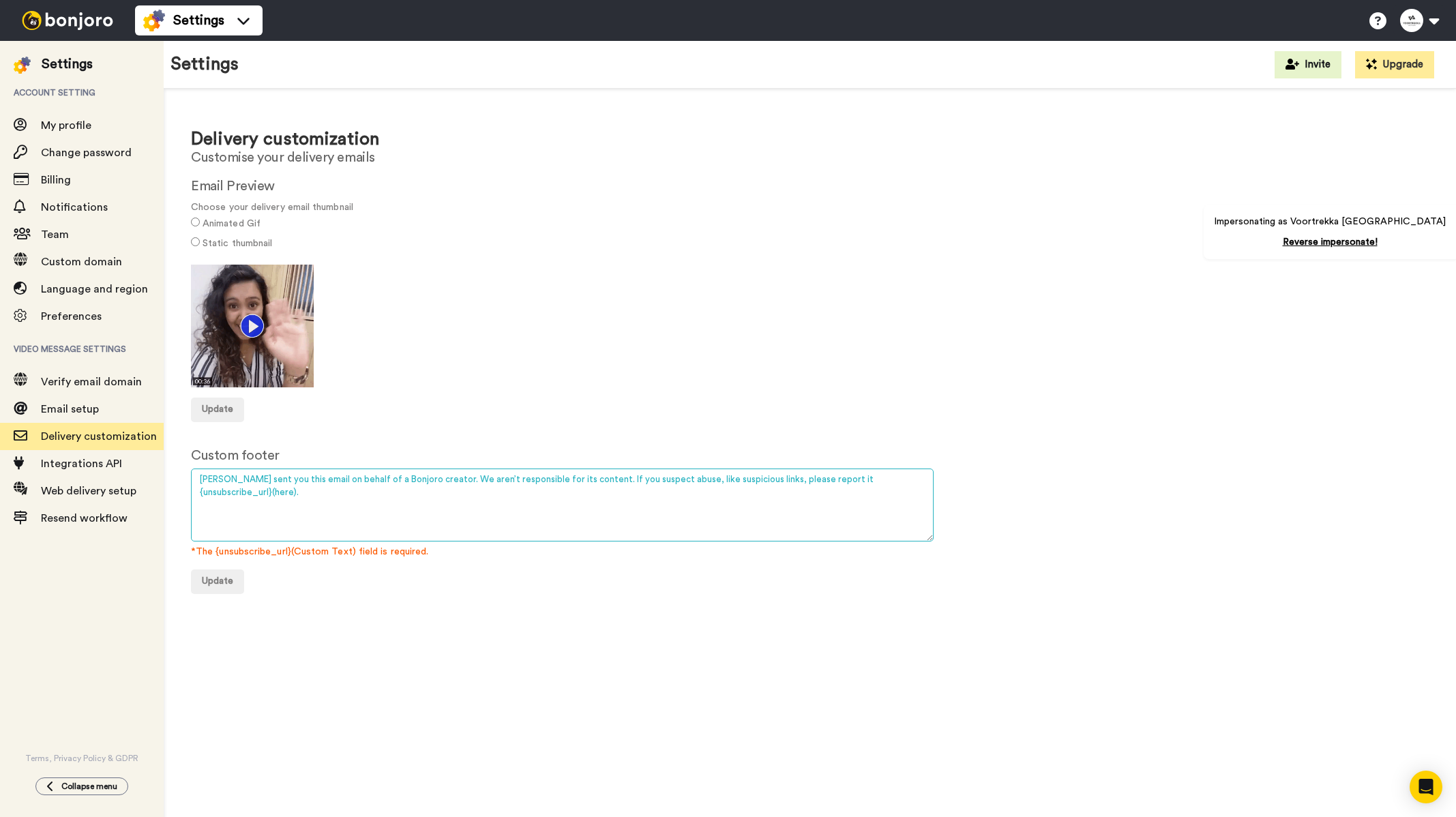
drag, startPoint x: 810, startPoint y: 479, endPoint x: 169, endPoint y: 461, distance: 641.3
click at [169, 461] on div "Delivery customization Customise your delivery emails Email Preview Choose your…" at bounding box center [809, 354] width 1292 height 532
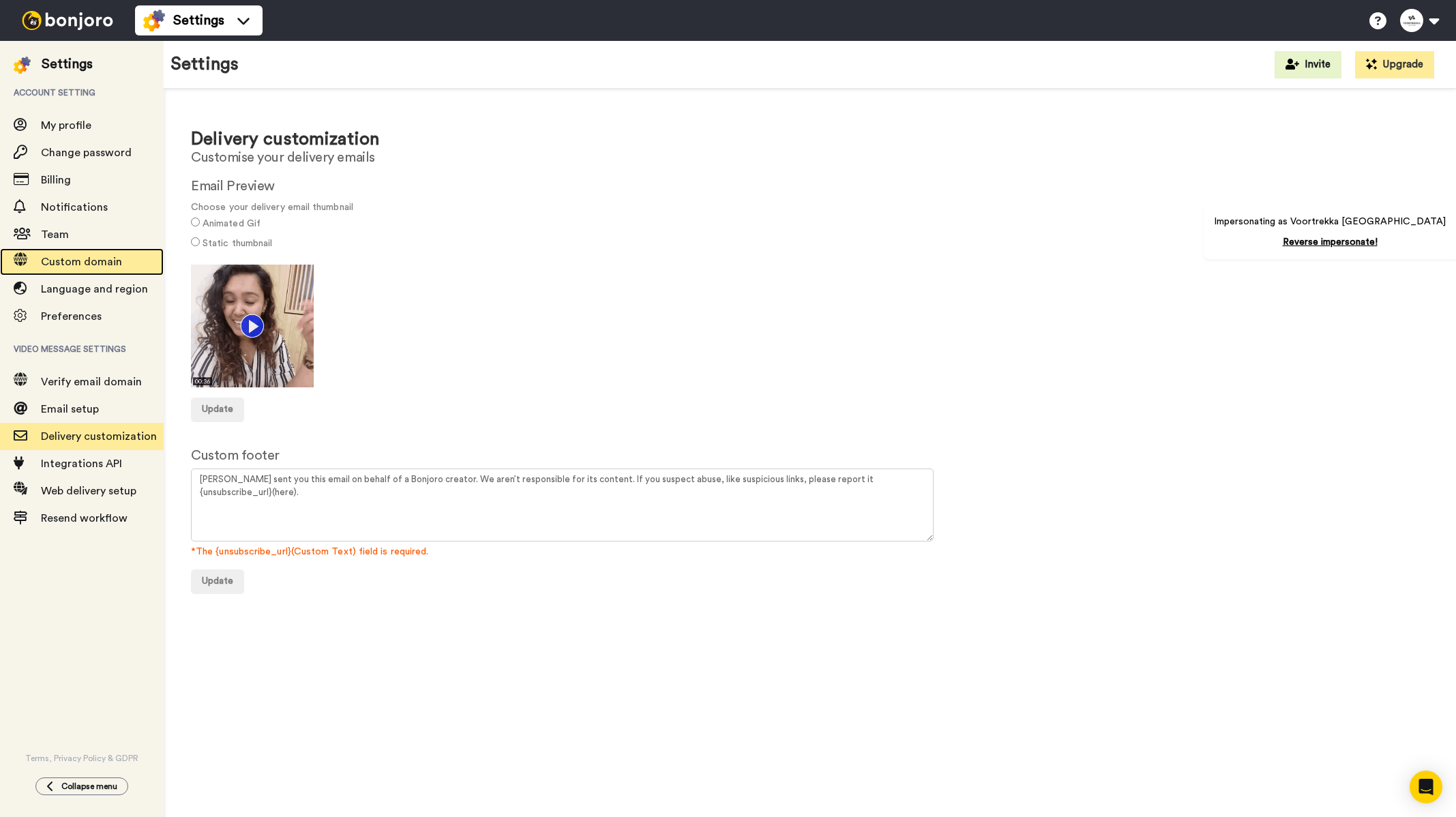
click at [103, 267] on span "Custom domain" at bounding box center [81, 261] width 81 height 11
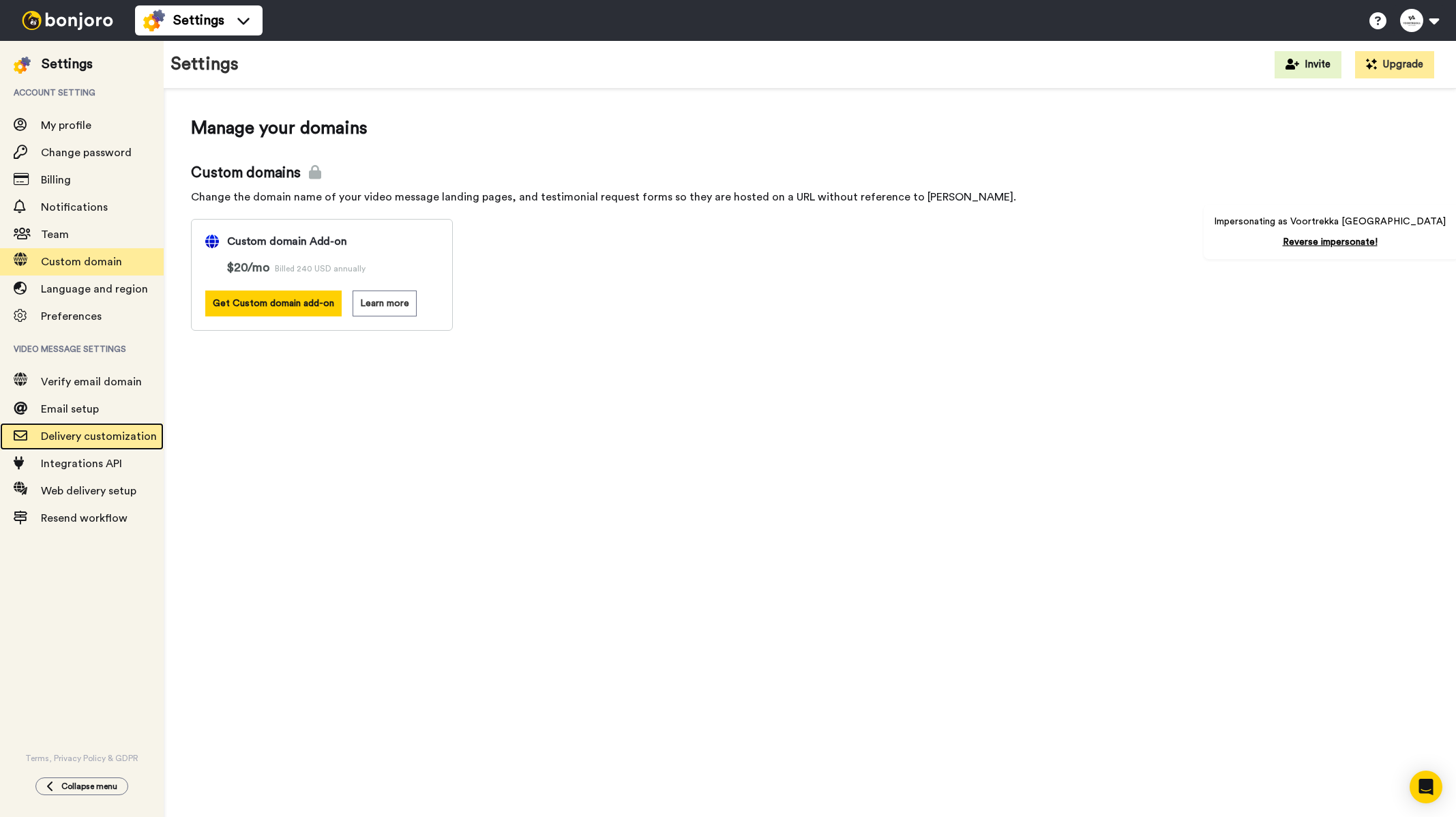
click at [82, 444] on span "Delivery customization" at bounding box center [102, 436] width 123 height 16
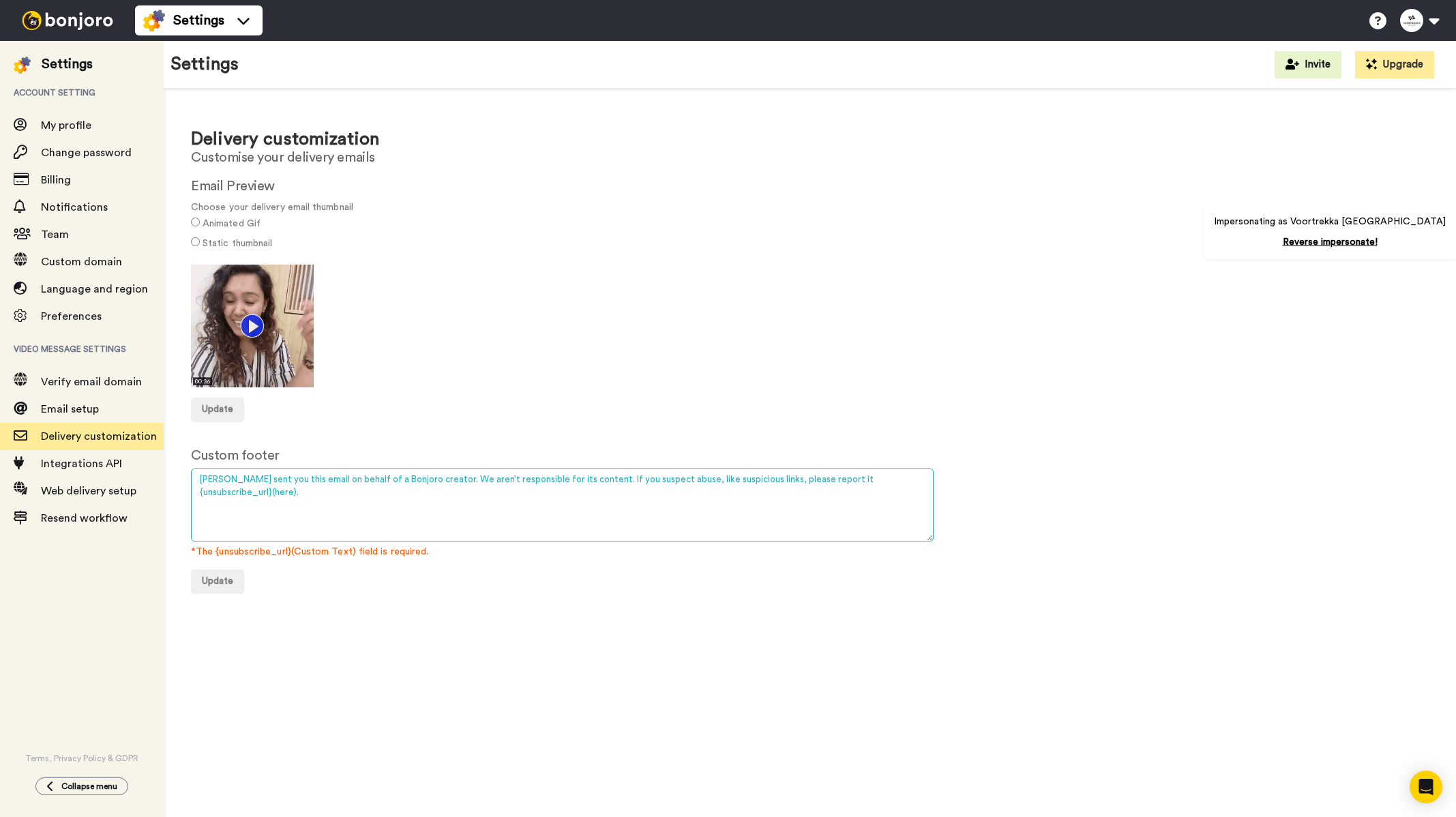
drag, startPoint x: 806, startPoint y: 476, endPoint x: 191, endPoint y: 424, distance: 617.2
click at [191, 424] on div "Delivery customization Customise your delivery emails Email Preview Choose your…" at bounding box center [809, 354] width 1292 height 532
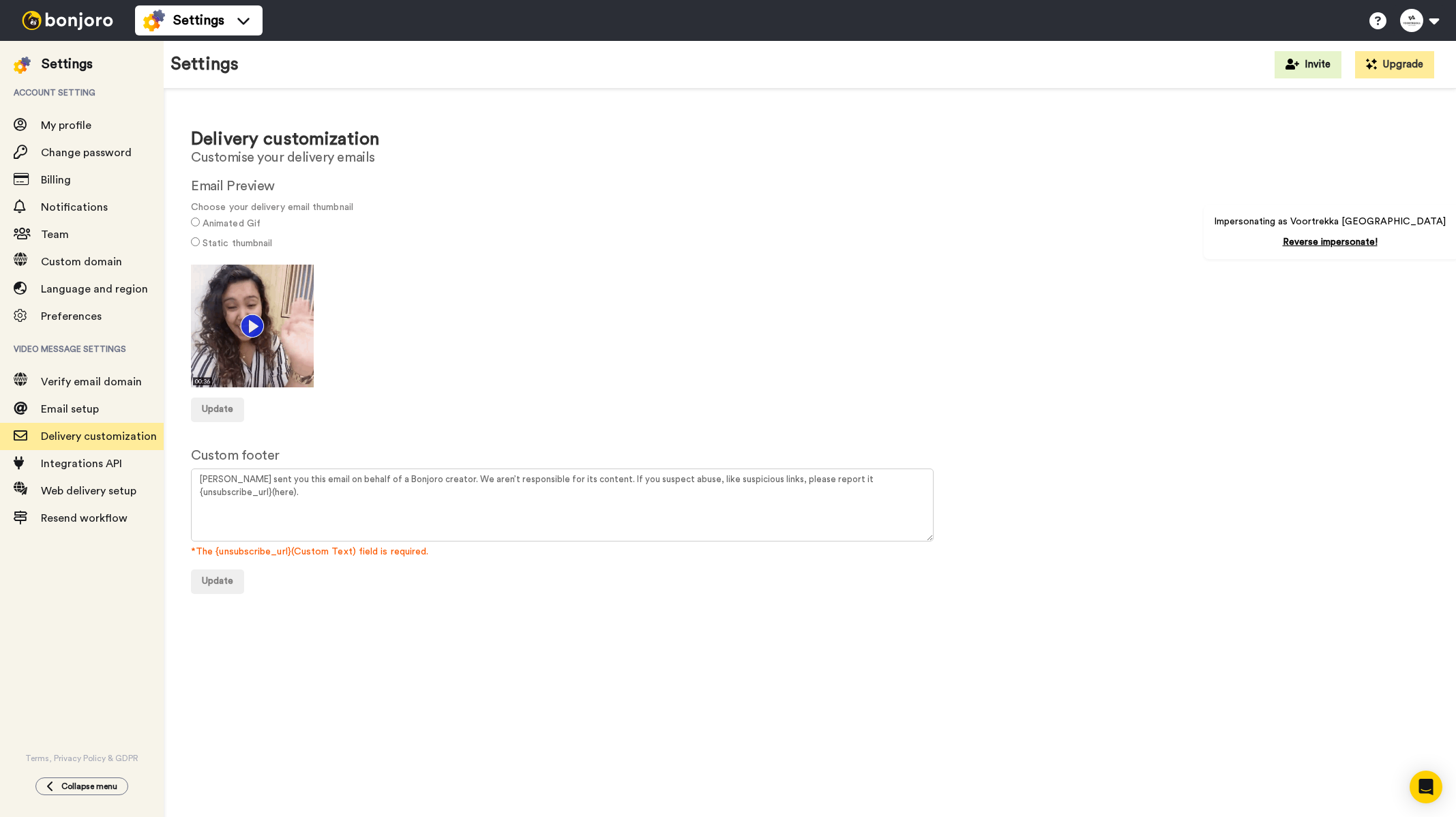
click at [49, 16] on img at bounding box center [67, 20] width 102 height 19
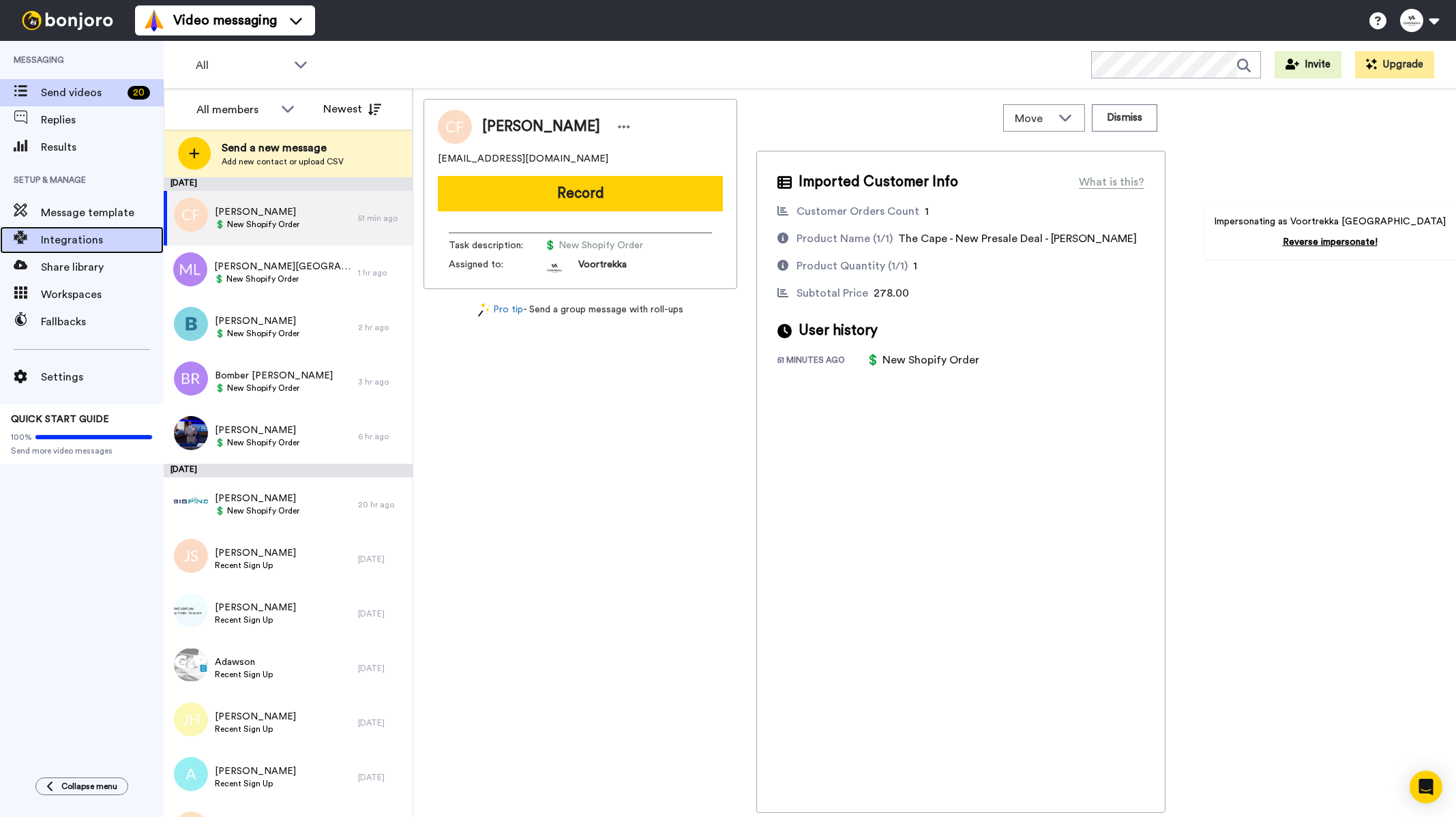
click at [65, 231] on span "Integrations" at bounding box center [102, 239] width 123 height 16
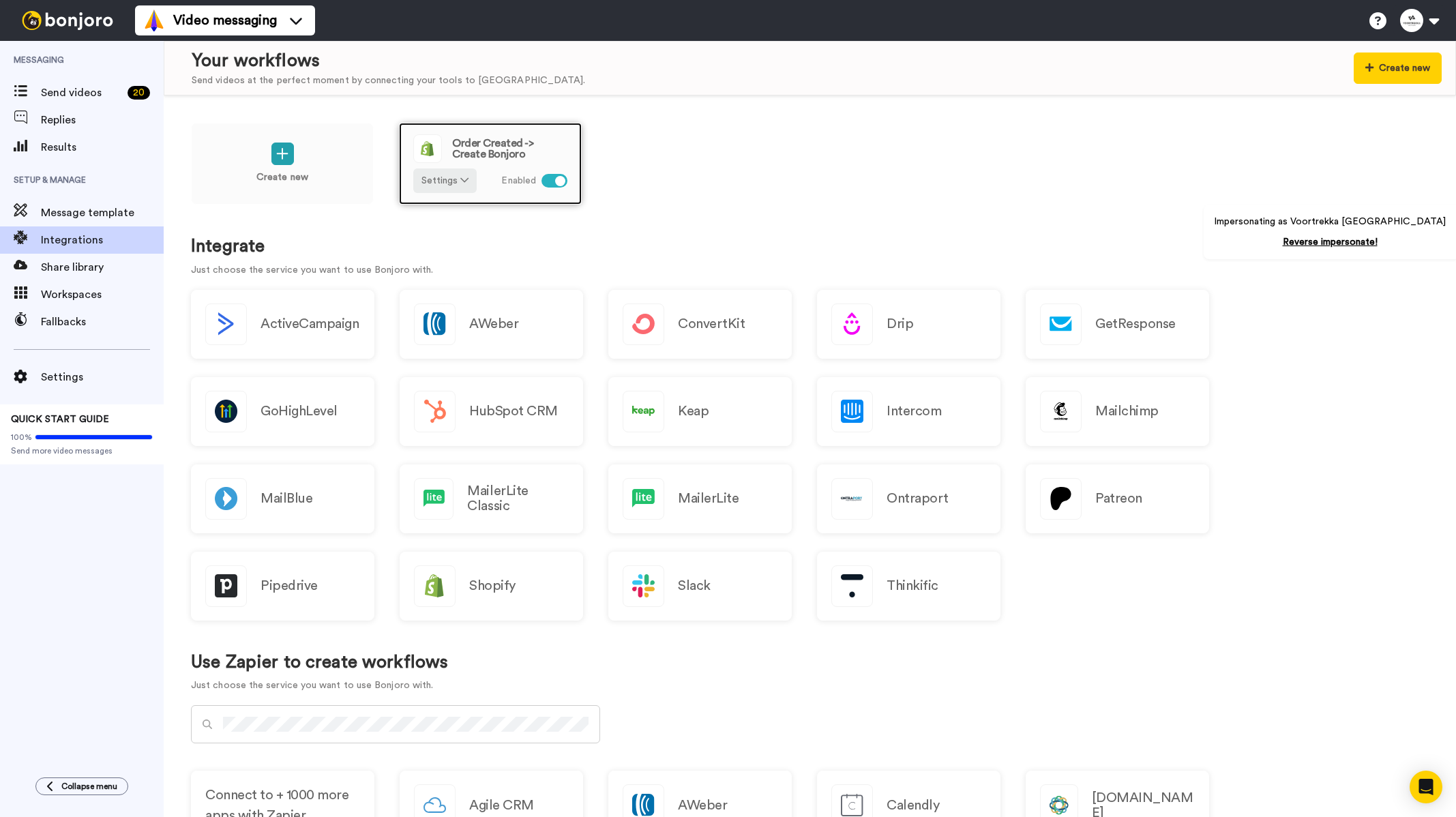
click at [510, 150] on span "Order Created -> Create Bonjoro" at bounding box center [510, 149] width 115 height 22
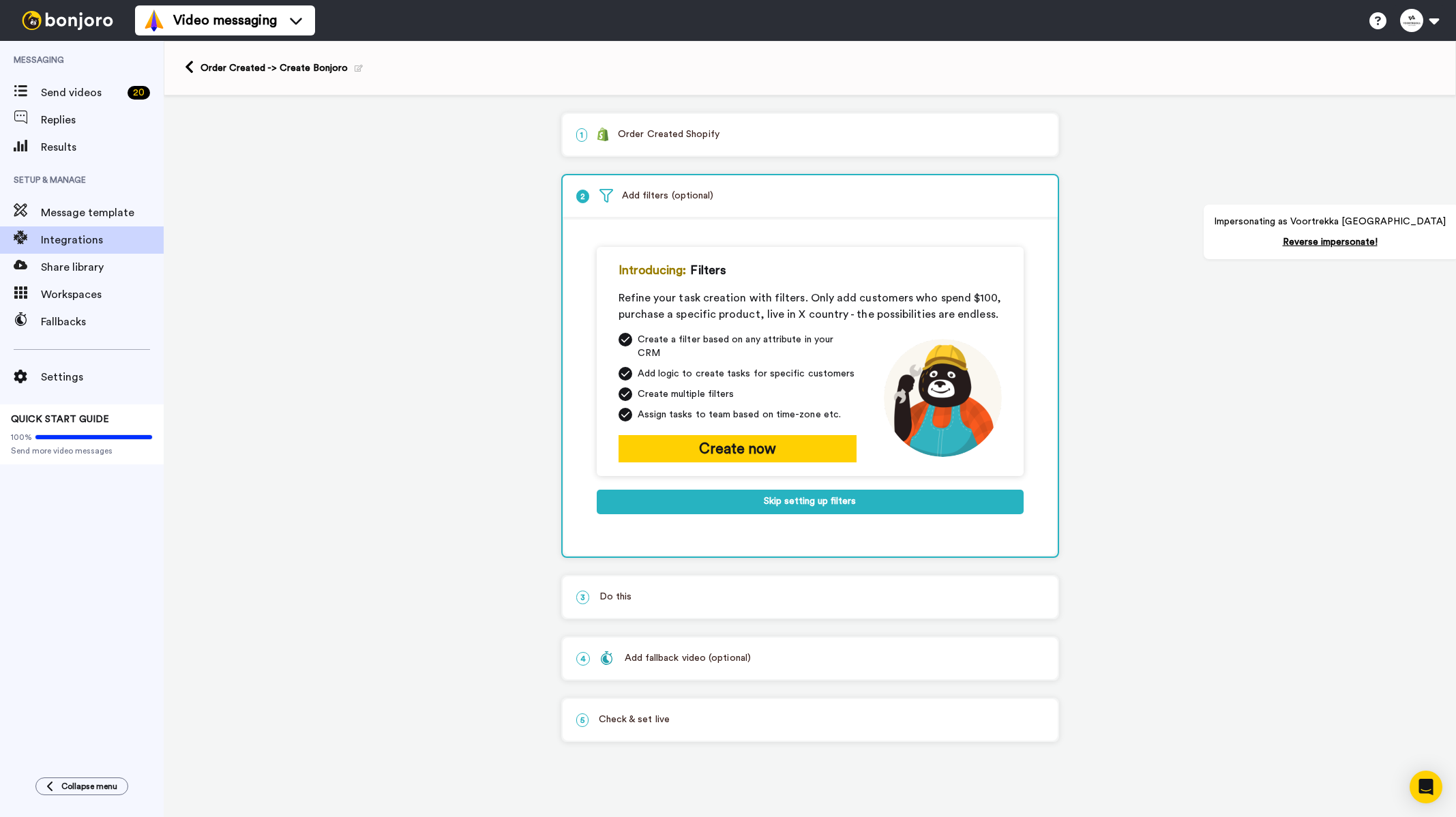
click at [669, 590] on p "3 Do this" at bounding box center [809, 597] width 468 height 14
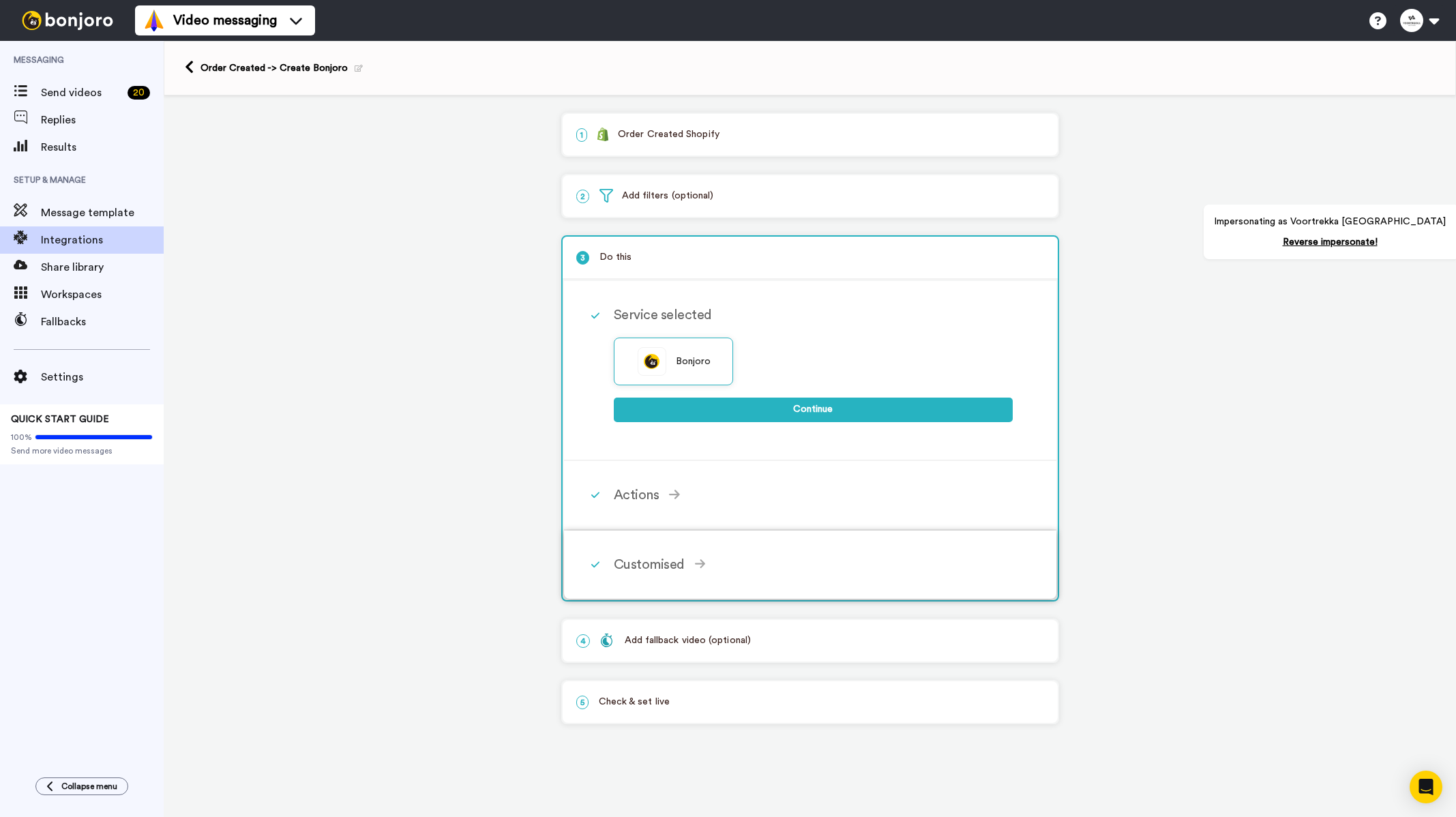
click at [671, 552] on div "Customised Add fields Add another Custom Field... What are custom fields? Refre…" at bounding box center [828, 564] width 429 height 41
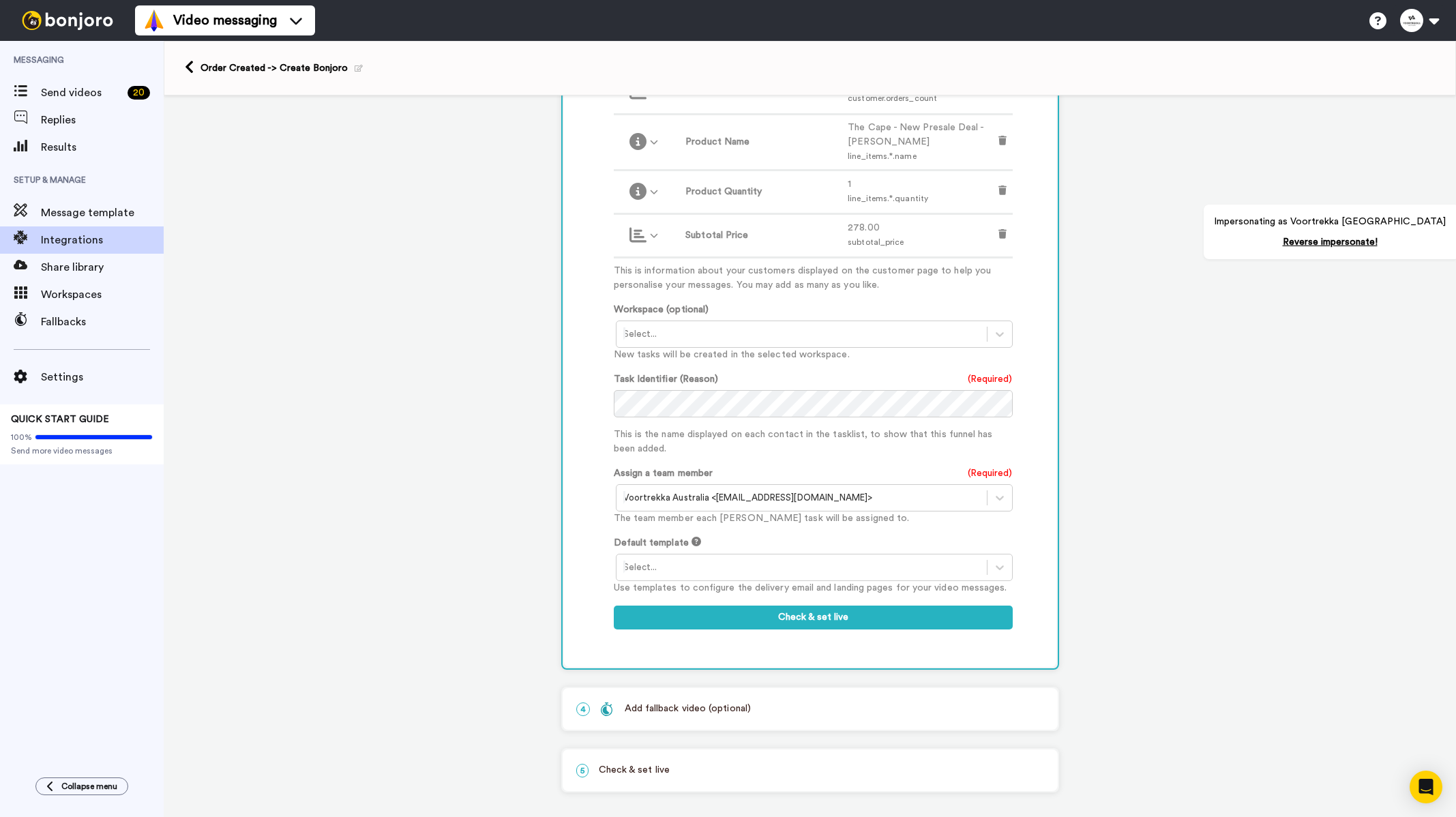
scroll to position [525, 0]
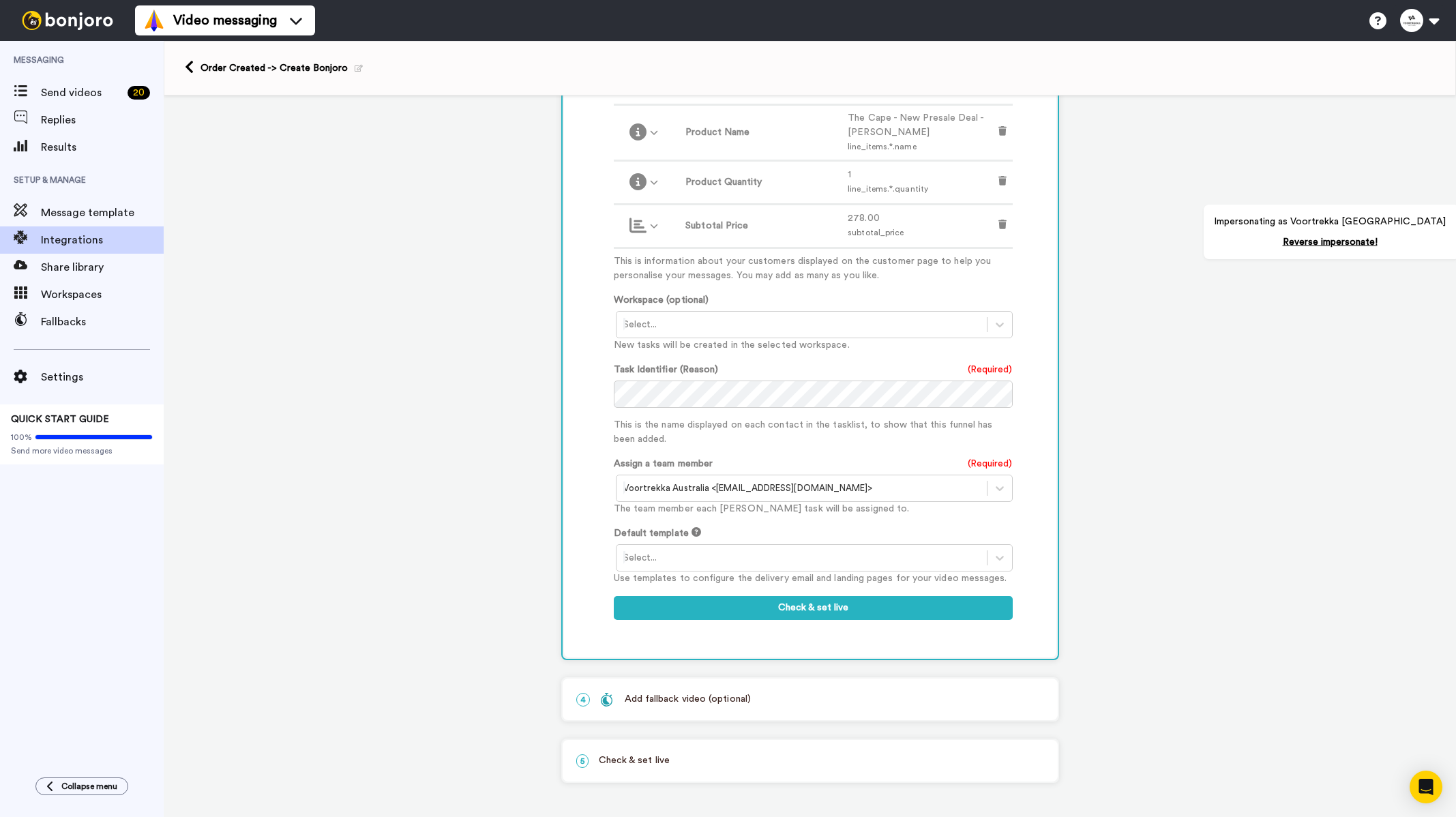
click at [647, 566] on div "Select..." at bounding box center [801, 558] width 370 height 22
click at [643, 582] on div "New order - purchase" at bounding box center [815, 586] width 399 height 25
click at [828, 614] on button "Check & set live" at bounding box center [813, 608] width 399 height 25
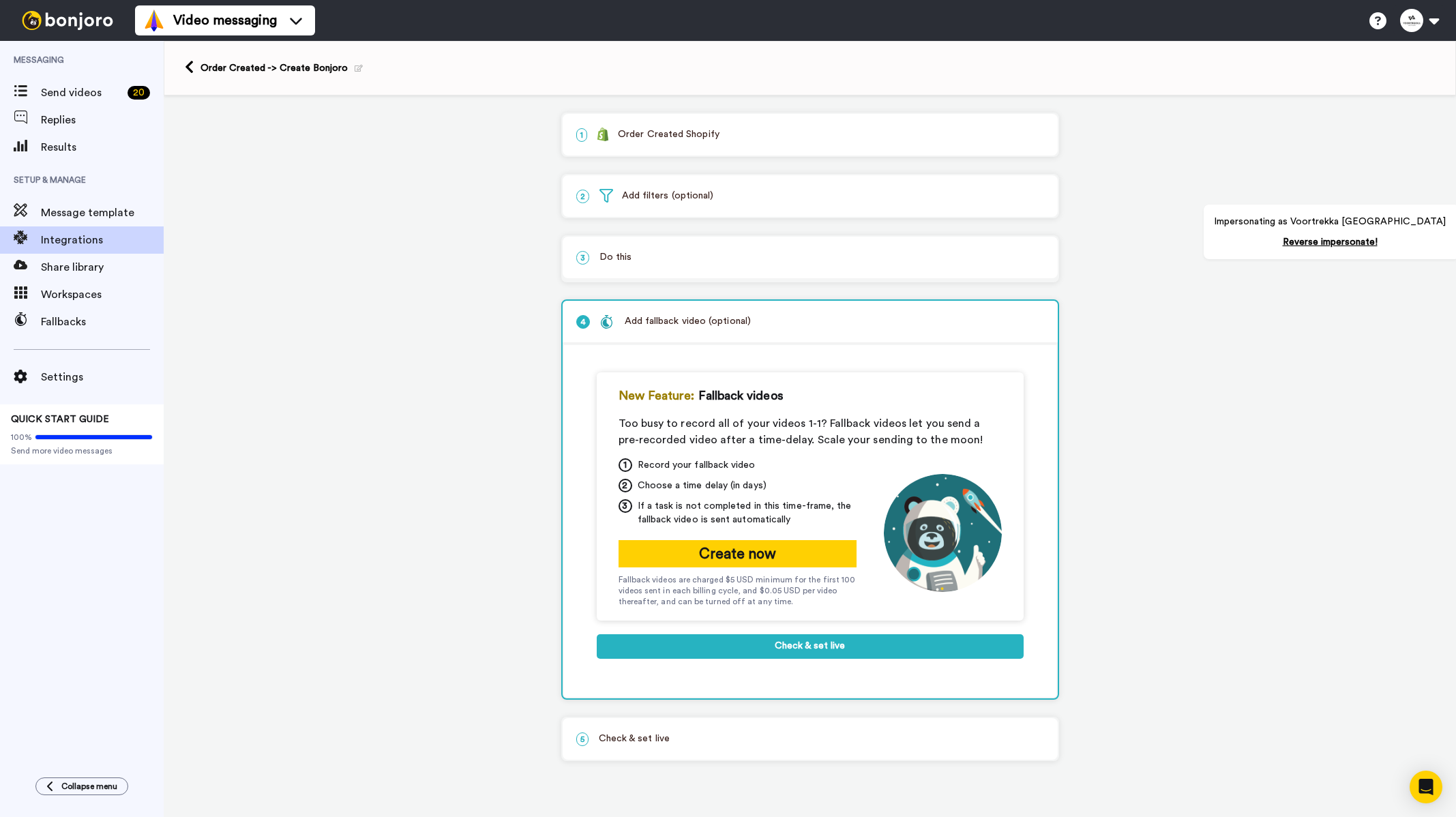
scroll to position [0, 0]
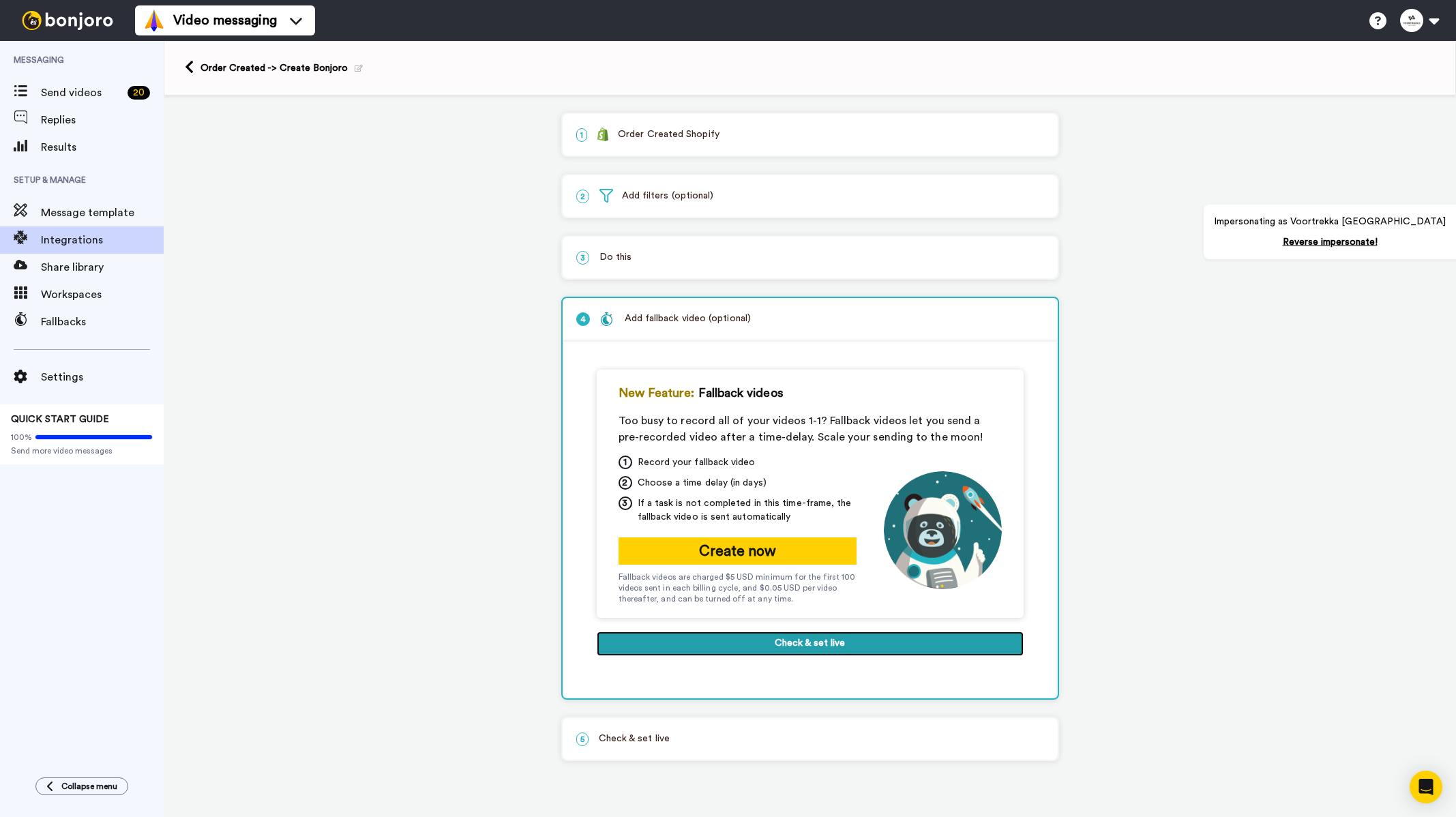
click at [848, 634] on button "Check & set live" at bounding box center [810, 643] width 427 height 25
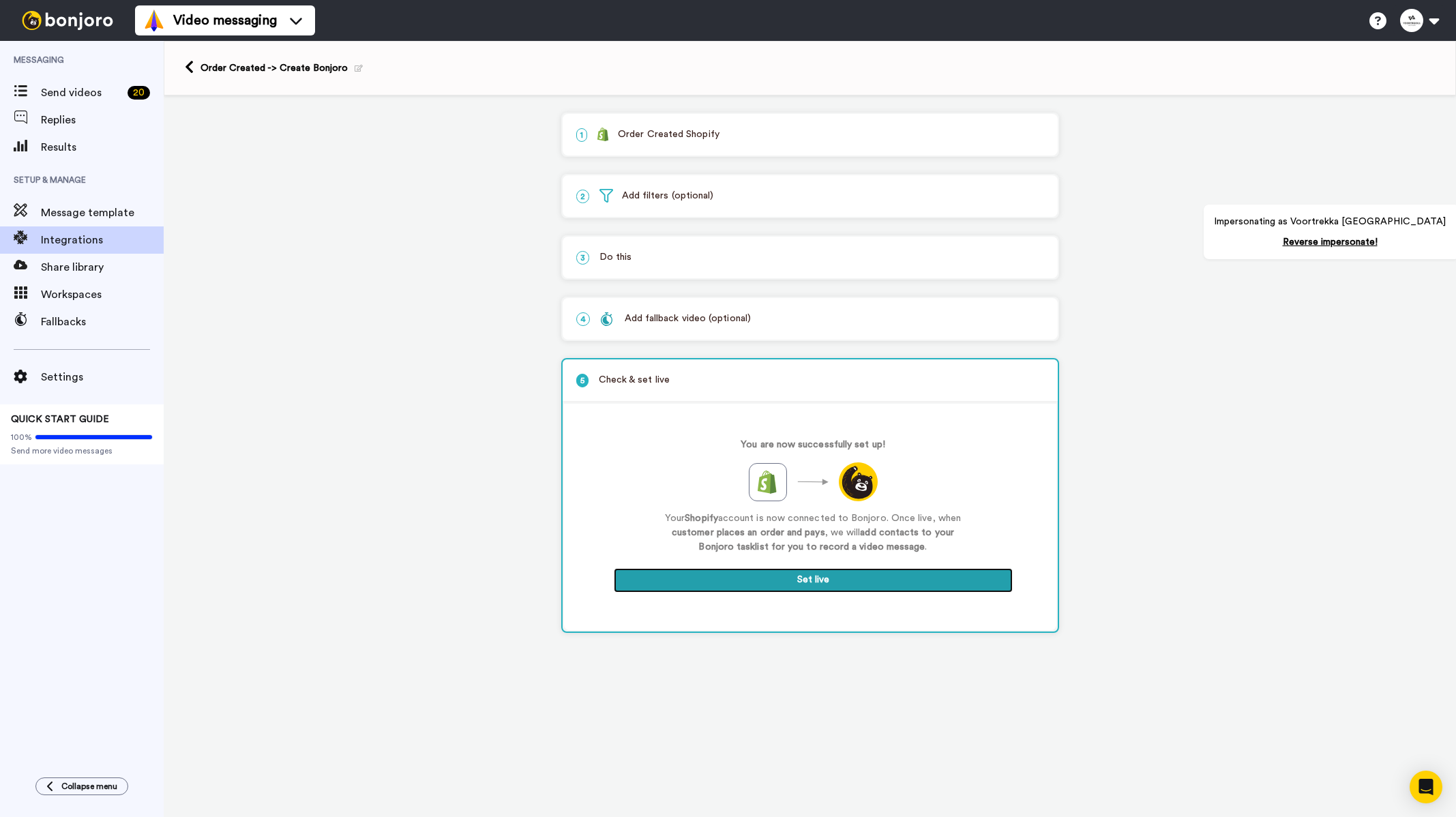
click at [830, 574] on button "Set live" at bounding box center [813, 580] width 399 height 25
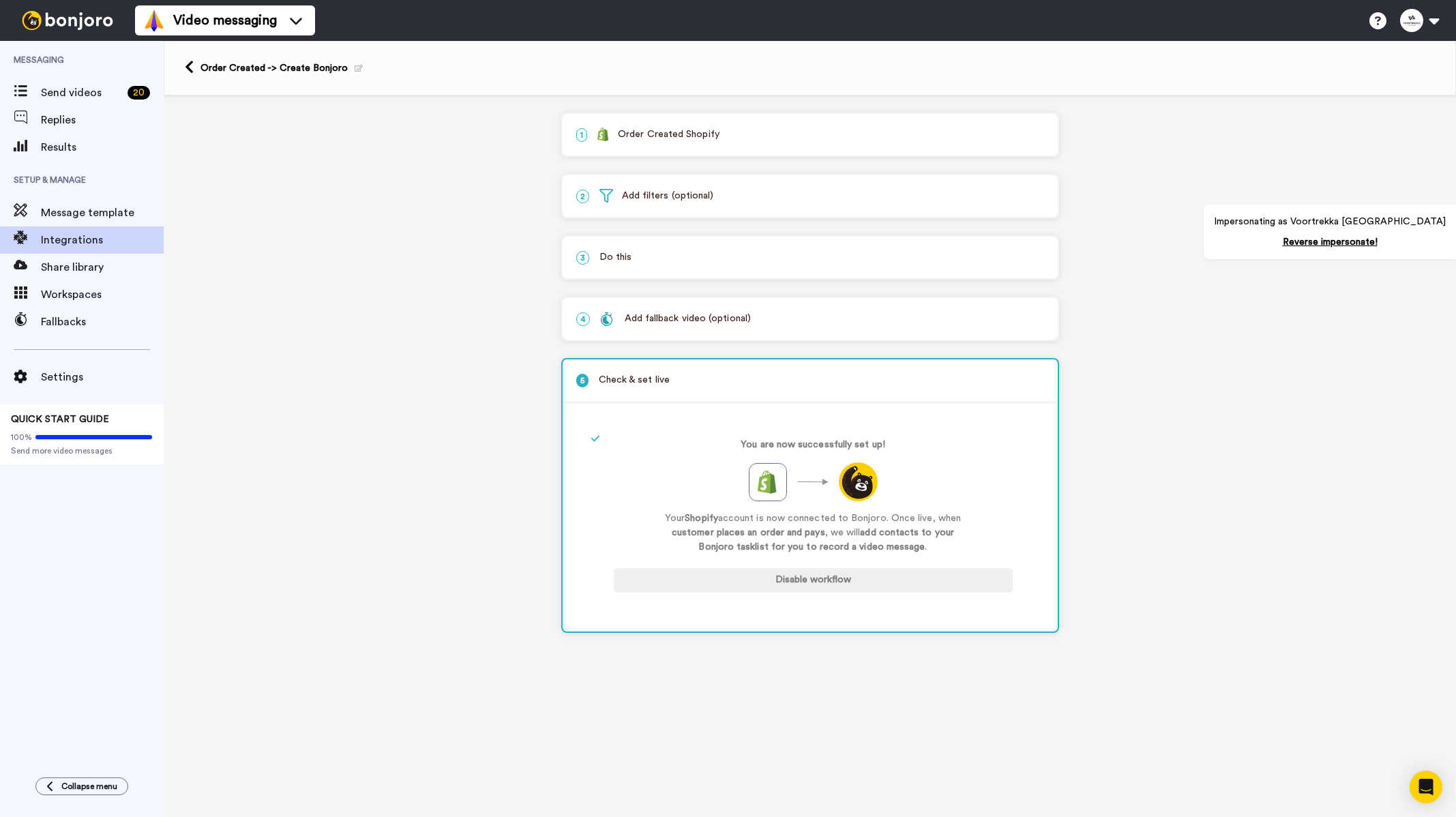
click at [184, 68] on div "Order Created -> Create Bonjoro" at bounding box center [809, 68] width 1292 height 55
click at [677, 256] on p "3 Do this" at bounding box center [809, 257] width 468 height 14
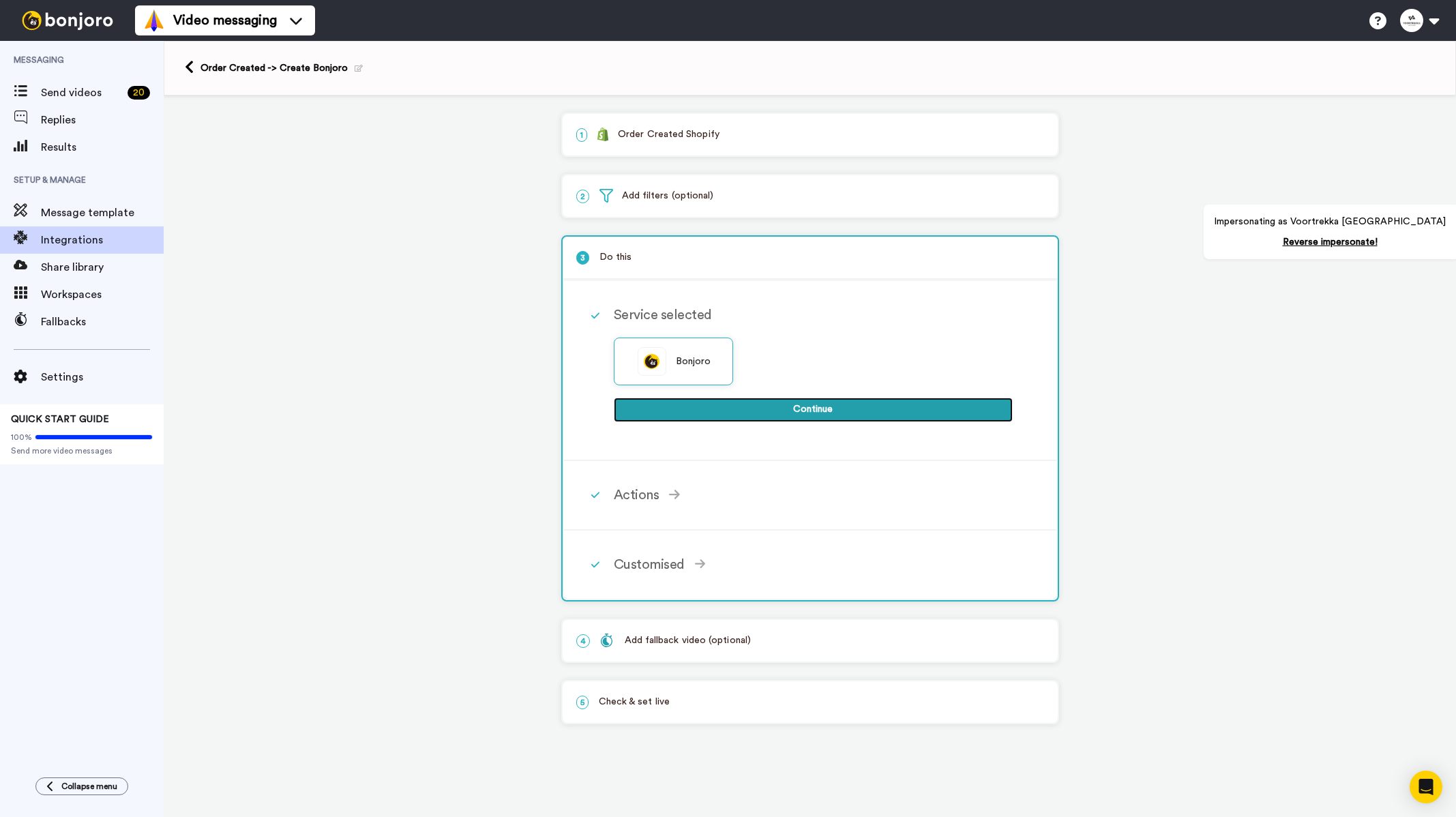
click at [793, 410] on button "Continue" at bounding box center [813, 409] width 399 height 25
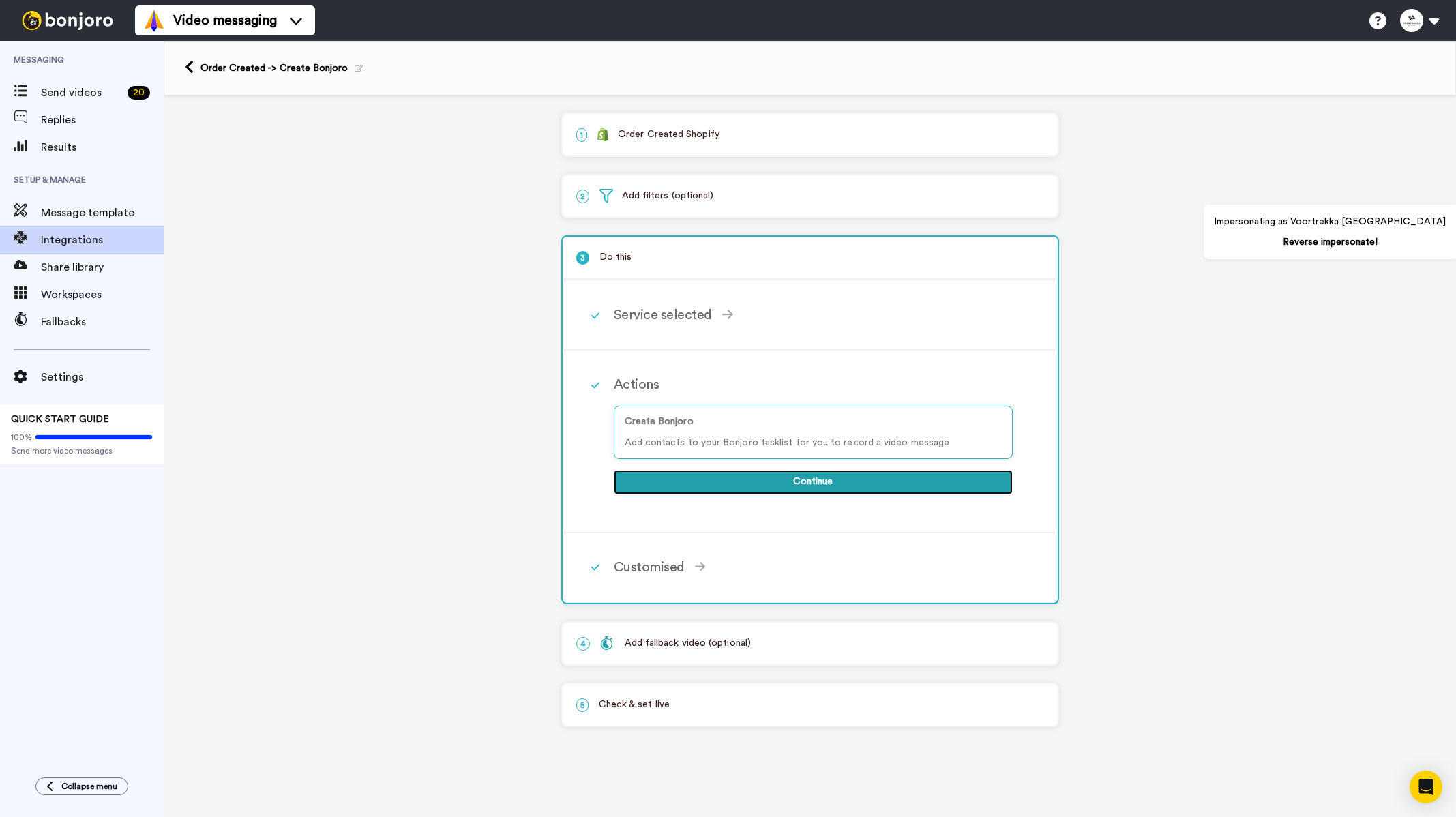
click at [757, 490] on button "Continue" at bounding box center [813, 481] width 399 height 25
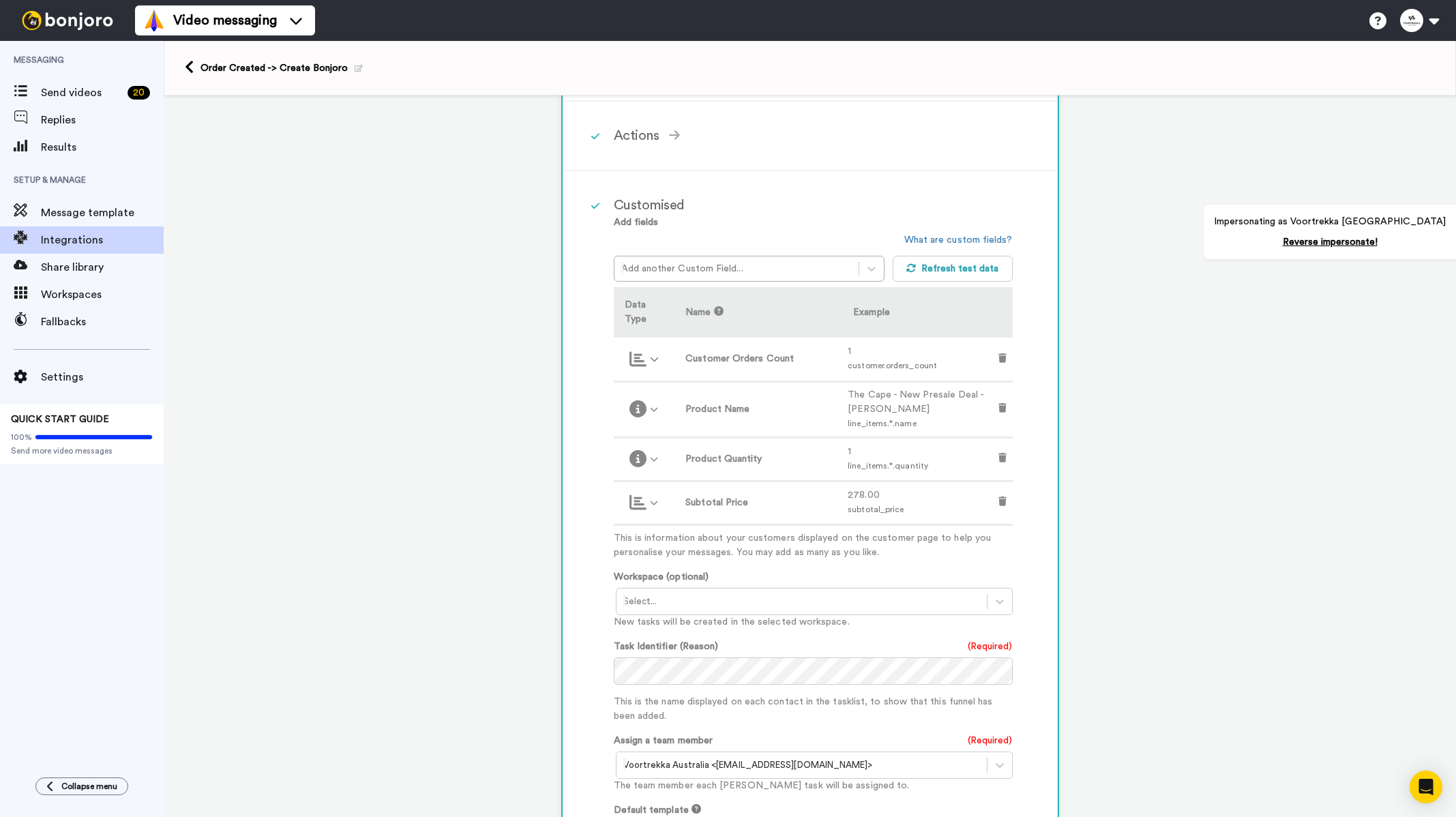
scroll to position [477, 0]
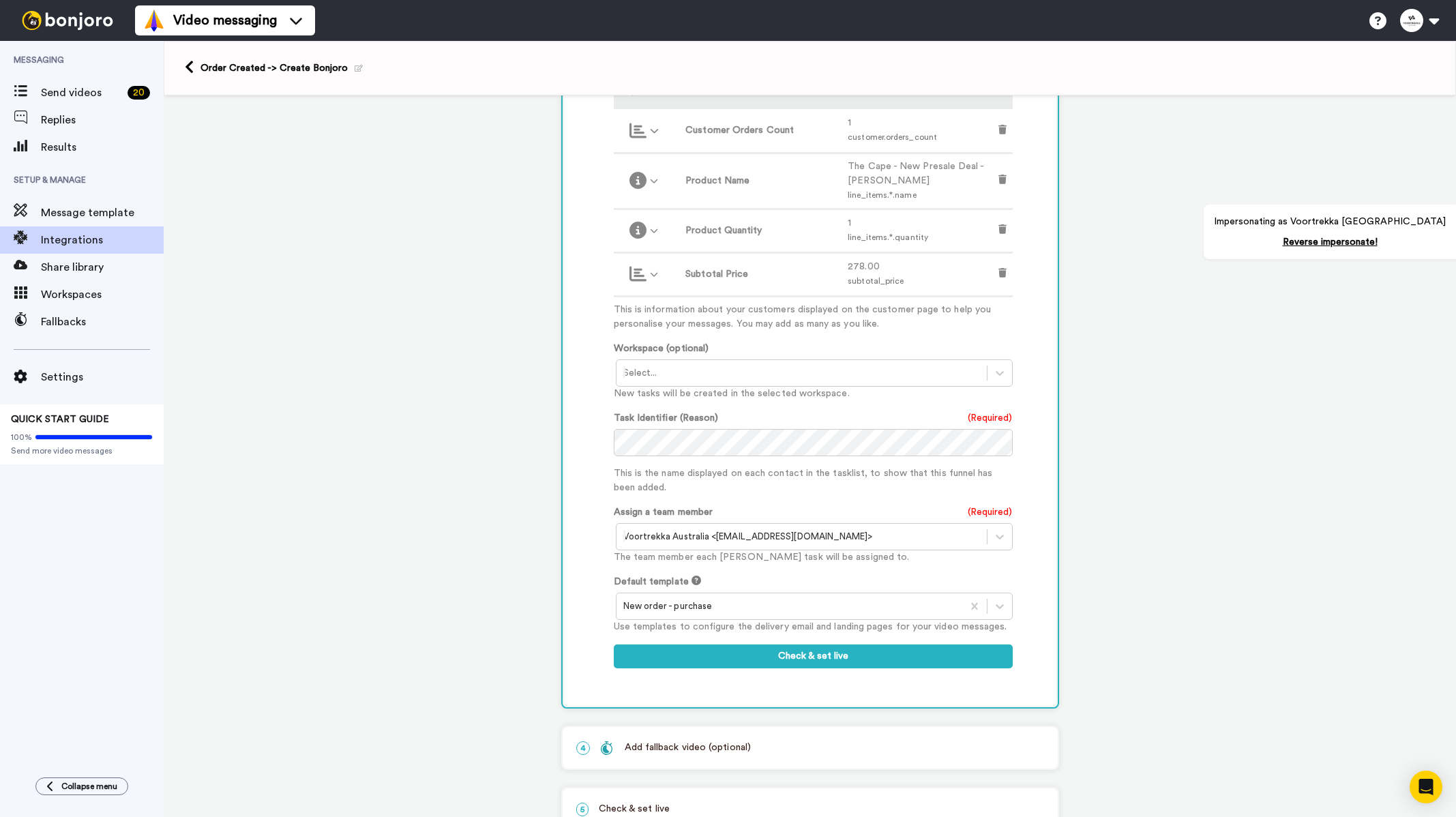
click at [784, 606] on div at bounding box center [790, 606] width 332 height 16
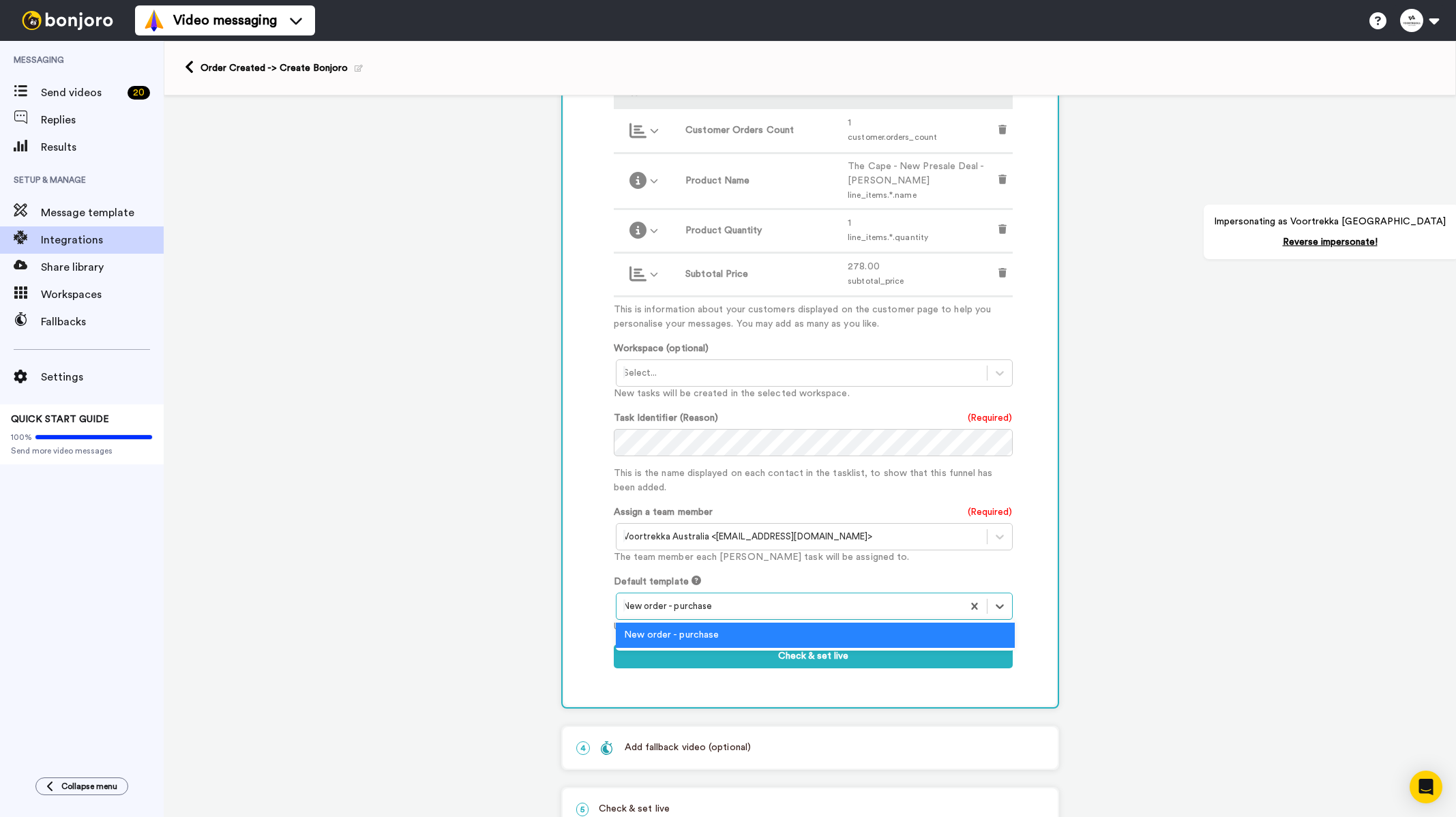
click at [784, 606] on div at bounding box center [790, 606] width 332 height 16
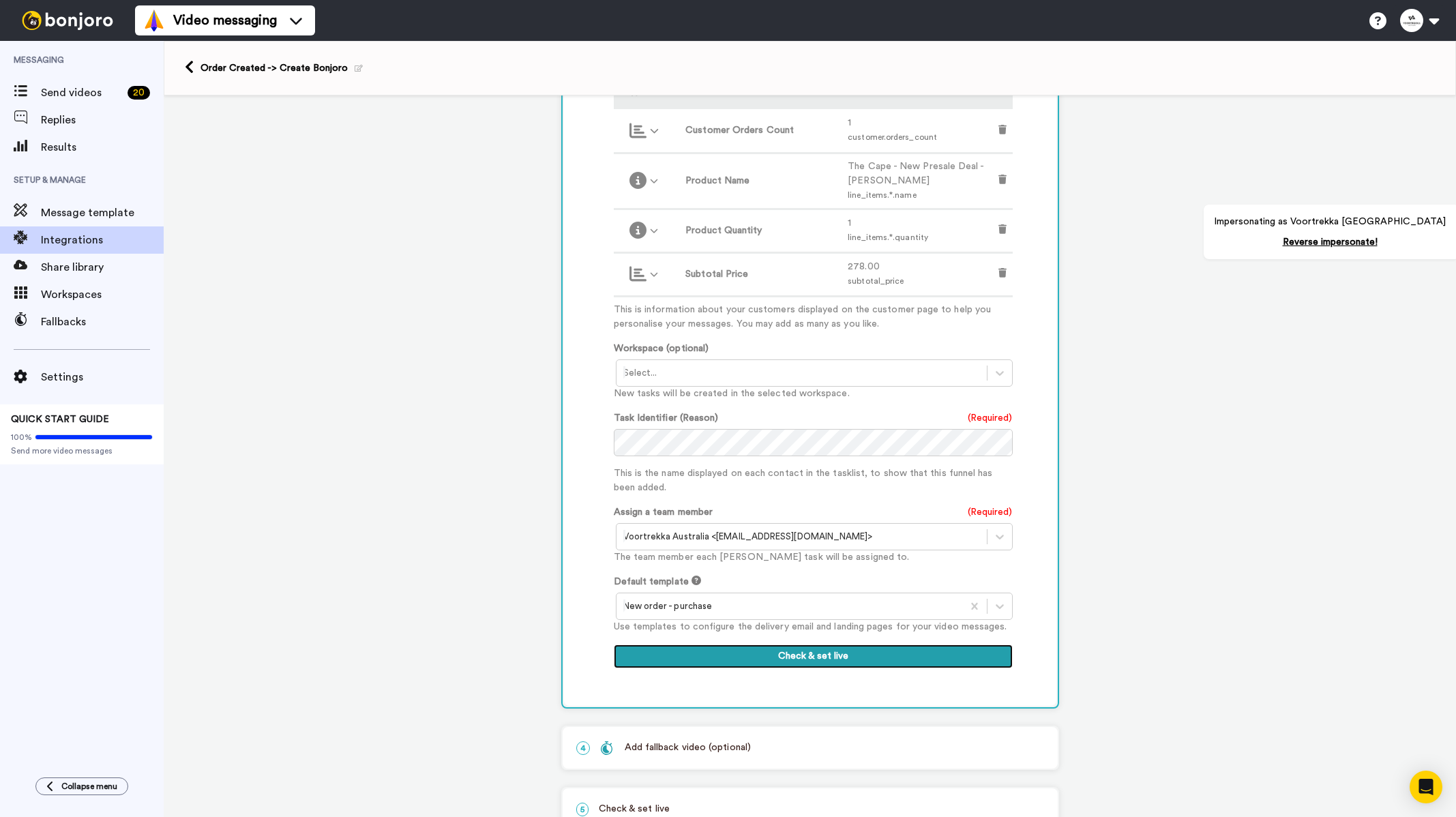
click at [804, 660] on button "Check & set live" at bounding box center [813, 656] width 399 height 25
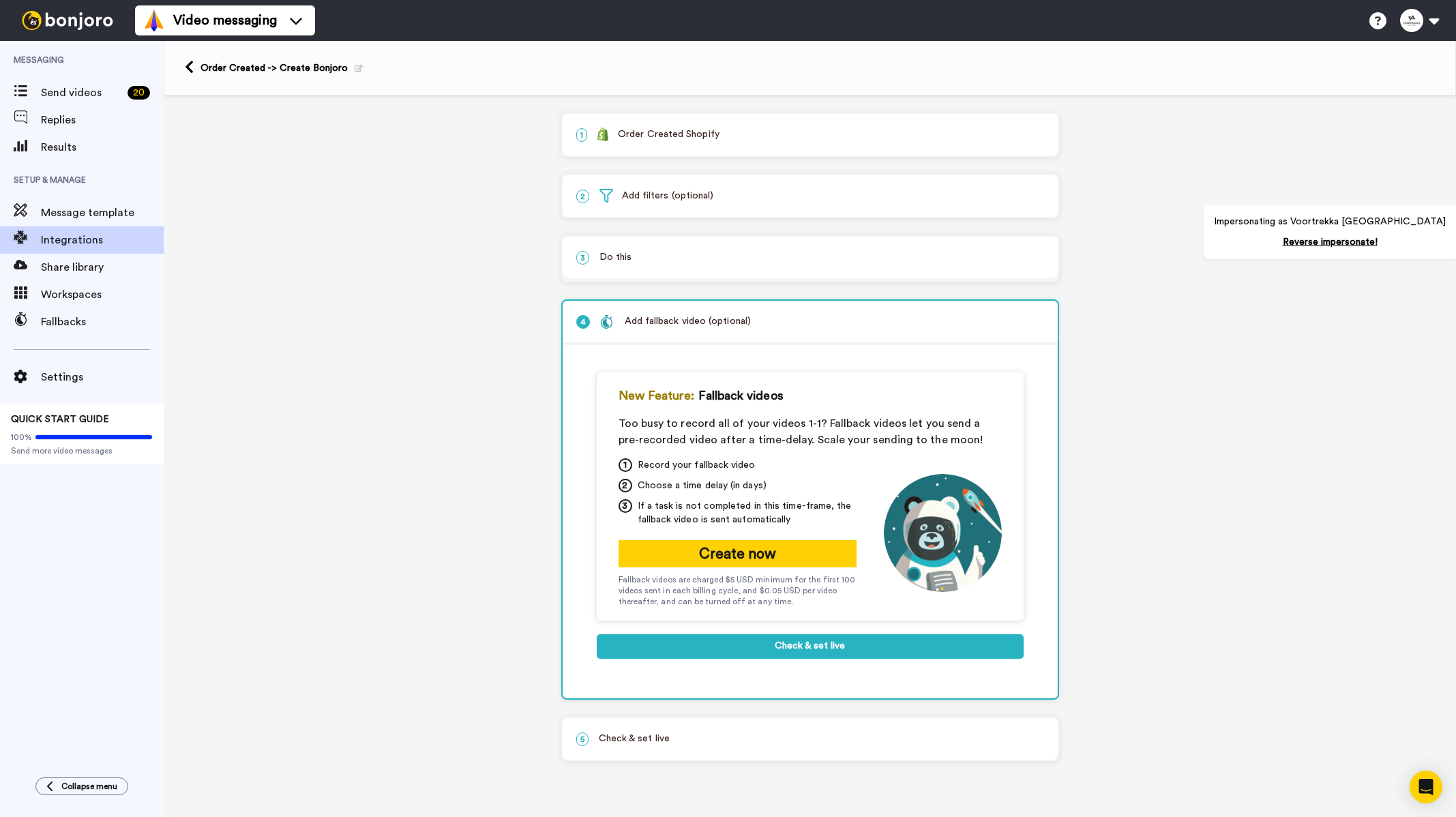
scroll to position [0, 0]
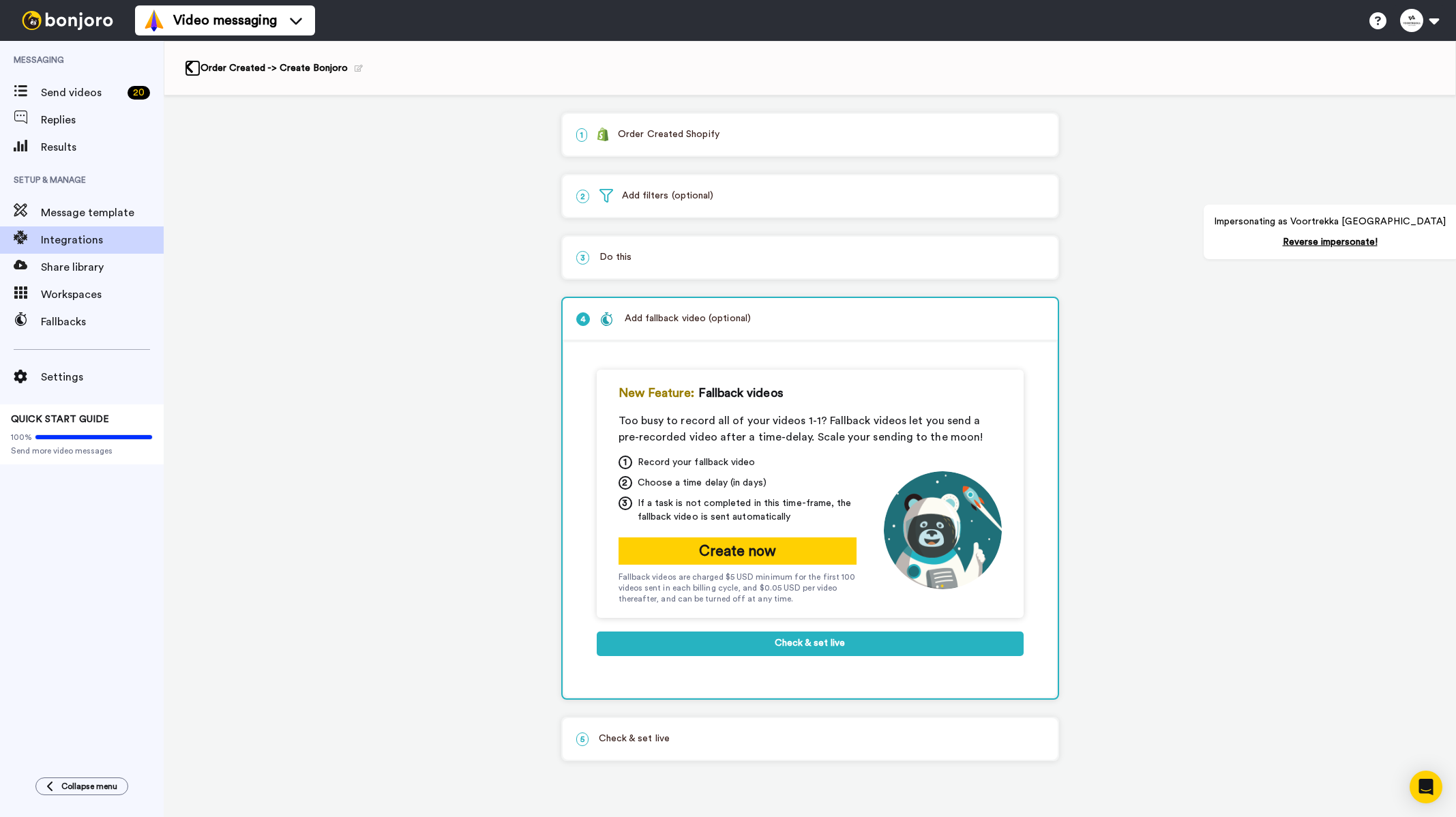
click at [191, 65] on icon at bounding box center [189, 67] width 9 height 14
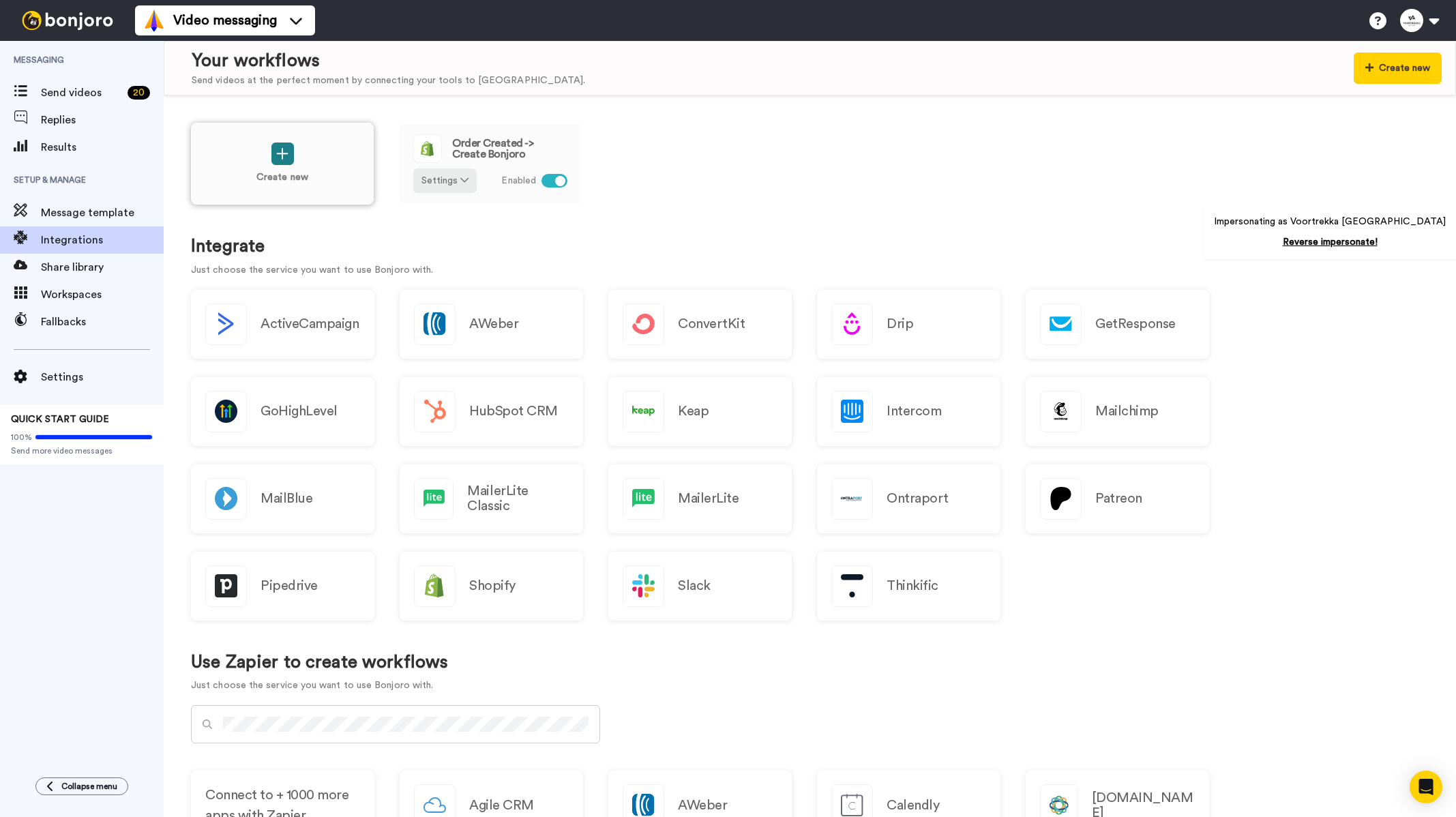
click at [287, 160] on icon at bounding box center [282, 154] width 12 height 14
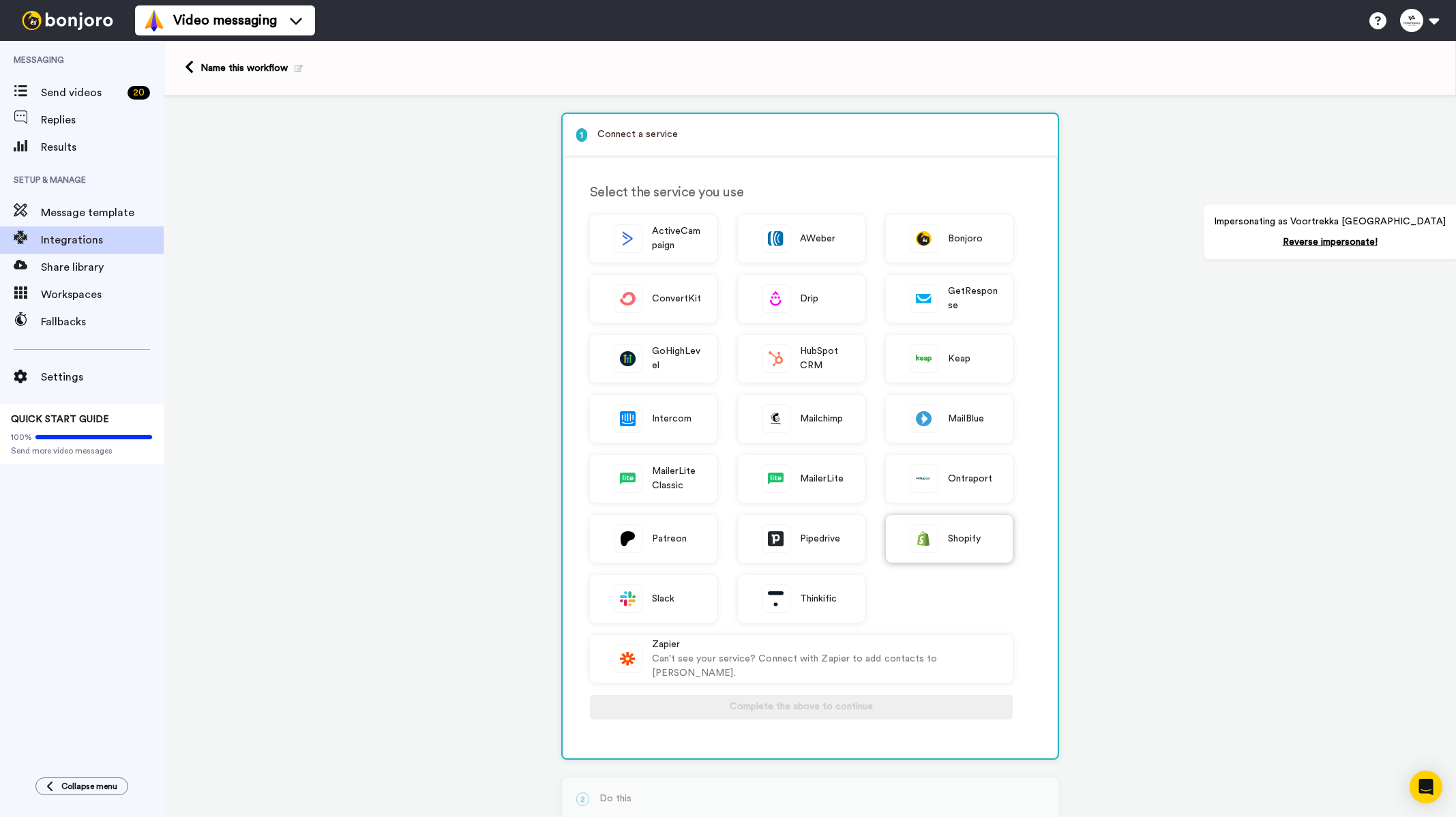
click at [965, 545] on span "Shopify" at bounding box center [965, 539] width 34 height 14
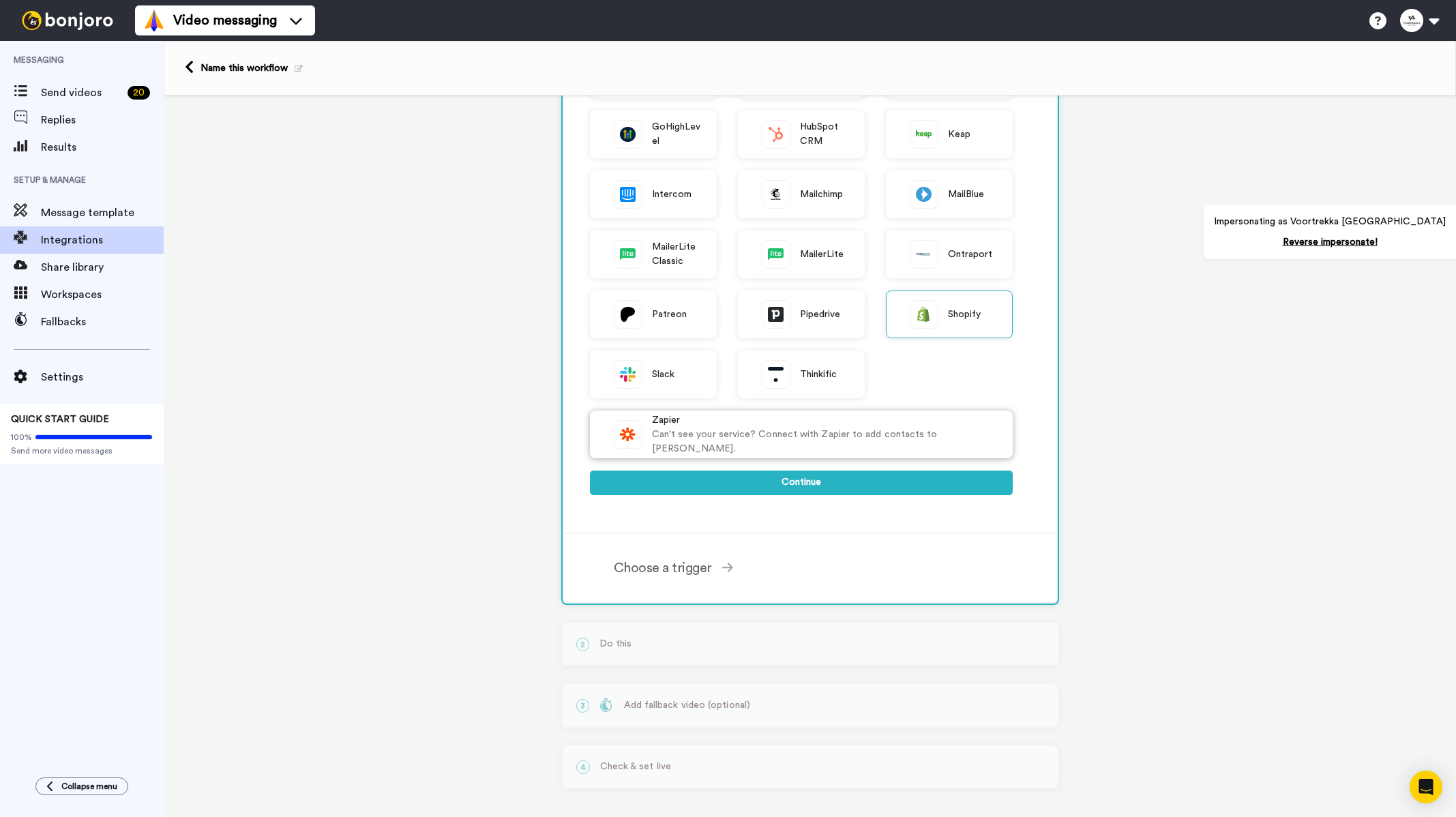
scroll to position [230, 0]
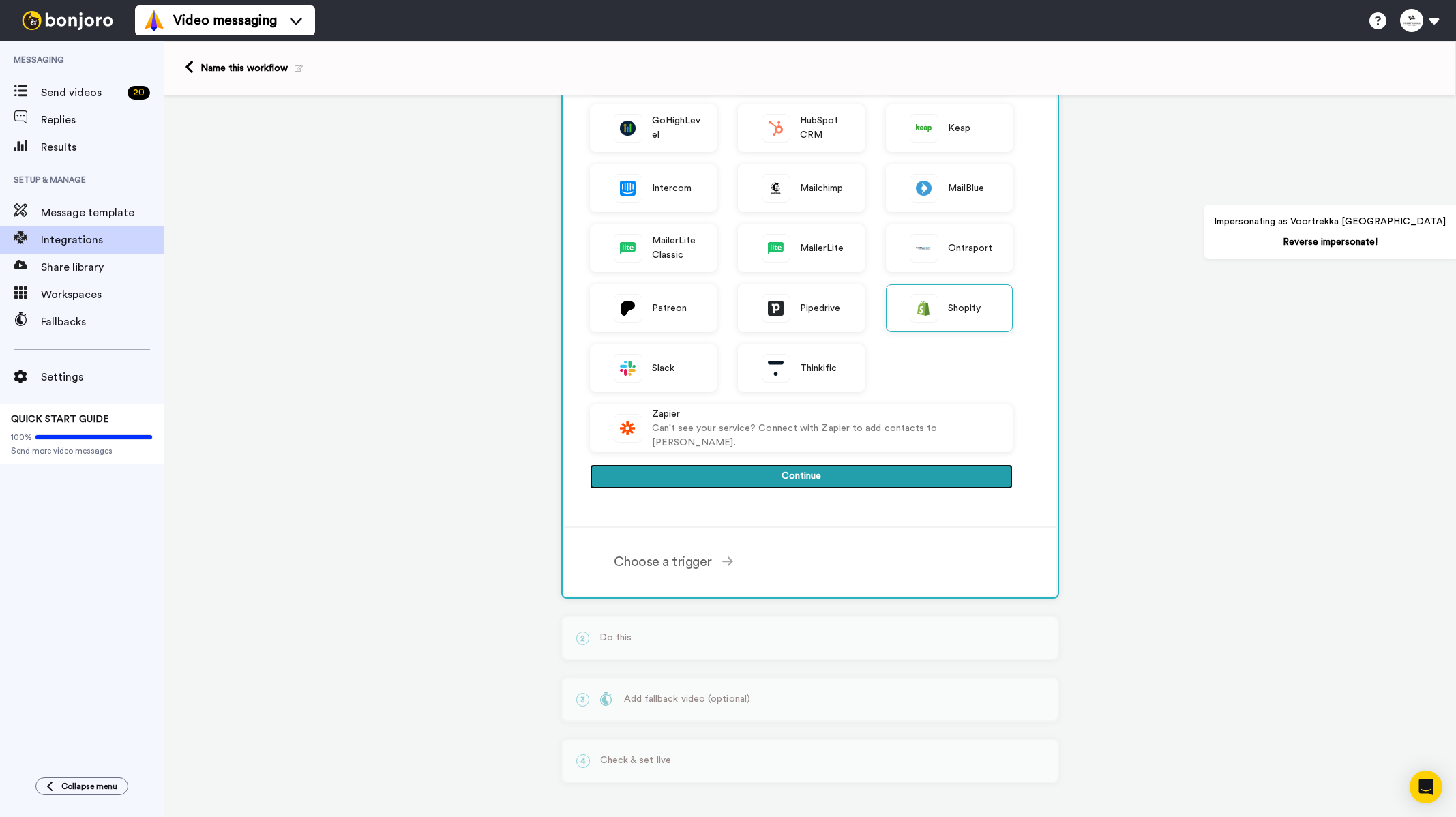
click at [754, 481] on button "Continue" at bounding box center [801, 477] width 423 height 25
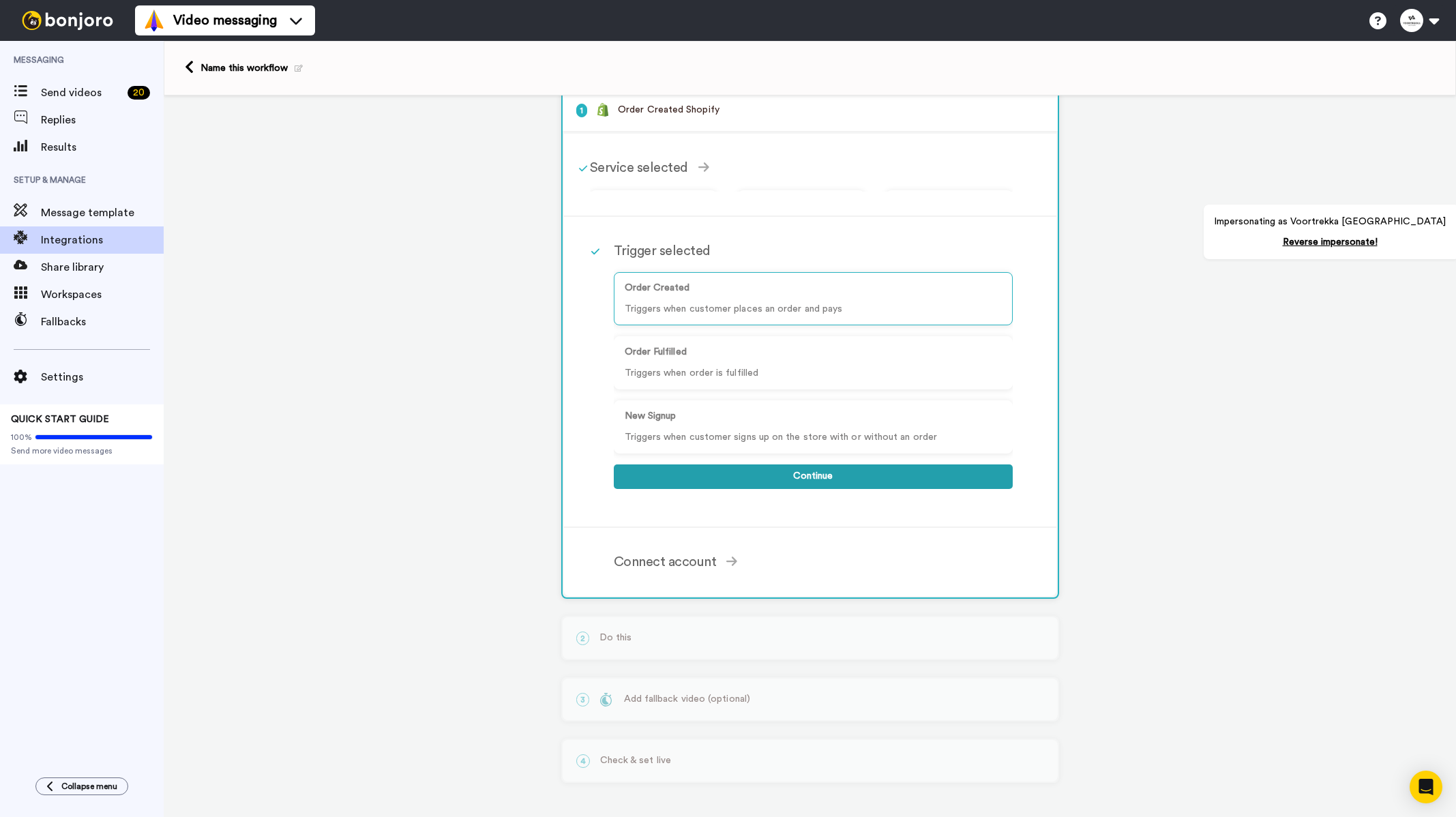
scroll to position [11, 0]
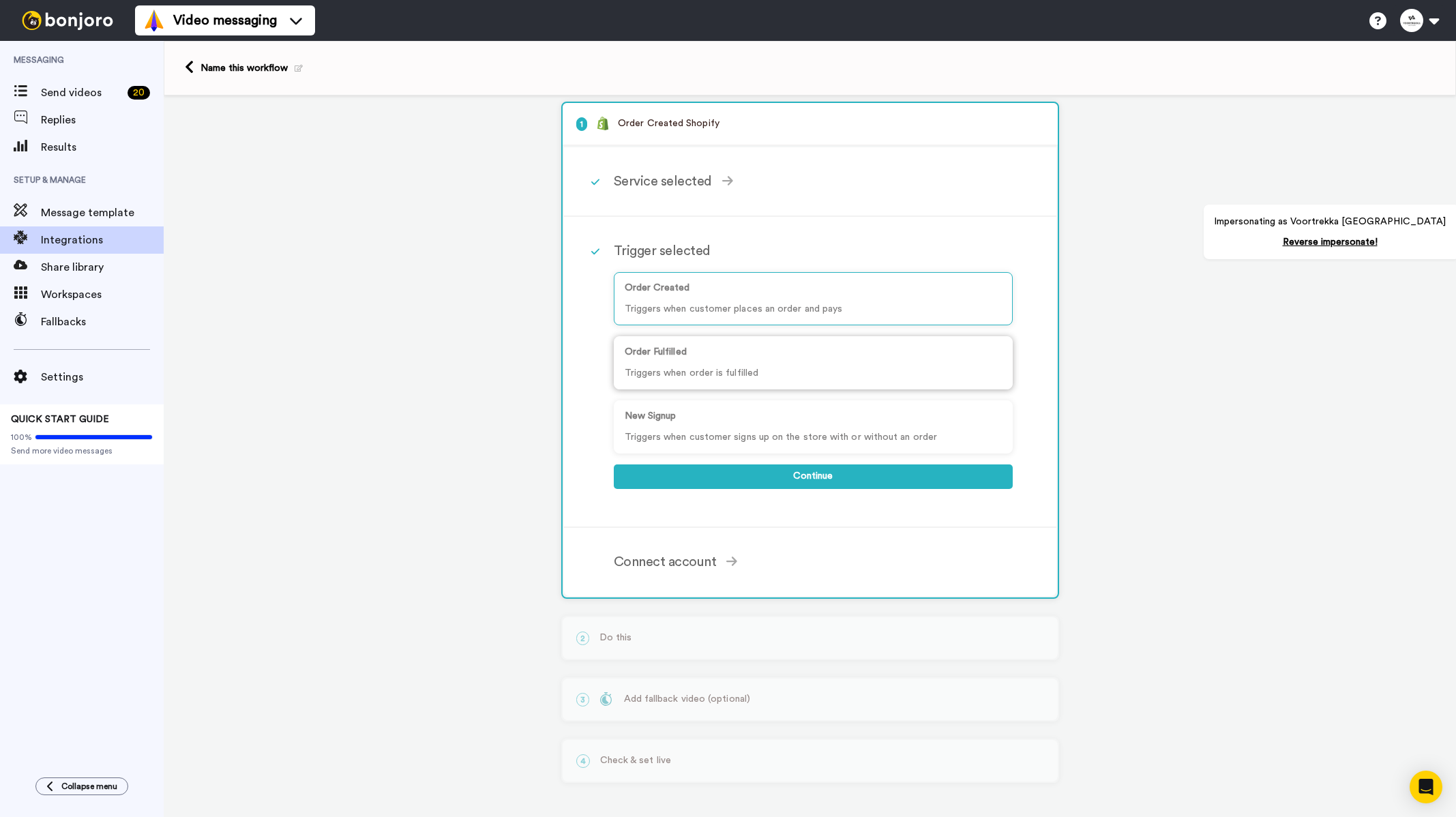
click at [667, 353] on p "Order Fulfilled" at bounding box center [813, 351] width 377 height 14
click at [189, 75] on div "Name this workflow" at bounding box center [809, 68] width 1292 height 55
click at [79, 269] on span "Share library" at bounding box center [102, 267] width 123 height 16
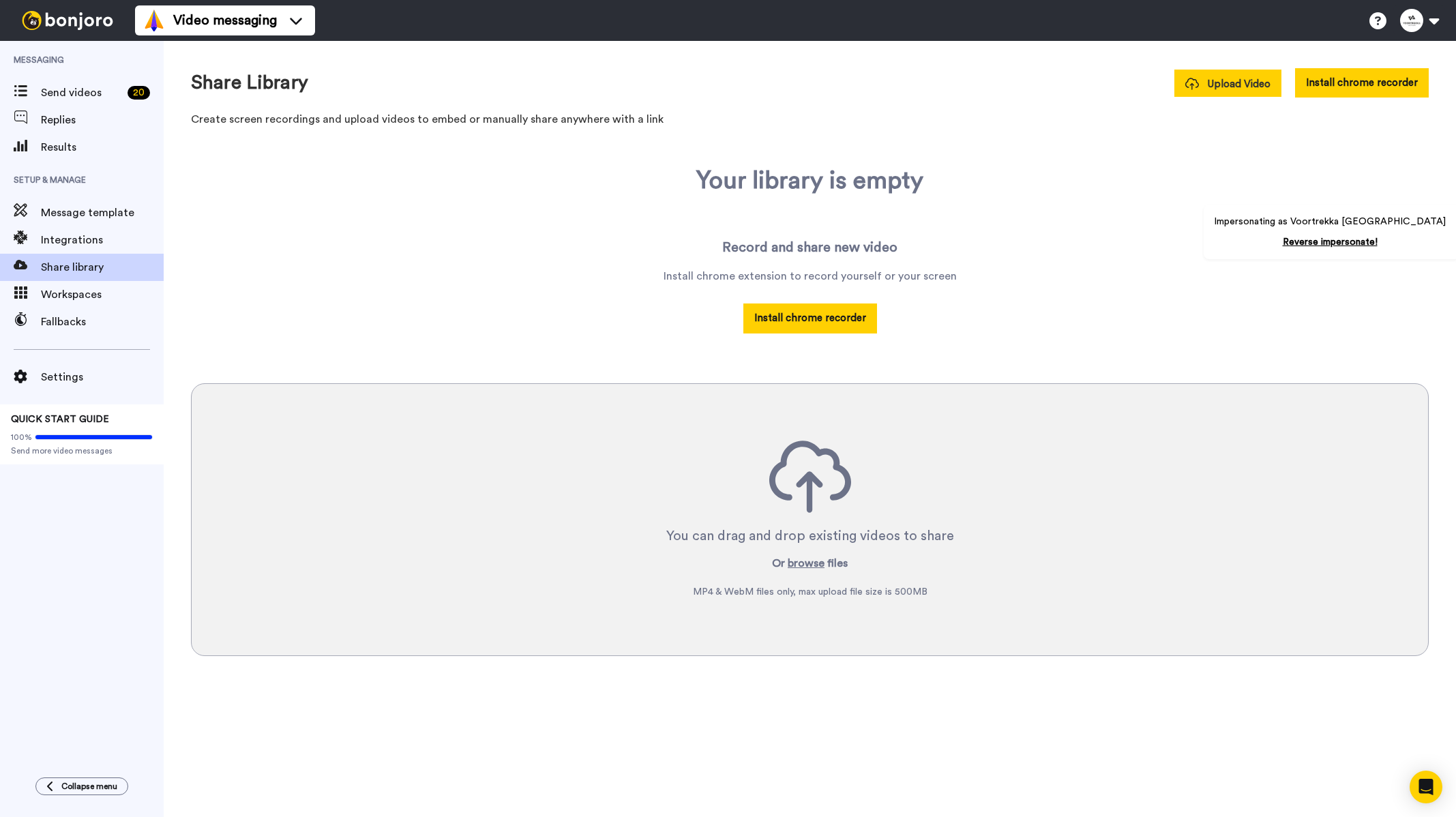
click at [1234, 91] on span "Upload Video" at bounding box center [1228, 84] width 85 height 14
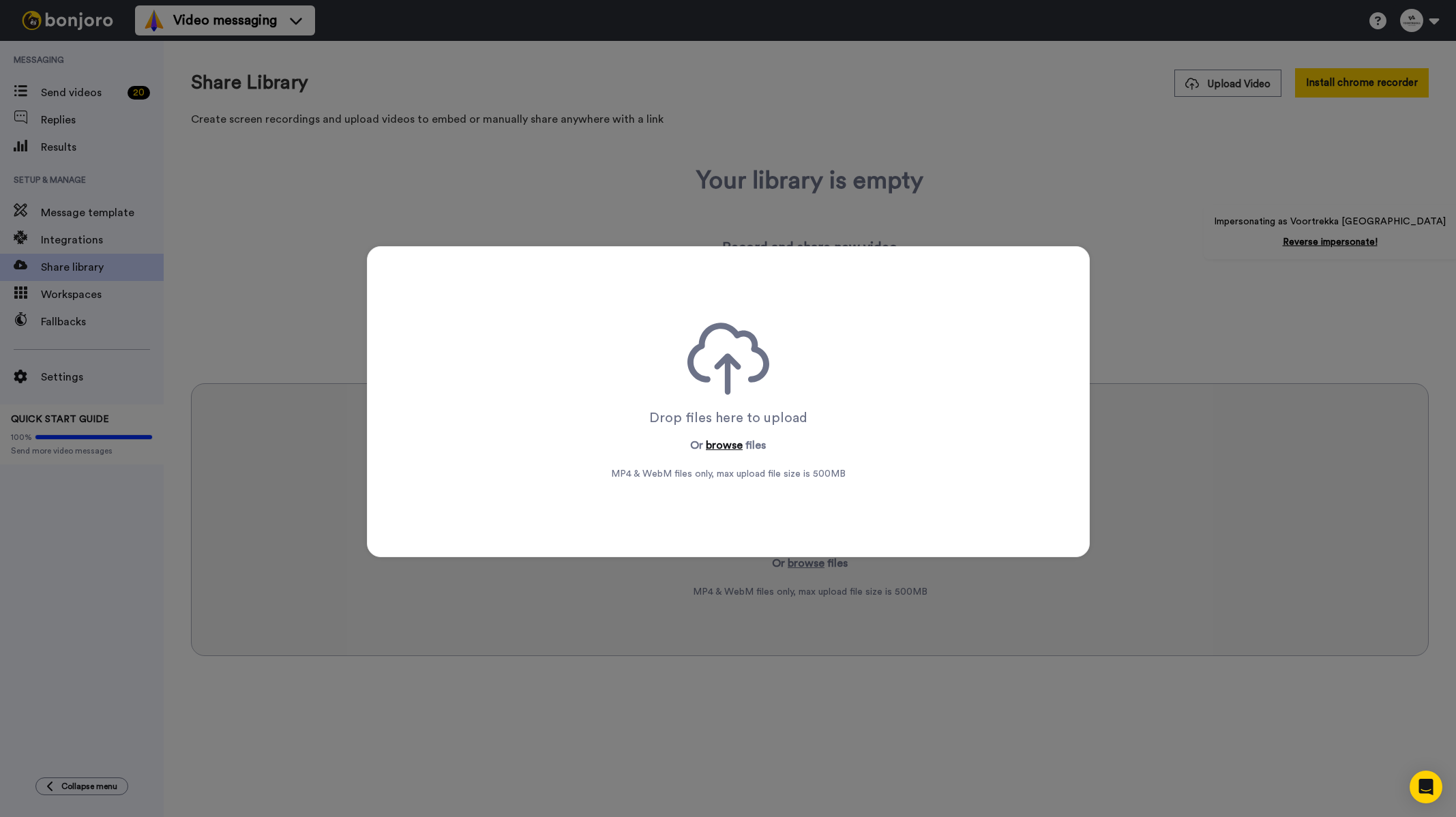
click at [726, 450] on button "browse" at bounding box center [724, 445] width 37 height 16
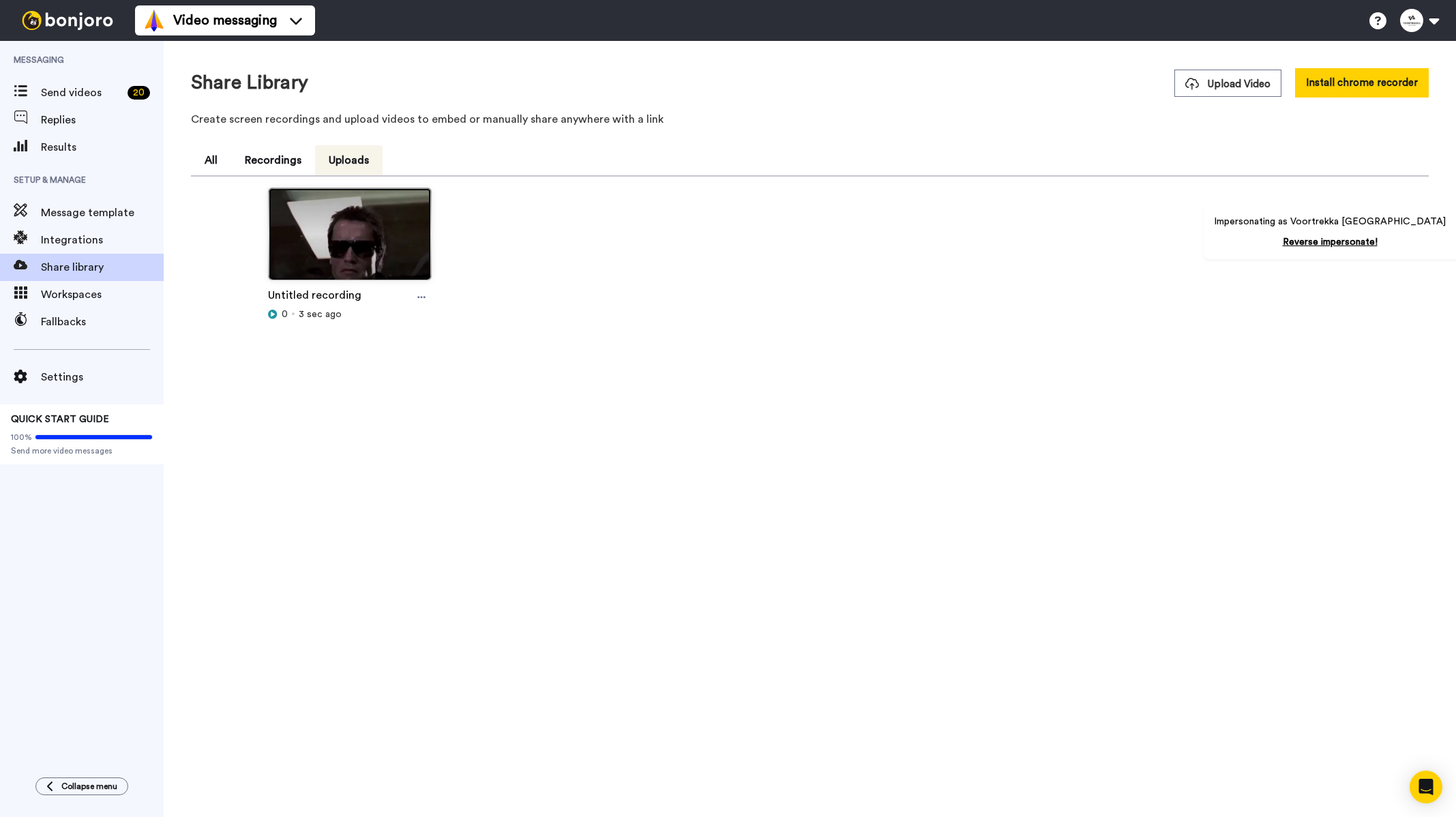
click at [391, 228] on img at bounding box center [350, 240] width 162 height 103
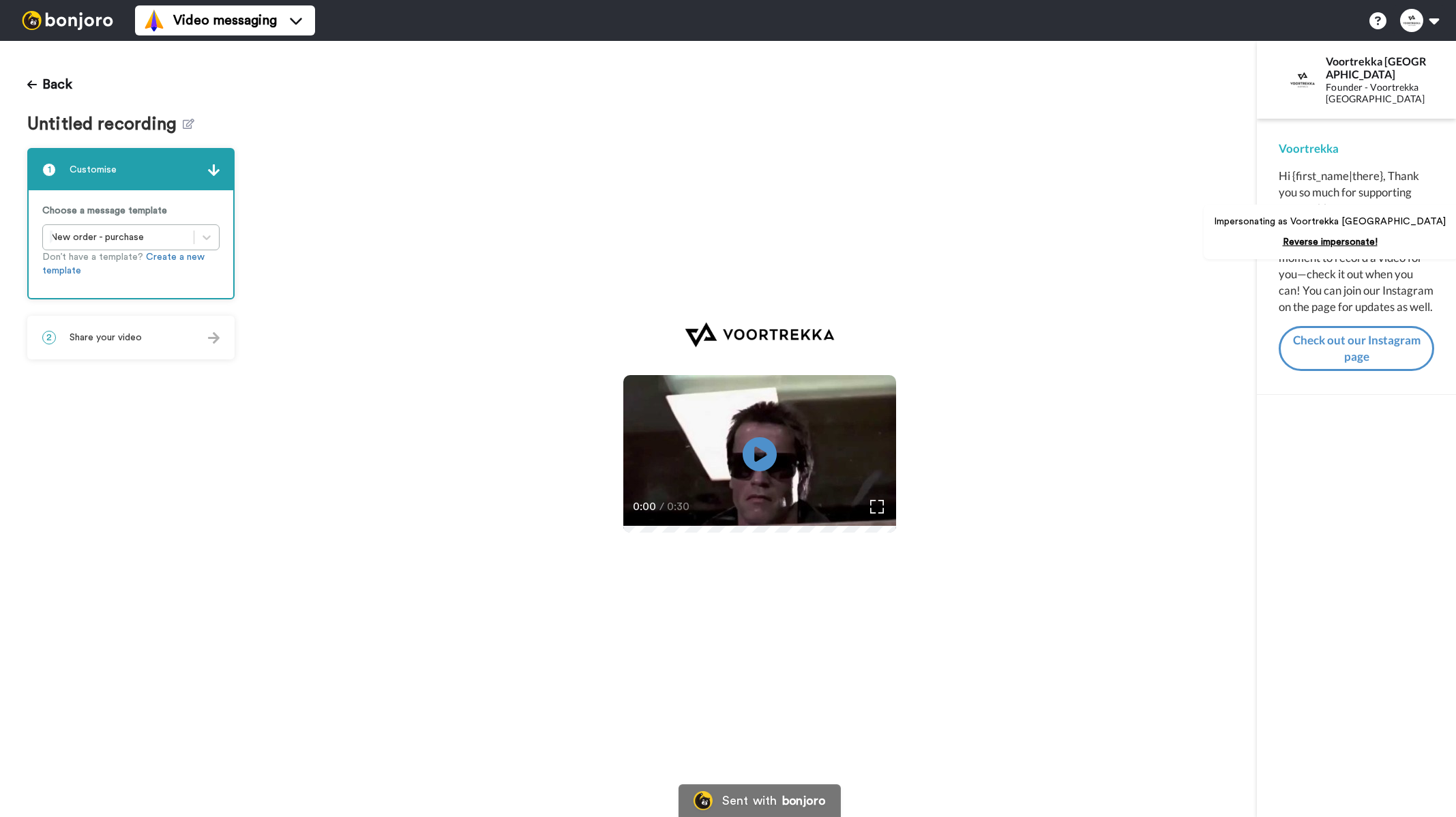
click at [145, 346] on div "2 Share your video" at bounding box center [131, 337] width 205 height 41
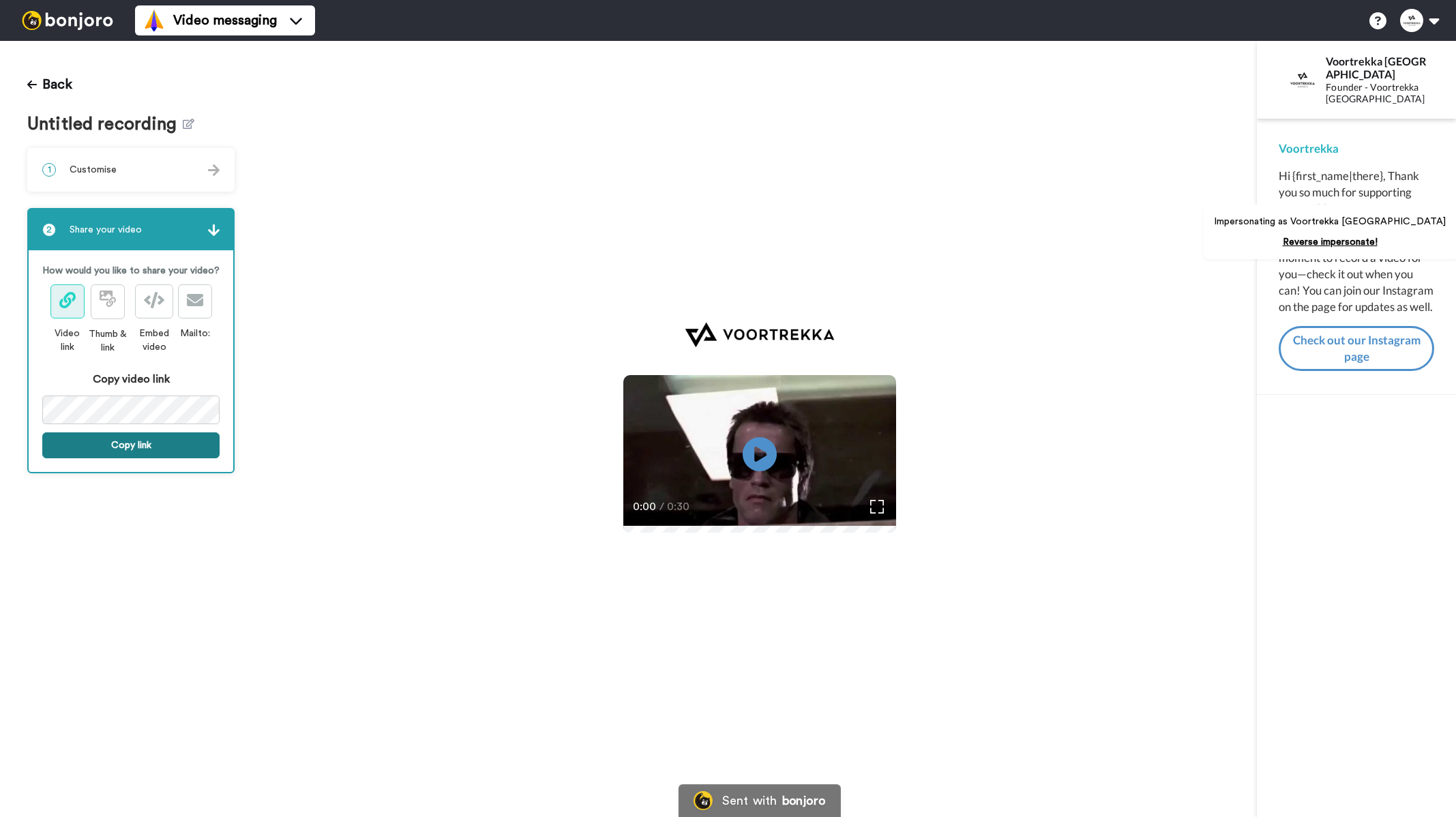
click at [138, 443] on button "Copy link" at bounding box center [131, 445] width 178 height 26
click at [129, 195] on div "1 Customise Choose a message template New order - purchase Don’t have a templat…" at bounding box center [130, 317] width 208 height 339
click at [154, 169] on div "1 Customise" at bounding box center [131, 169] width 205 height 41
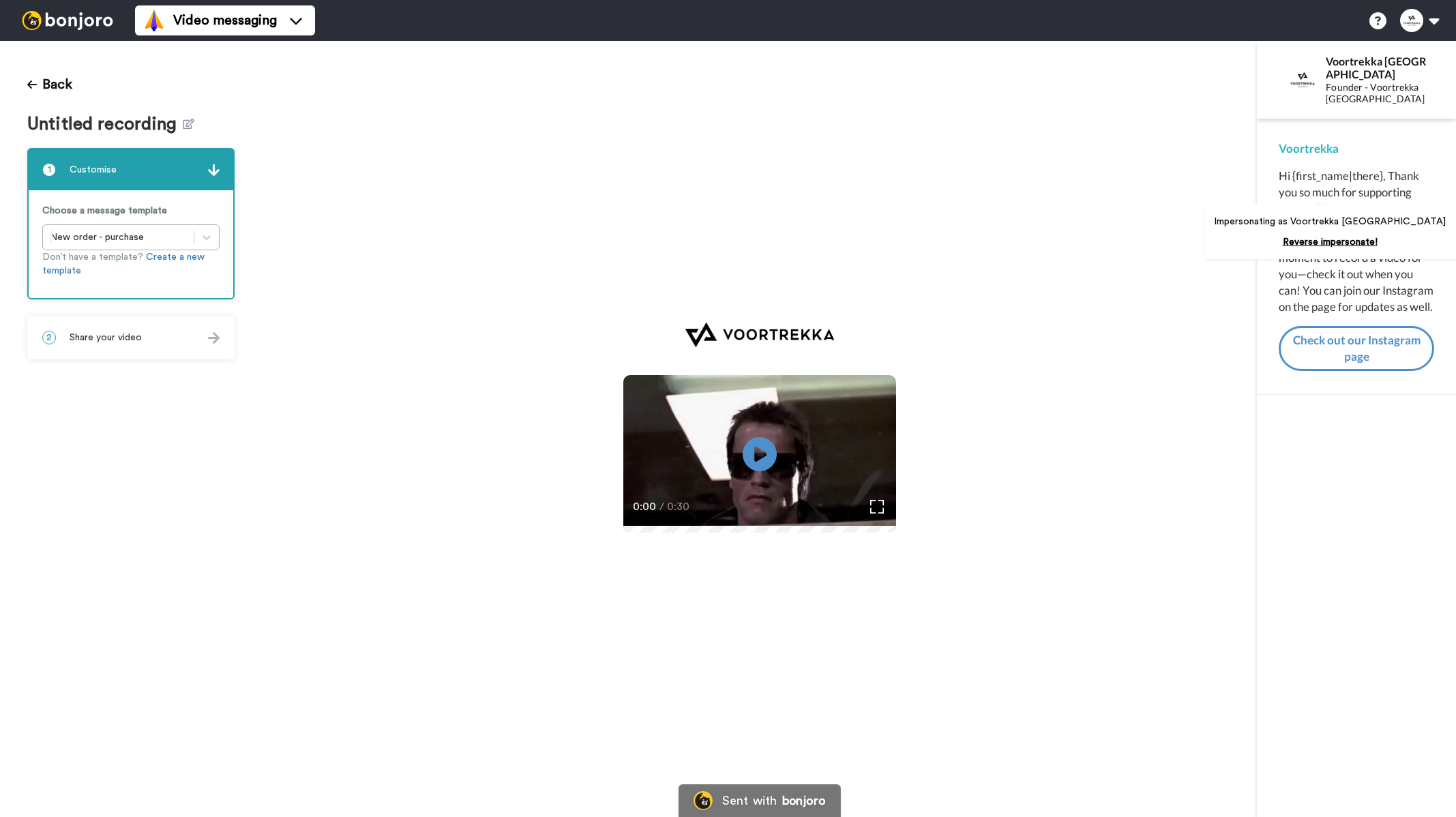
click at [138, 337] on span "Share your video" at bounding box center [105, 338] width 73 height 14
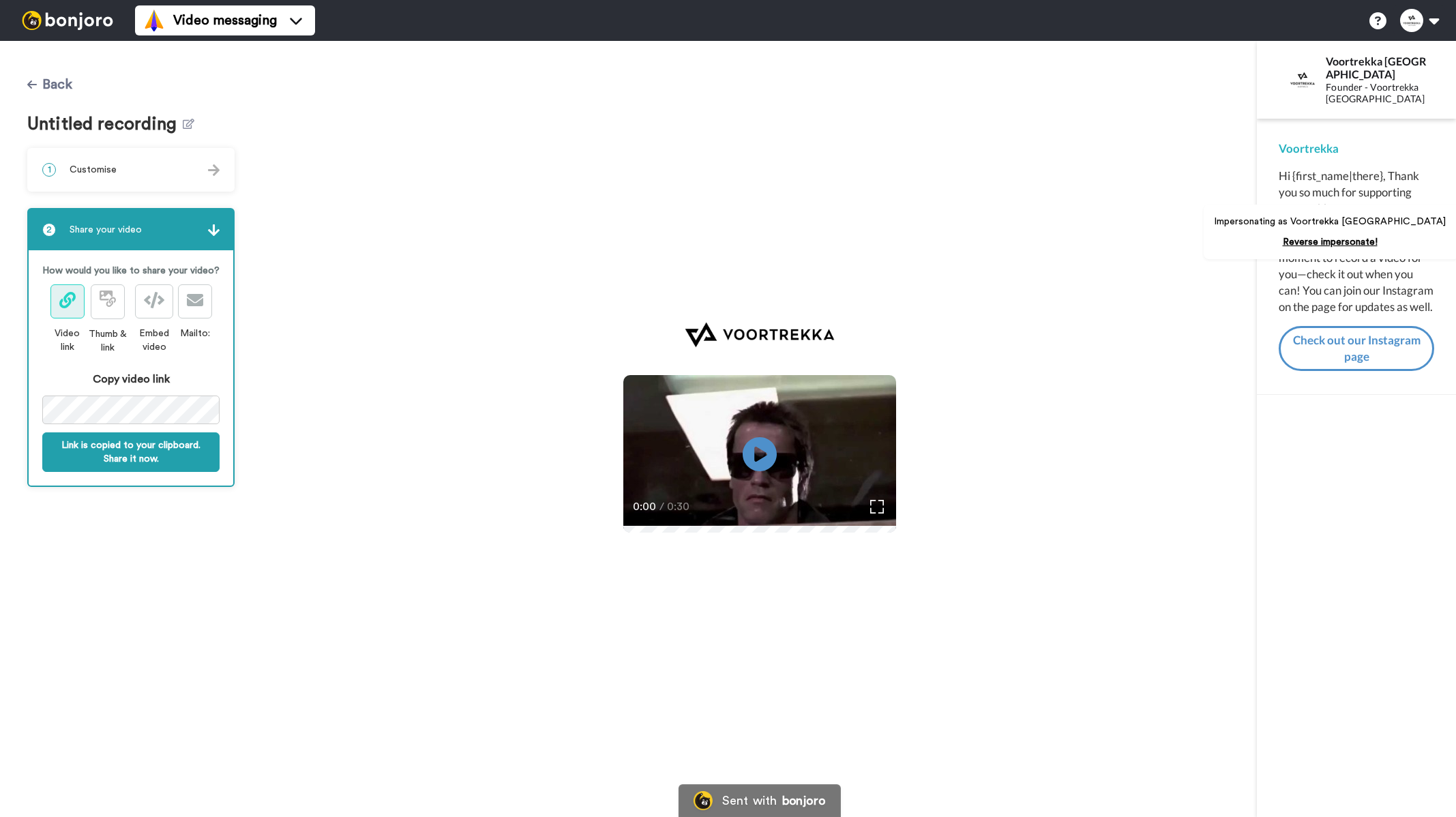
click at [37, 83] on button "Back" at bounding box center [49, 84] width 45 height 33
